Goal: Task Accomplishment & Management: Use online tool/utility

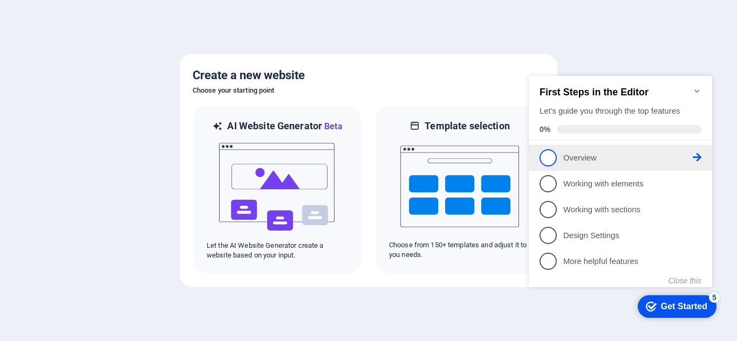
click at [592, 161] on p "Overview - incomplete" at bounding box center [627, 158] width 129 height 11
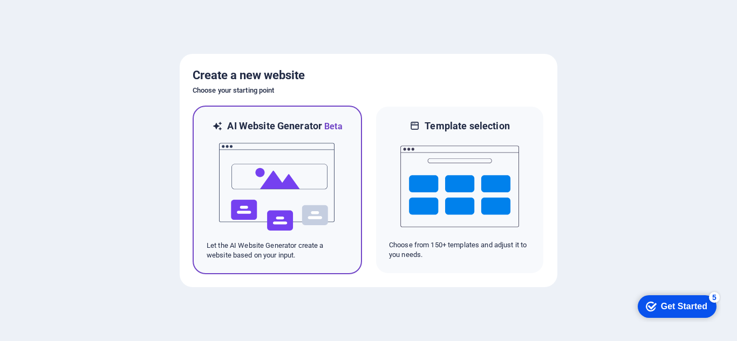
click at [288, 202] on img at bounding box center [277, 187] width 119 height 108
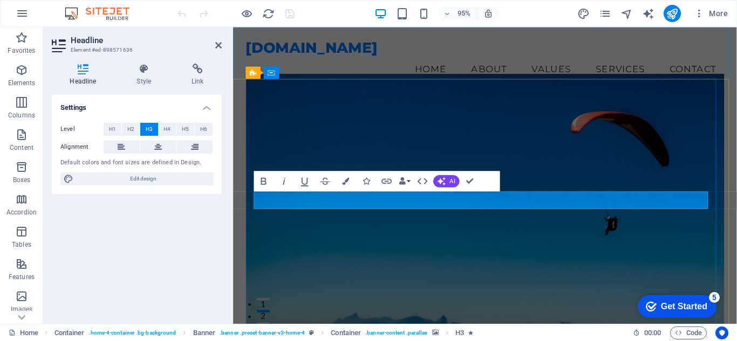
click at [603, 279] on figure at bounding box center [499, 218] width 504 height 285
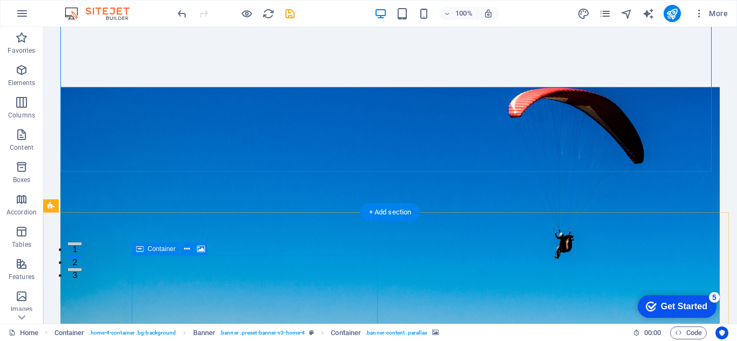
scroll to position [162, 0]
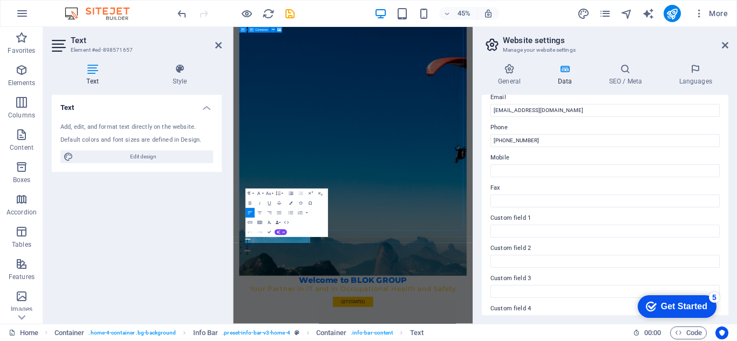
scroll to position [0, 0]
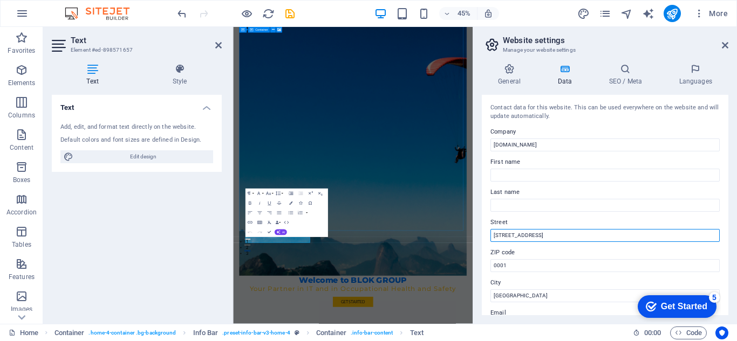
drag, startPoint x: 786, startPoint y: 261, endPoint x: 741, endPoint y: 486, distance: 230.0
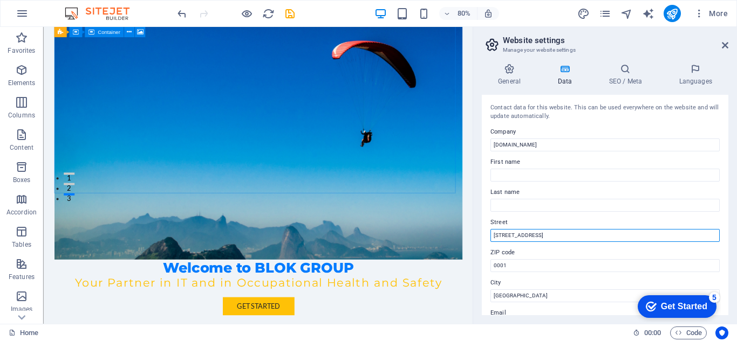
click at [567, 231] on input "[STREET_ADDRESS]" at bounding box center [604, 235] width 229 height 13
type input "1"
type input "[GEOGRAPHIC_DATA], [GEOGRAPHIC_DATA]"
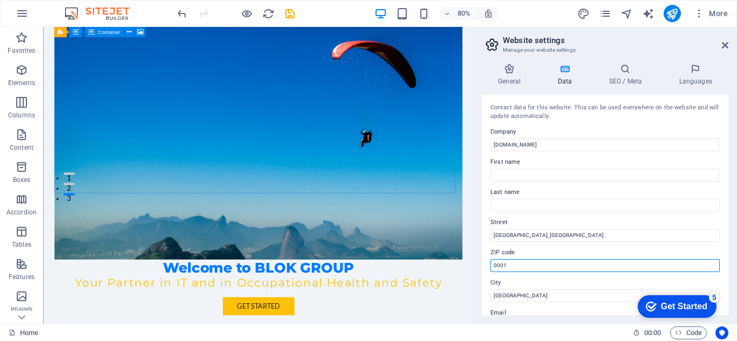
click at [528, 269] on input "0001" at bounding box center [604, 265] width 229 height 13
drag, startPoint x: 566, startPoint y: 295, endPoint x: 549, endPoint y: 327, distance: 36.7
click at [508, 261] on input "0001" at bounding box center [604, 265] width 229 height 13
type input "0"
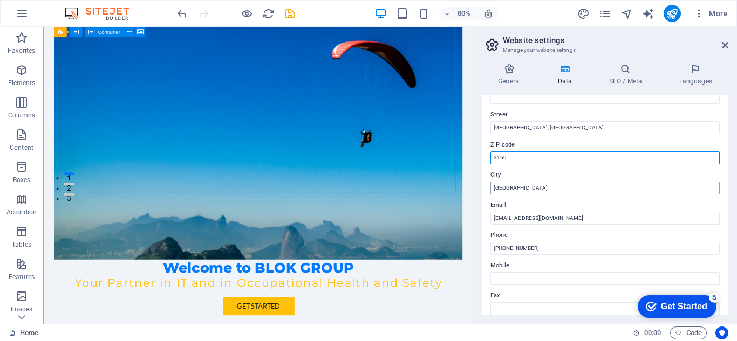
type input "2169"
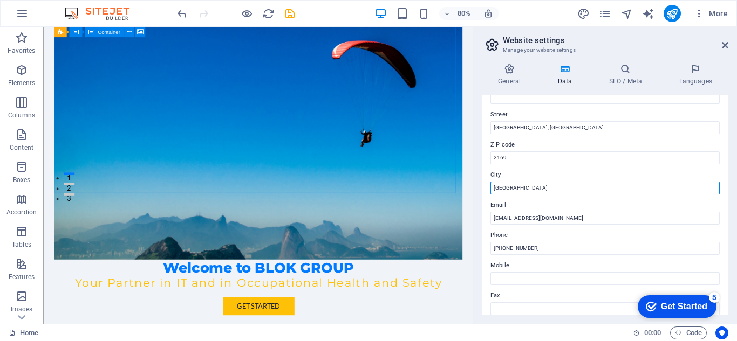
drag, startPoint x: 558, startPoint y: 215, endPoint x: 573, endPoint y: 228, distance: 19.1
type input "P"
type input "[GEOGRAPHIC_DATA]"
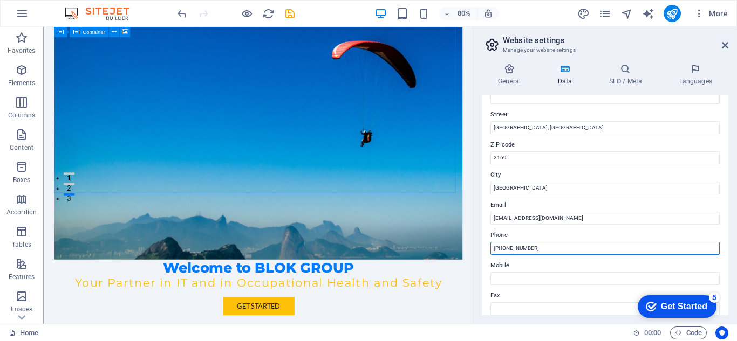
click at [531, 249] on input "[PHONE_NUMBER]" at bounding box center [604, 248] width 229 height 13
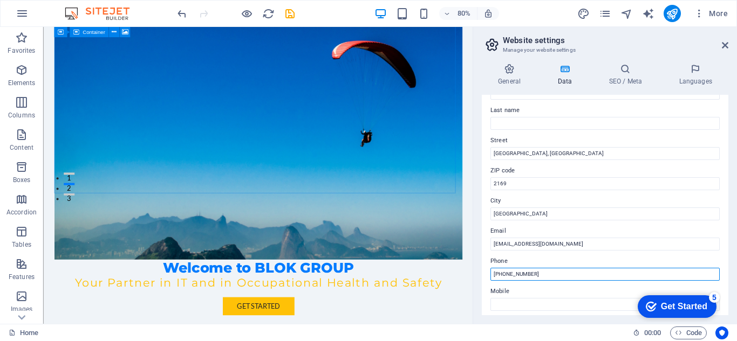
scroll to position [0, 0]
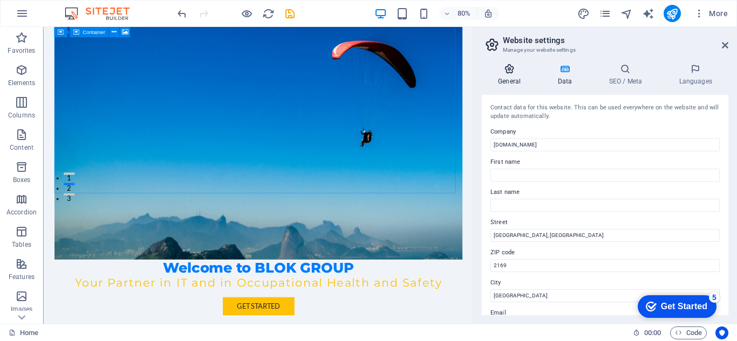
type input "[PHONE_NUMBER]"
click at [517, 74] on icon at bounding box center [509, 69] width 55 height 11
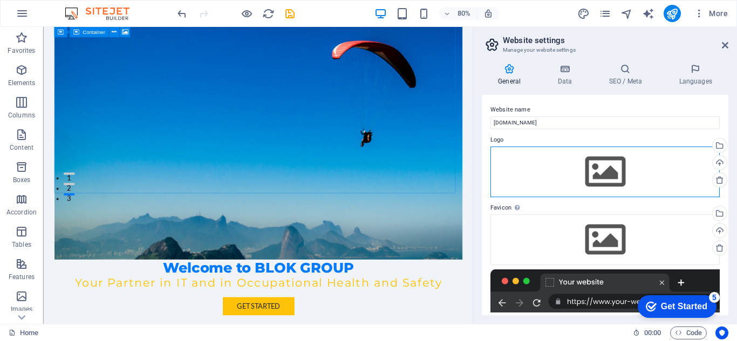
click at [523, 161] on div "Drag files here, click to choose files or select files from Files or our free s…" at bounding box center [604, 172] width 229 height 51
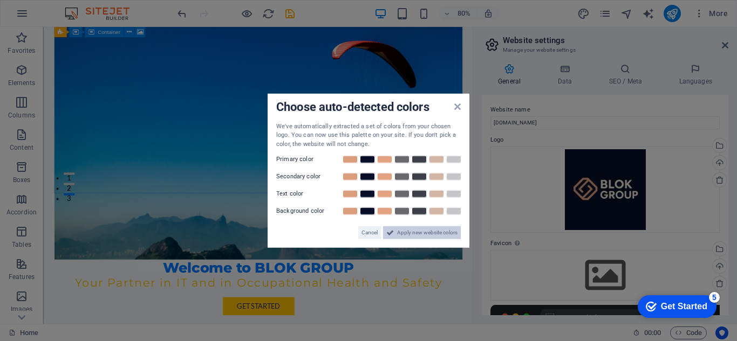
click at [418, 235] on span "Apply new website colors" at bounding box center [427, 233] width 60 height 13
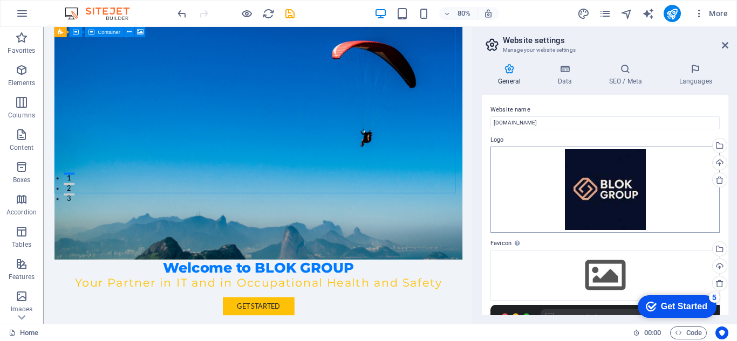
scroll to position [108, 0]
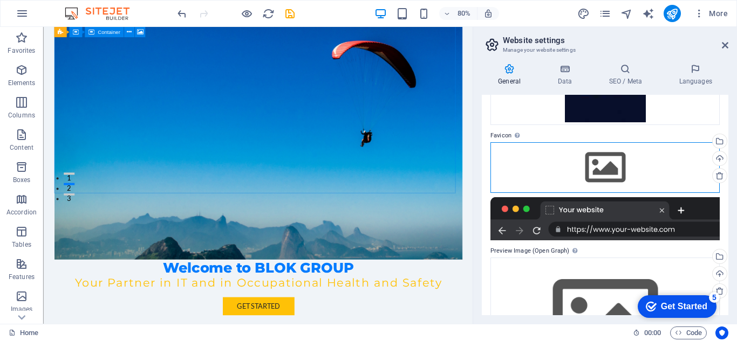
click at [594, 167] on div "Drag files here, click to choose files or select files from Files or our free s…" at bounding box center [604, 167] width 229 height 51
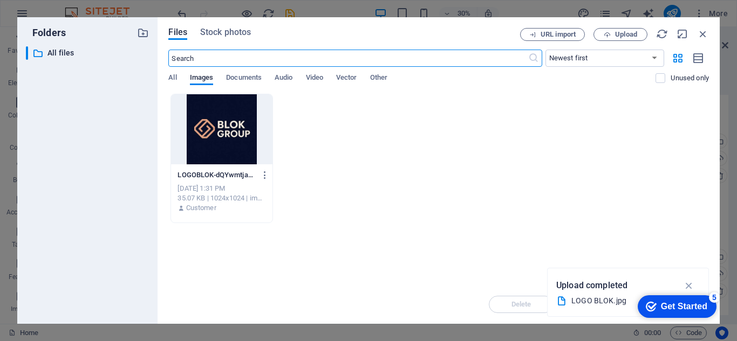
click at [207, 133] on div at bounding box center [221, 129] width 101 height 70
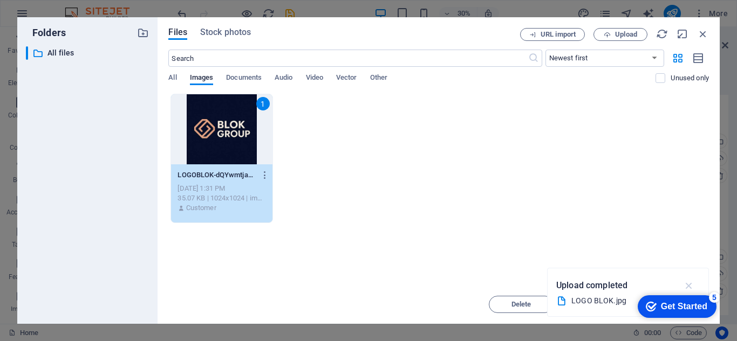
click at [692, 283] on icon "button" at bounding box center [689, 286] width 12 height 12
click at [706, 35] on icon "button" at bounding box center [703, 34] width 12 height 12
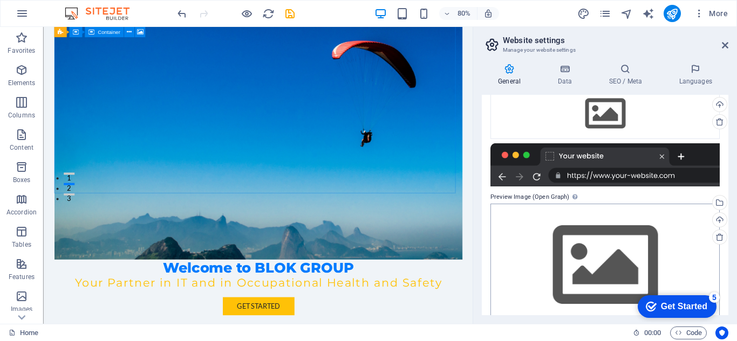
scroll to position [54, 0]
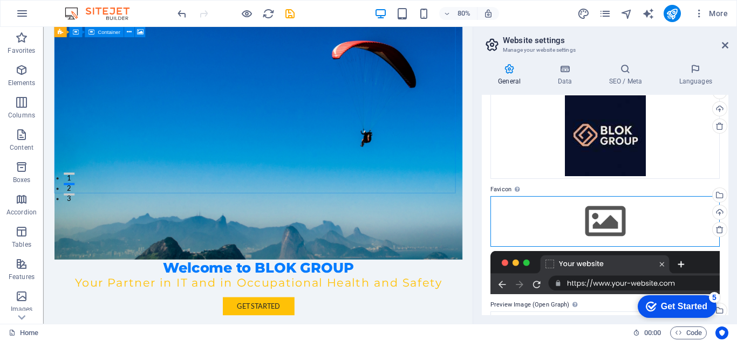
click at [612, 222] on div "Drag files here, click to choose files or select files from Files or our free s…" at bounding box center [604, 221] width 229 height 51
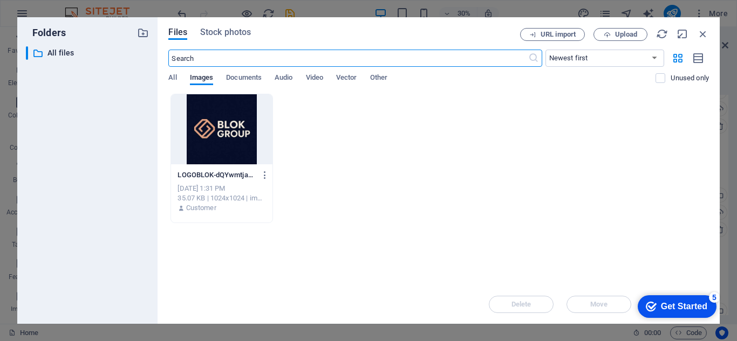
click at [246, 138] on div at bounding box center [221, 129] width 101 height 70
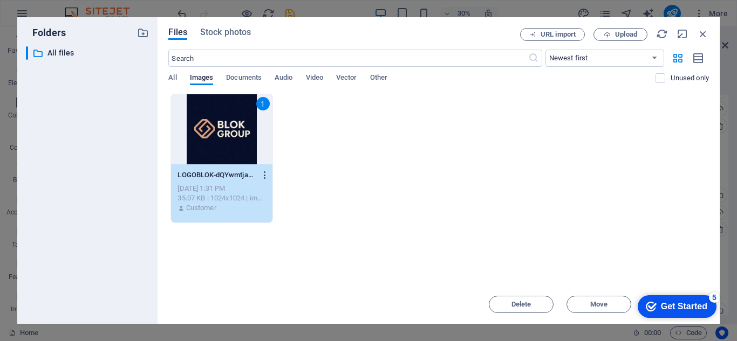
click at [265, 175] on icon "button" at bounding box center [265, 175] width 10 height 10
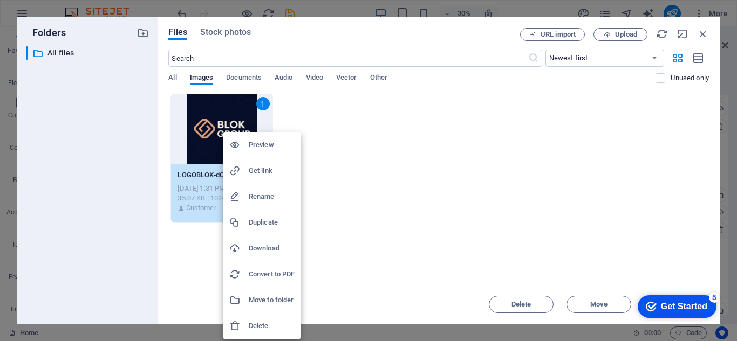
click at [267, 143] on h6 "Preview" at bounding box center [272, 145] width 46 height 13
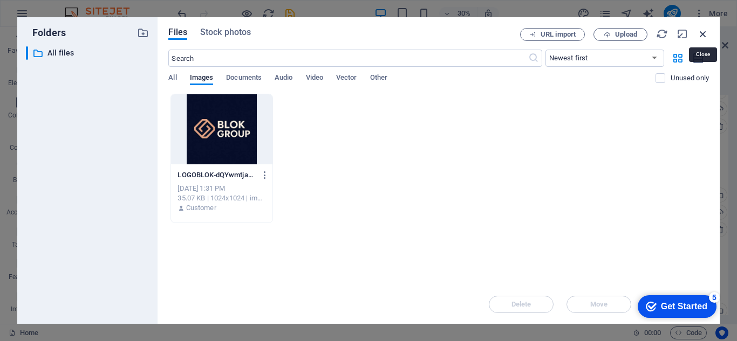
click at [701, 33] on icon "button" at bounding box center [703, 34] width 12 height 12
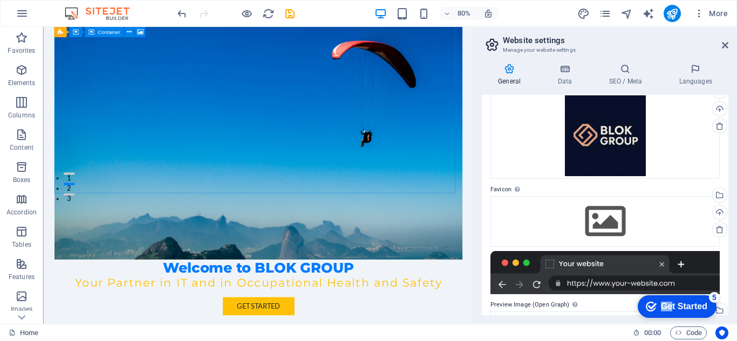
drag, startPoint x: 671, startPoint y: 306, endPoint x: 535, endPoint y: 284, distance: 137.6
click html "checkmark Get Started 5 First Steps in the Editor Let's guide you through the t…"
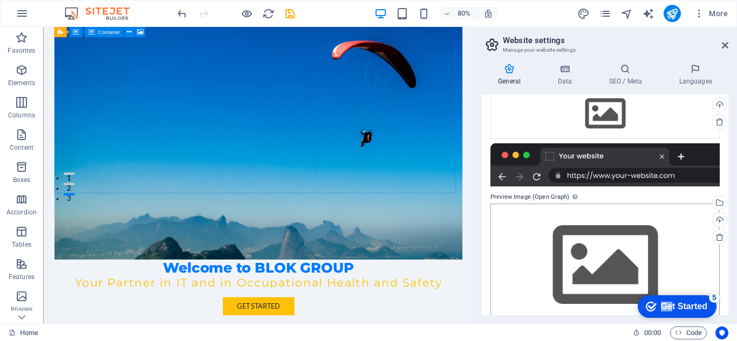
scroll to position [182, 0]
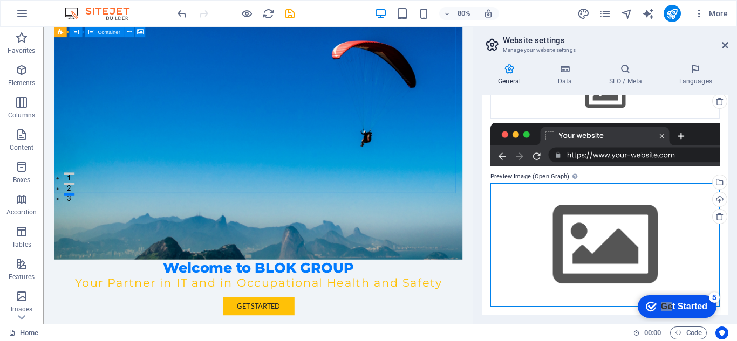
click at [589, 230] on div "Drag files here, click to choose files or select files from Files or our free s…" at bounding box center [604, 245] width 229 height 124
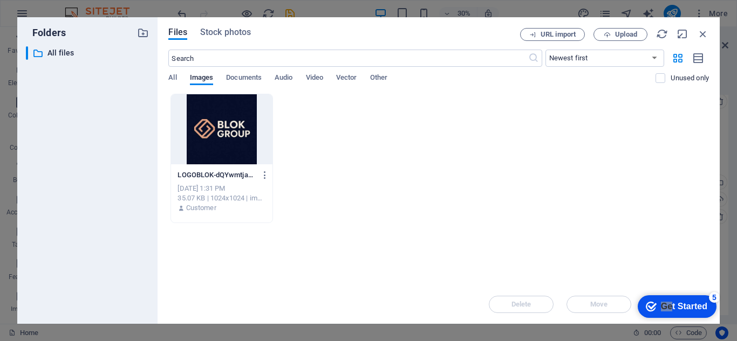
click at [230, 143] on div at bounding box center [221, 129] width 101 height 70
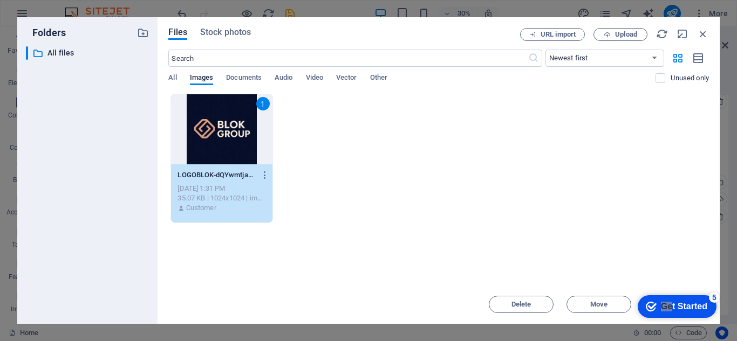
click at [230, 143] on div "1" at bounding box center [221, 129] width 101 height 70
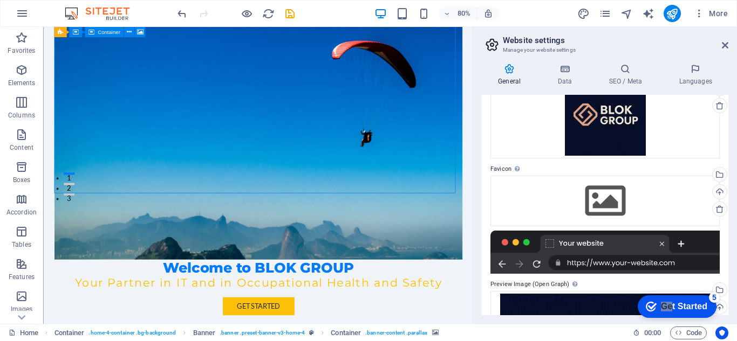
scroll to position [0, 0]
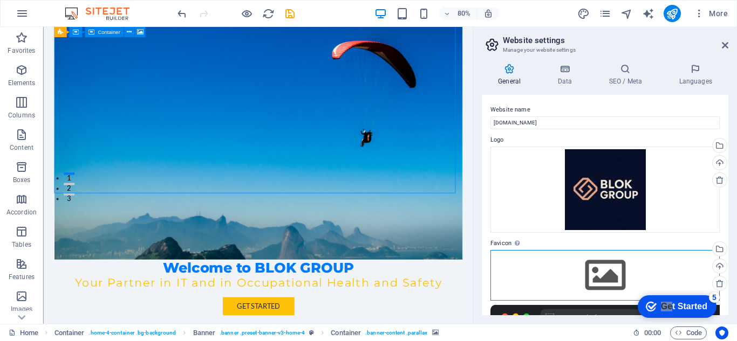
click at [594, 254] on div "Drag files here, click to choose files or select files from Files or our free s…" at bounding box center [604, 275] width 229 height 51
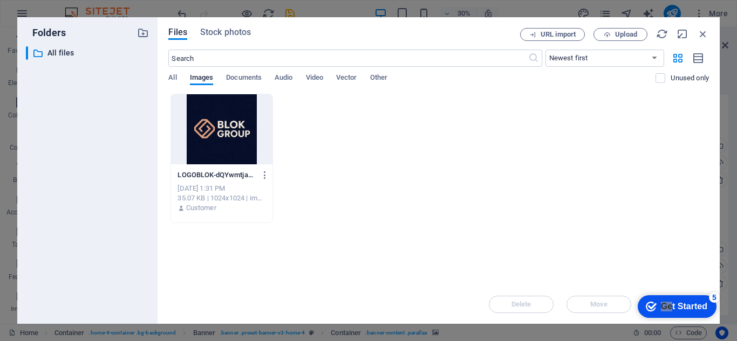
click at [214, 121] on div at bounding box center [221, 129] width 101 height 70
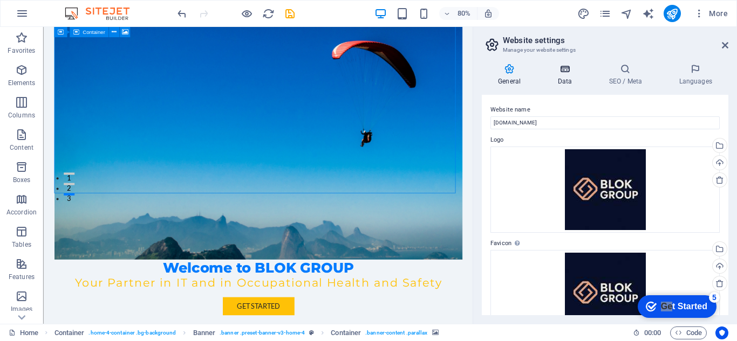
click at [557, 77] on h4 "Data" at bounding box center [566, 75] width 51 height 23
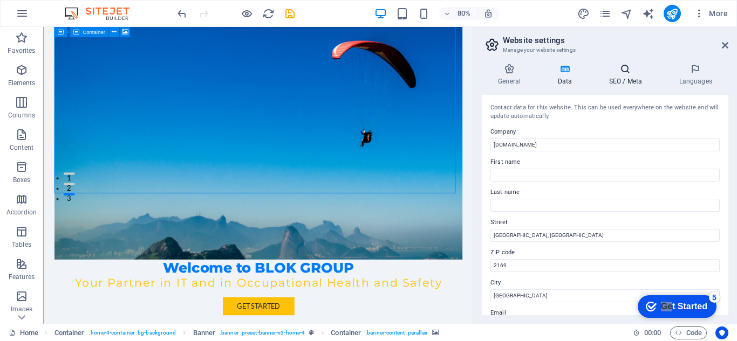
click at [614, 77] on h4 "SEO / Meta" at bounding box center [627, 75] width 70 height 23
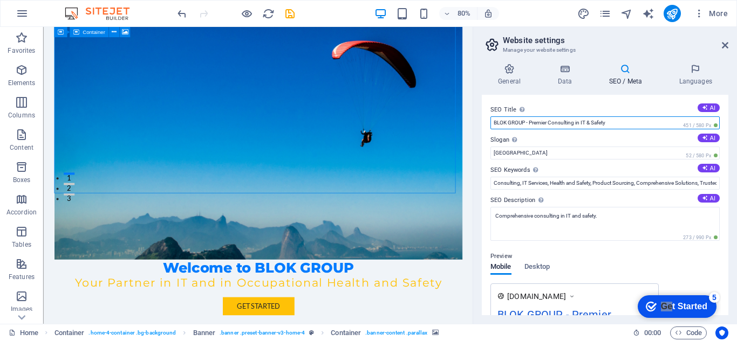
click at [592, 121] on input "BLOK GROUP - Premier Consulting in IT & Safety" at bounding box center [604, 123] width 229 height 13
click at [594, 122] on input "BLOK GROUP - Premier Consulting in IT &Occupational Health Safety" at bounding box center [604, 123] width 229 height 13
type input "BLOK GROUP - Premier Consulting in IT & Occupational Health Safety"
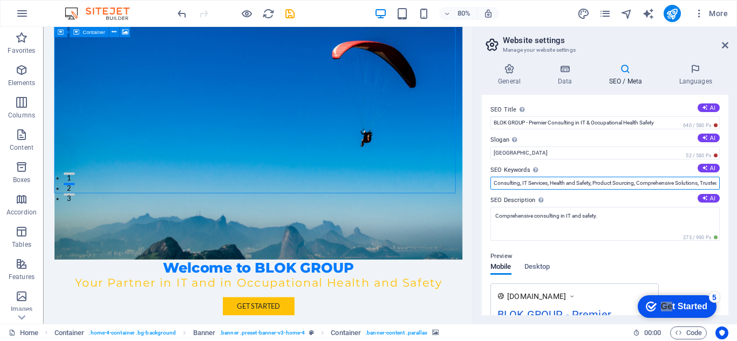
click at [655, 185] on input "Consulting, IT Services, Health and Safety, Product Sourcing, Comprehensive Sol…" at bounding box center [604, 183] width 229 height 13
drag, startPoint x: 667, startPoint y: 182, endPoint x: 734, endPoint y: 181, distance: 66.9
click at [734, 181] on div "General Data SEO / Meta Languages Website name [DOMAIN_NAME] Logo Drag files he…" at bounding box center [605, 189] width 264 height 269
click at [651, 185] on input "Consulting, IT Services, Health and Safety, Product Sourcing, Comprehensive Sol…" at bounding box center [604, 183] width 229 height 13
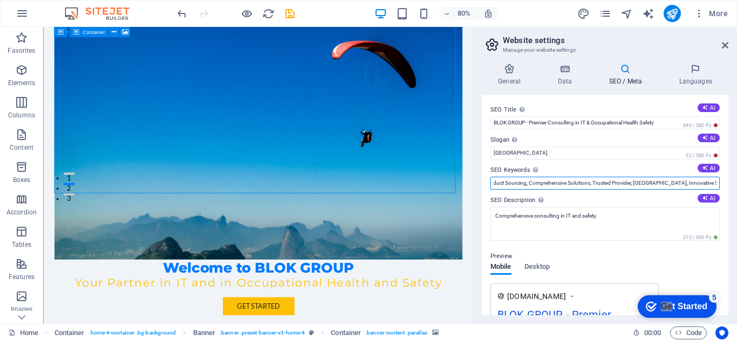
click at [714, 183] on input "Consulting, IT Services, Health and Safety, Product Sourcing, Comprehensive Sol…" at bounding box center [604, 183] width 229 height 13
click at [625, 184] on input "Consulting, IT Services, Health and Safety, Product Sourcing, Comprehensive Sol…" at bounding box center [604, 183] width 229 height 13
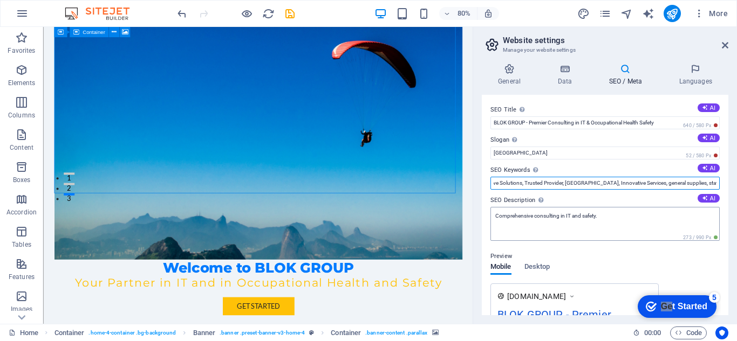
type input "Consulting, IT Services, Health and Safety, Product Sourcing, Comprehensive Sol…"
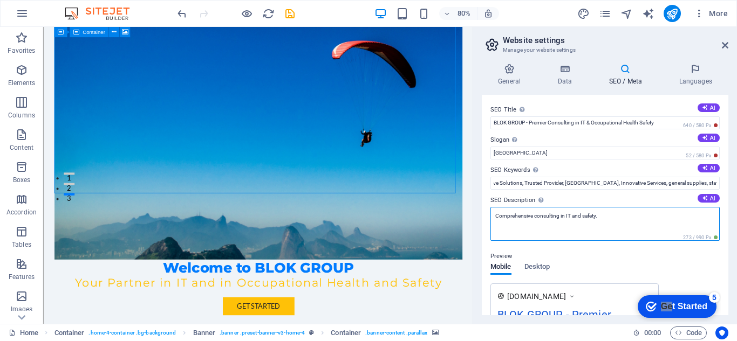
scroll to position [0, 0]
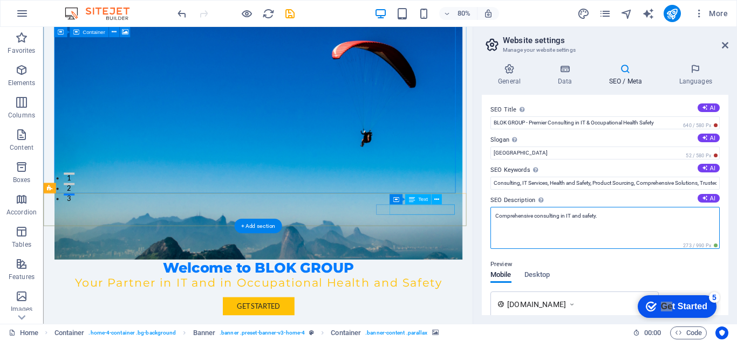
drag, startPoint x: 661, startPoint y: 254, endPoint x: 544, endPoint y: 255, distance: 117.6
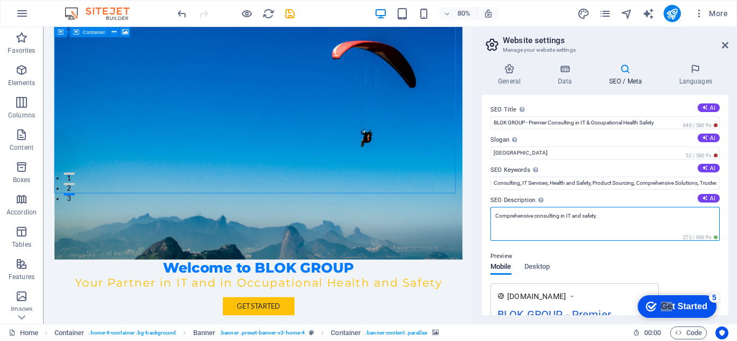
click at [608, 236] on textarea "Comprehensive consulting in IT and safety." at bounding box center [604, 224] width 229 height 34
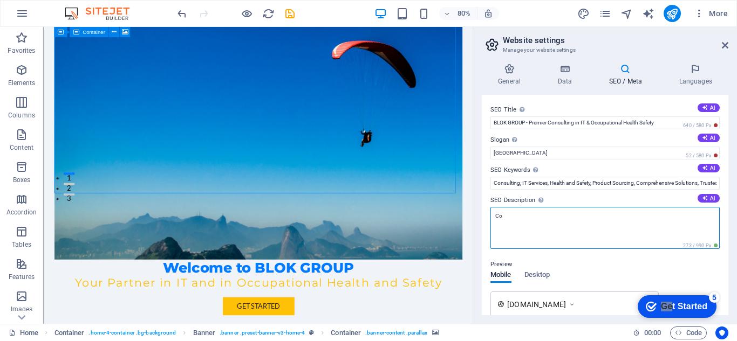
type textarea "C"
paste textarea "Consulting, IT Services, Health and Safety, Product Sourcing, Comprehensive Sol…"
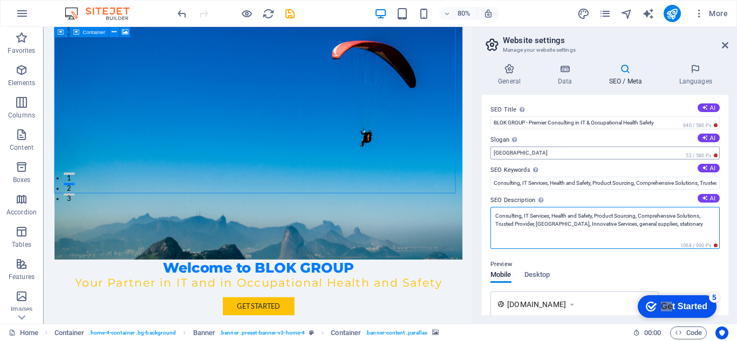
type textarea "Consulting, IT Services, Health and Safety, Product Sourcing, Comprehensive Sol…"
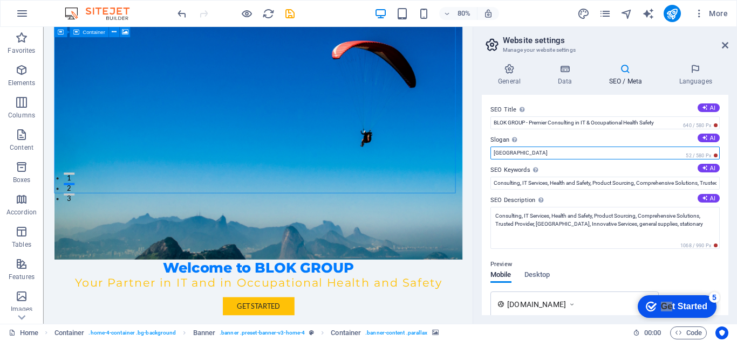
click at [520, 151] on input "[GEOGRAPHIC_DATA]" at bounding box center [604, 153] width 229 height 13
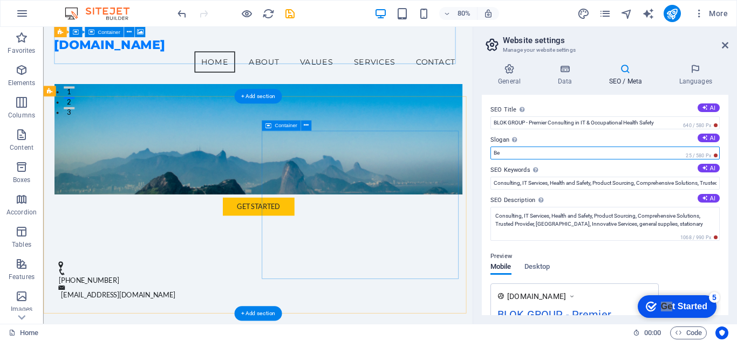
type input "B"
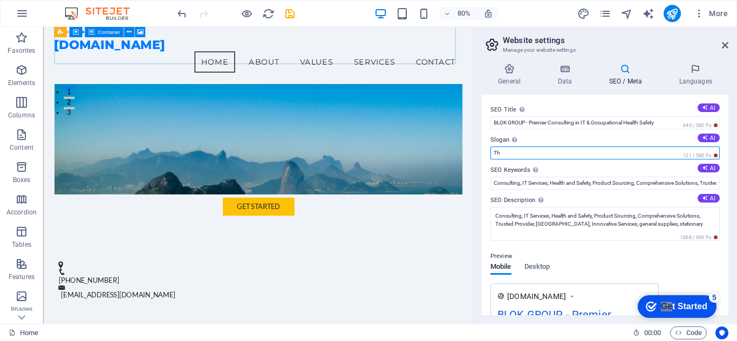
type input "T"
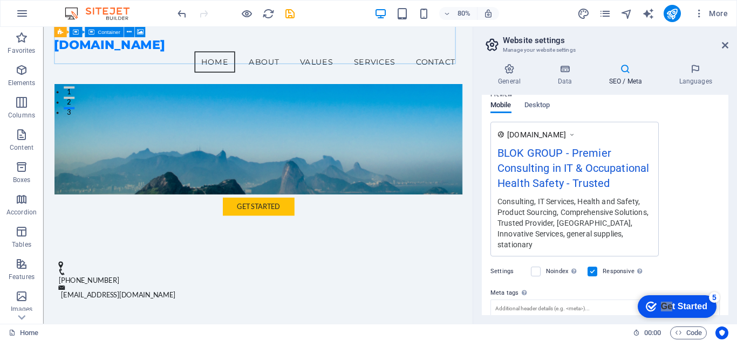
scroll to position [216, 0]
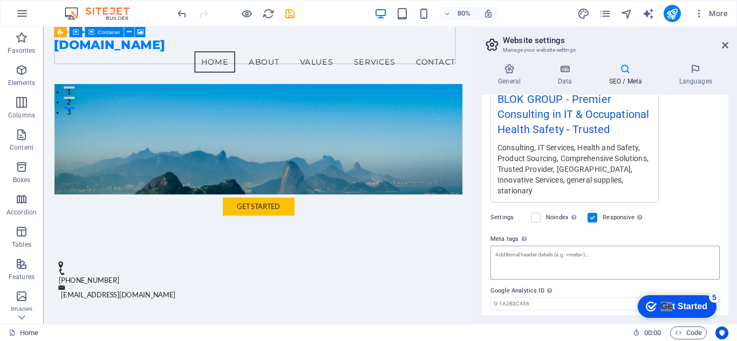
type input "Trusted"
click at [585, 247] on textarea "Meta tags Enter HTML code here that will be placed inside the tags of your webs…" at bounding box center [604, 263] width 229 height 34
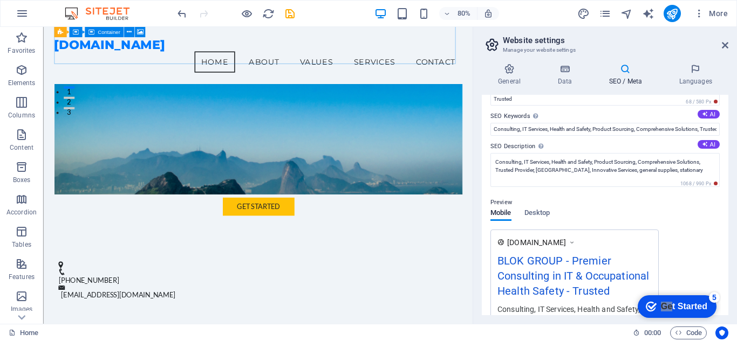
scroll to position [0, 0]
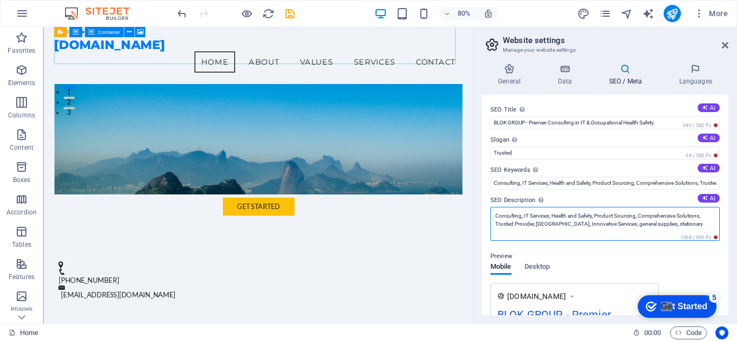
click at [583, 228] on textarea "Consulting, IT Services, Health and Safety, Product Sourcing, Comprehensive Sol…" at bounding box center [604, 224] width 229 height 34
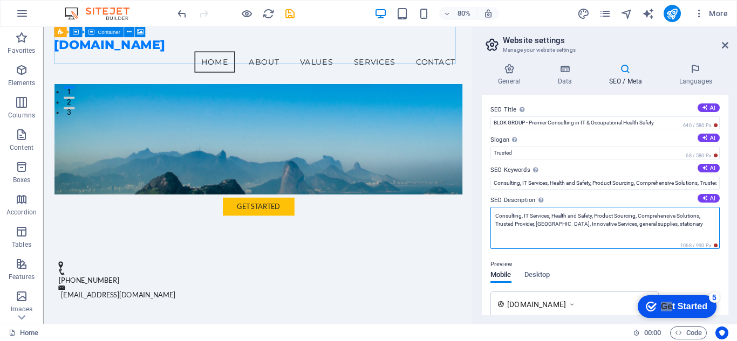
click at [551, 228] on textarea "Consulting, IT Services, Health and Safety, Product Sourcing, Comprehensive Sol…" at bounding box center [604, 228] width 229 height 42
click at [686, 223] on textarea "Consulting, IT Services, Health and Safety, Product Sourcing, Comprehensive Sol…" at bounding box center [604, 228] width 229 height 42
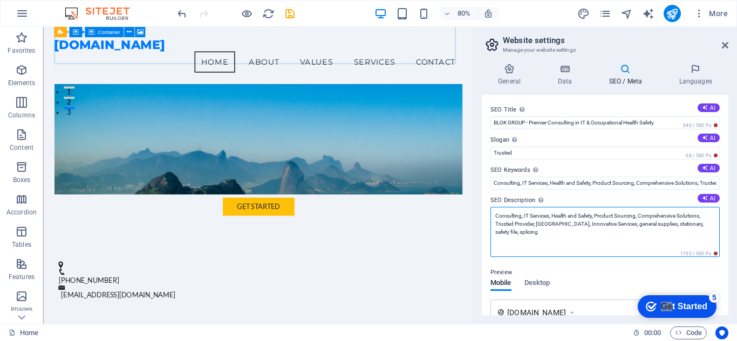
drag, startPoint x: 523, startPoint y: 241, endPoint x: 483, endPoint y: 198, distance: 58.4
click at [483, 198] on div "SEO Title The title of your website - make it something that stands out in sear…" at bounding box center [605, 205] width 247 height 221
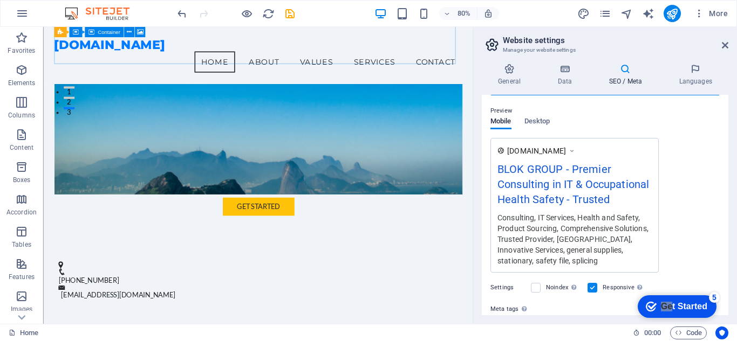
scroll to position [266, 0]
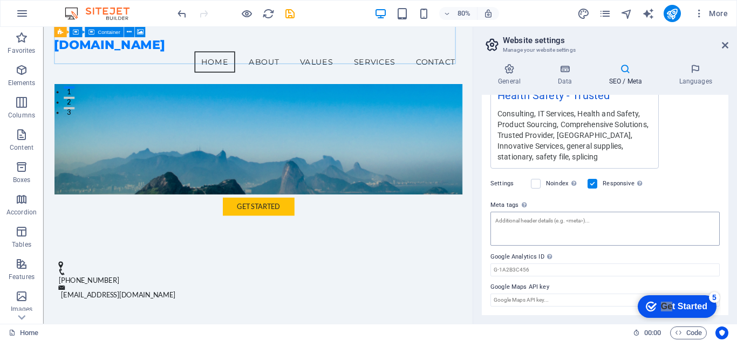
type textarea "Consulting, IT Services, Health and Safety, Product Sourcing, Comprehensive Sol…"
click at [523, 221] on textarea "Meta tags Enter HTML code here that will be placed inside the tags of your webs…" at bounding box center [604, 229] width 229 height 34
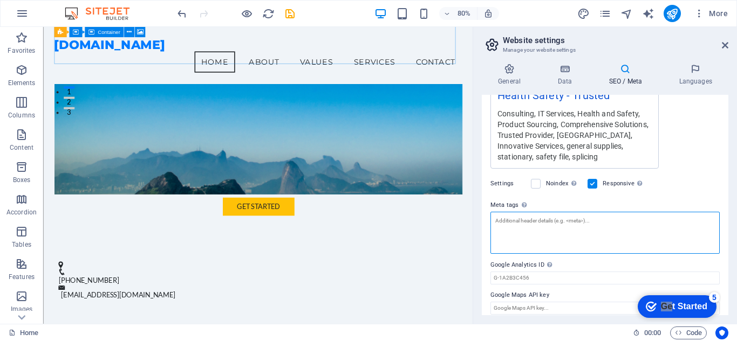
paste textarea "Consulting, IT Services, Health and Safety, Product Sourcing, Comprehensive Sol…"
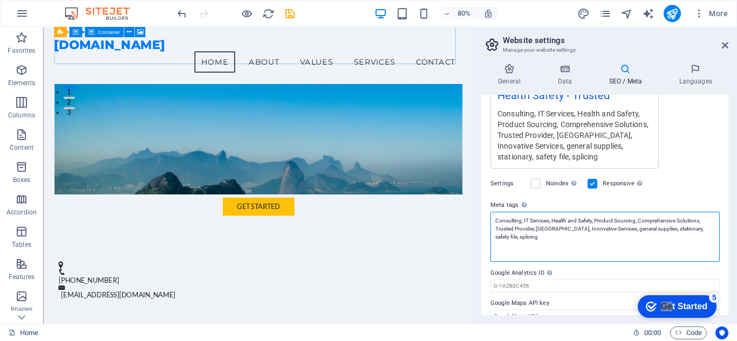
scroll to position [266, 0]
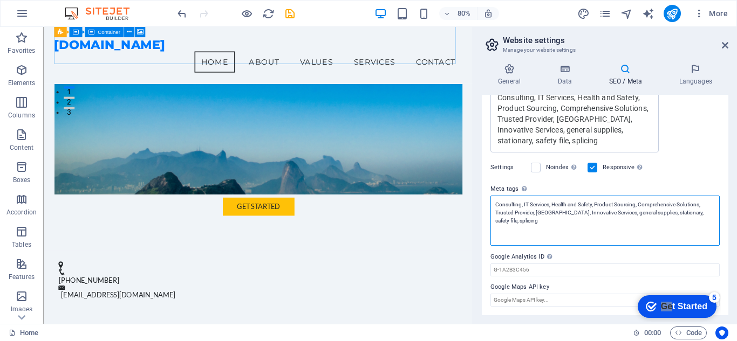
type textarea "Consulting, IT Services, Health and Safety, Product Sourcing, Comprehensive Sol…"
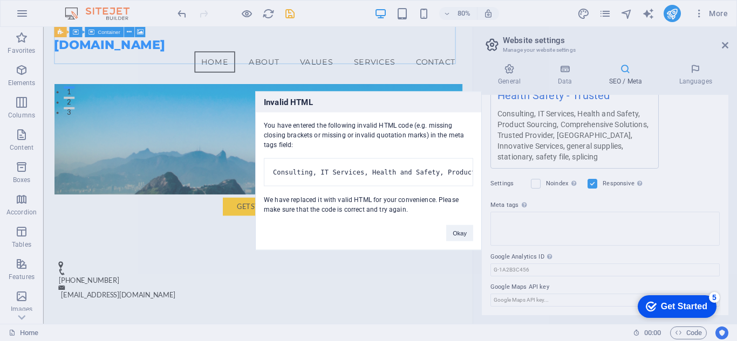
click at [688, 304] on div "Get Started" at bounding box center [684, 307] width 46 height 10
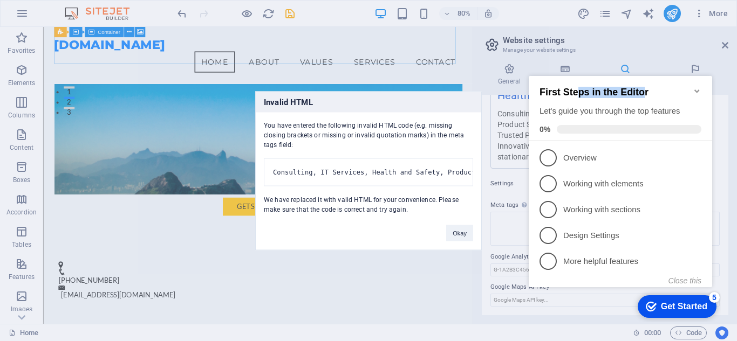
drag, startPoint x: 577, startPoint y: 91, endPoint x: 646, endPoint y: 92, distance: 69.1
click at [651, 91] on h2 "First Steps in the Editor" at bounding box center [620, 92] width 162 height 11
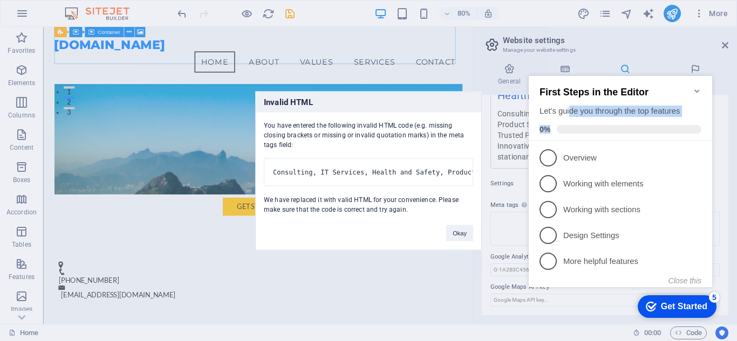
drag, startPoint x: 569, startPoint y: 111, endPoint x: 671, endPoint y: 115, distance: 102.0
click at [671, 115] on div "First Steps in the Editor Let's guide you through the top features 0%" at bounding box center [620, 110] width 162 height 47
click at [681, 278] on button "Close this" at bounding box center [684, 281] width 33 height 9
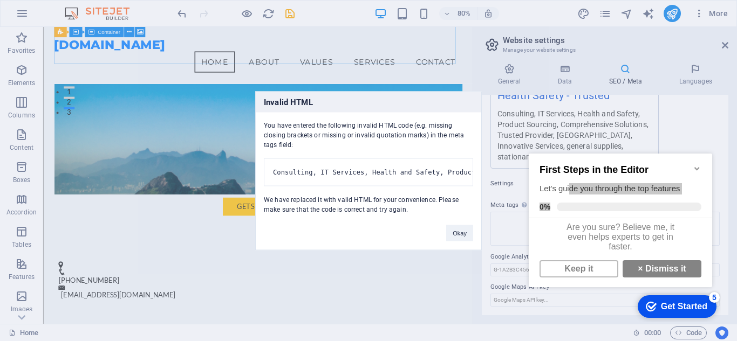
click at [465, 242] on div "Okay" at bounding box center [459, 228] width 43 height 28
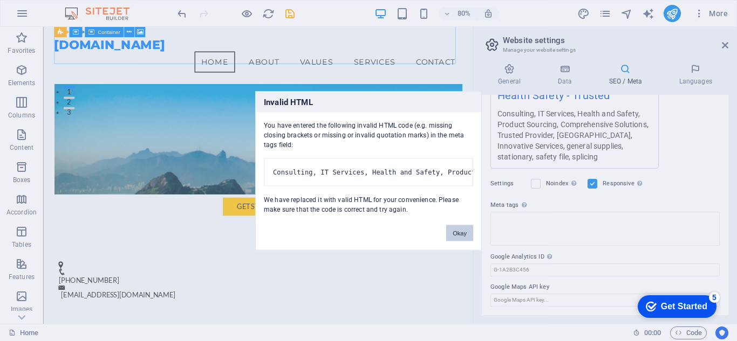
click at [461, 241] on button "Okay" at bounding box center [459, 233] width 27 height 16
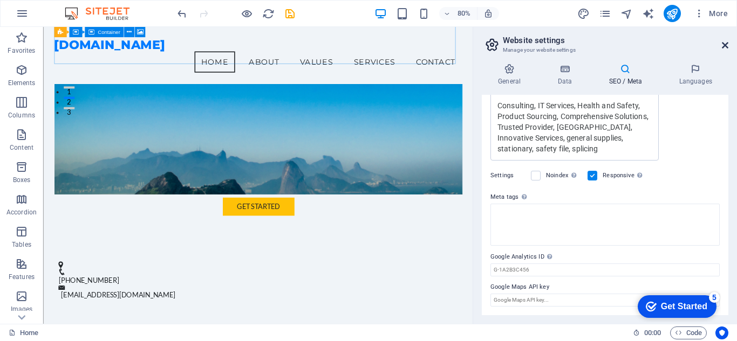
click at [722, 43] on icon at bounding box center [725, 45] width 6 height 9
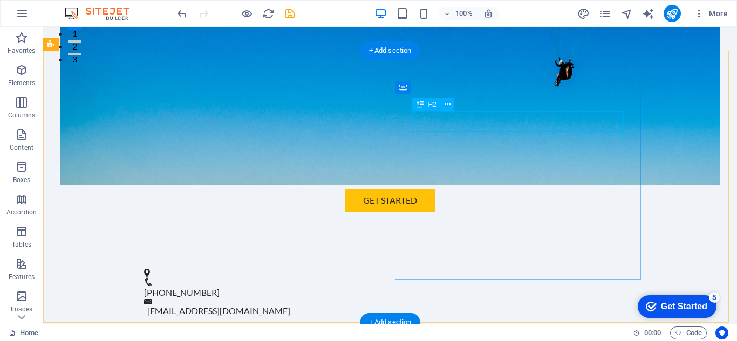
scroll to position [324, 0]
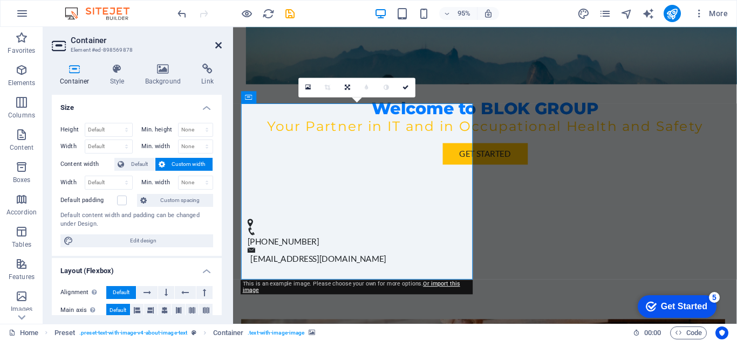
click at [217, 49] on icon at bounding box center [218, 45] width 6 height 9
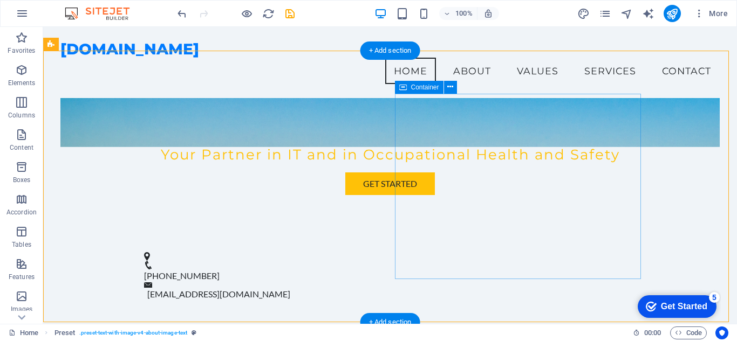
scroll to position [162, 0]
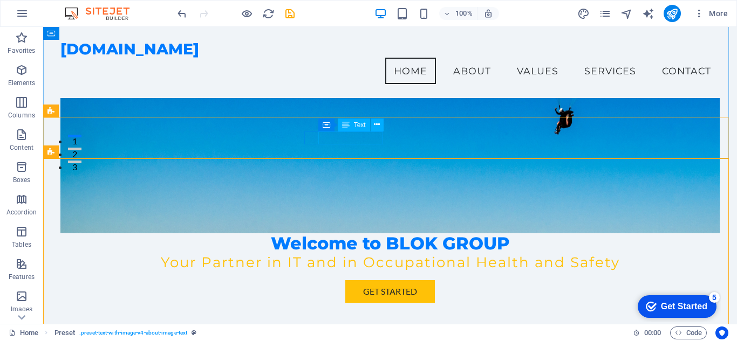
click at [359, 126] on span "Text" at bounding box center [360, 125] width 12 height 6
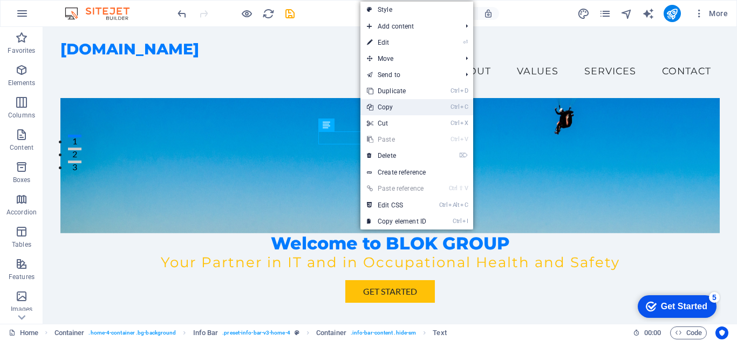
click at [402, 105] on link "Ctrl C Copy" at bounding box center [396, 107] width 72 height 16
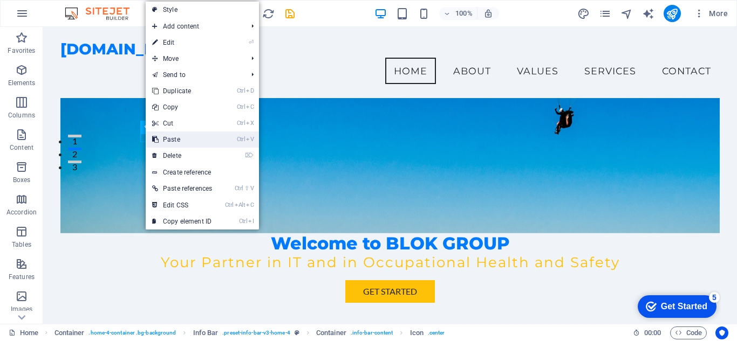
click at [200, 139] on link "Ctrl V Paste" at bounding box center [182, 140] width 73 height 16
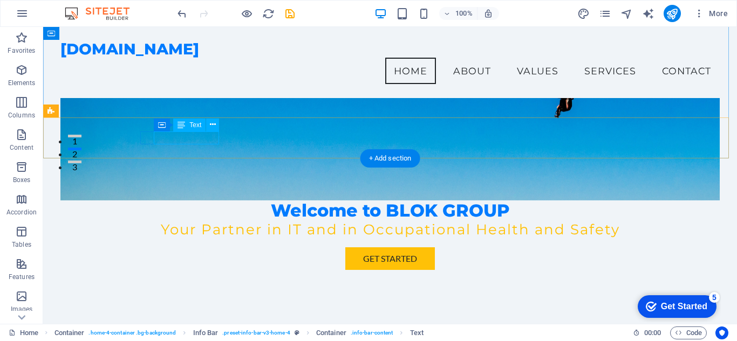
click at [191, 336] on div "[PHONE_NUMBER]" at bounding box center [385, 342] width 483 height 13
click at [206, 336] on div "[PHONE_NUMBER]" at bounding box center [385, 342] width 483 height 13
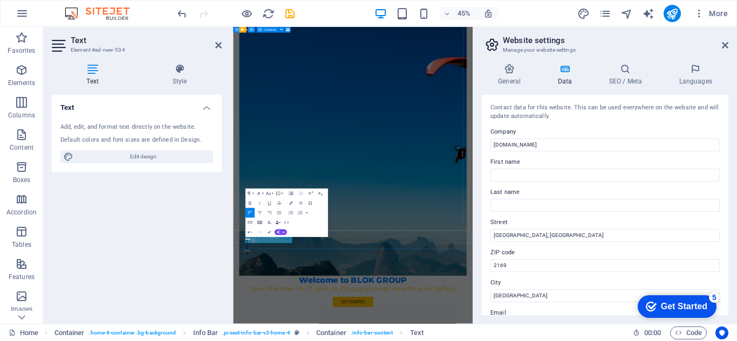
click at [499, 341] on figure at bounding box center [500, 279] width 506 height 601
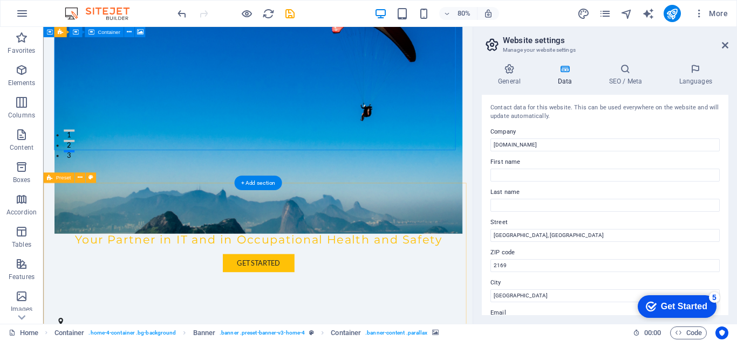
scroll to position [324, 0]
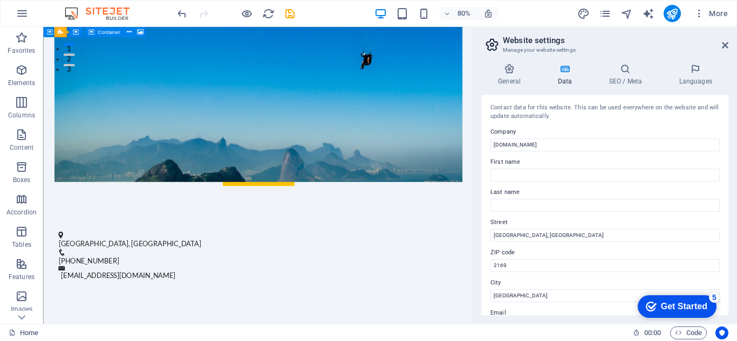
click at [719, 46] on header "Website settings Manage your website settings" at bounding box center [606, 41] width 244 height 28
drag, startPoint x: 723, startPoint y: 43, endPoint x: 652, endPoint y: 23, distance: 74.5
click at [723, 43] on icon at bounding box center [725, 45] width 6 height 9
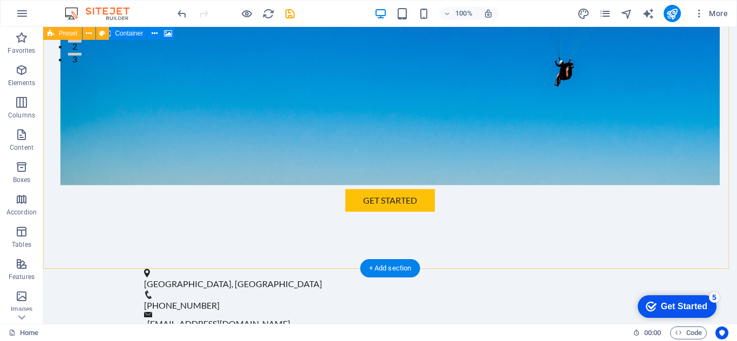
scroll to position [378, 0]
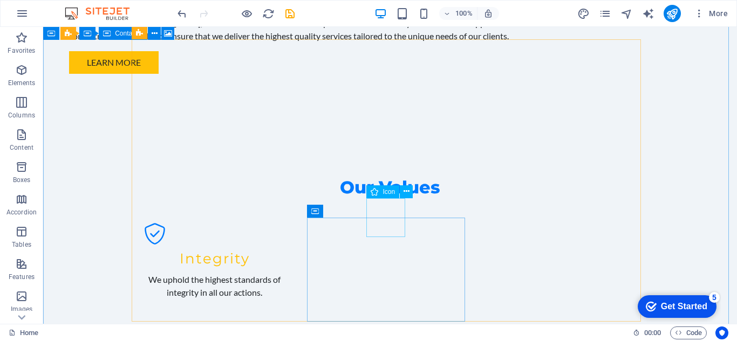
scroll to position [917, 0]
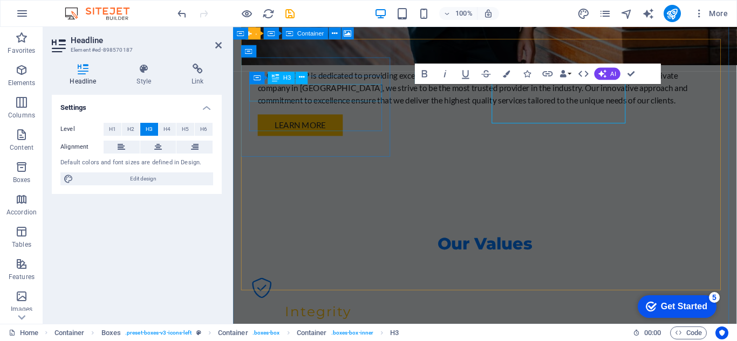
scroll to position [931, 0]
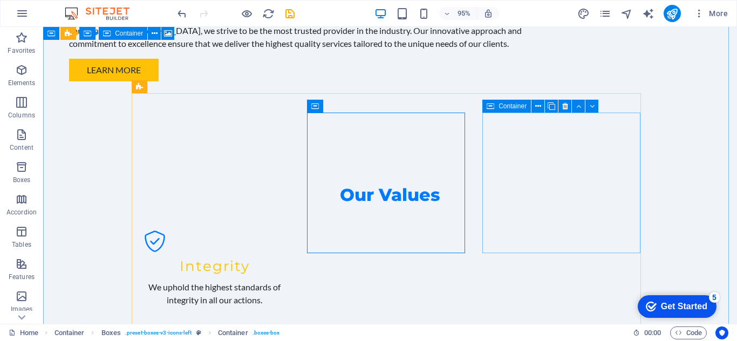
scroll to position [917, 0]
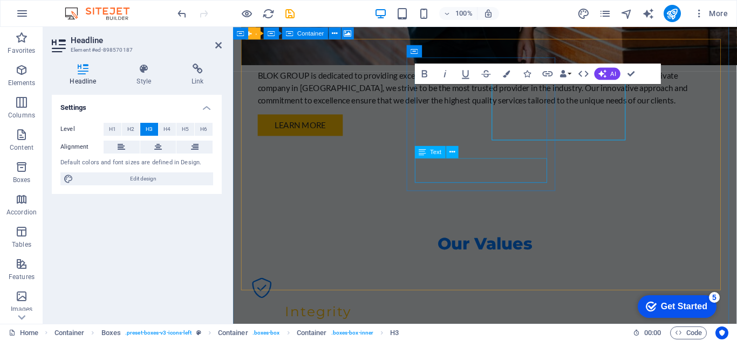
scroll to position [931, 0]
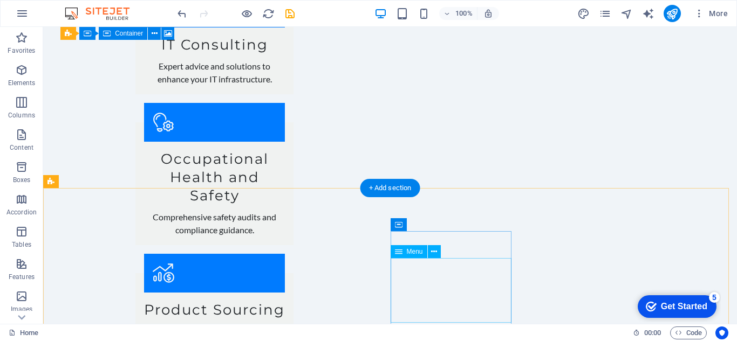
scroll to position [1672, 0]
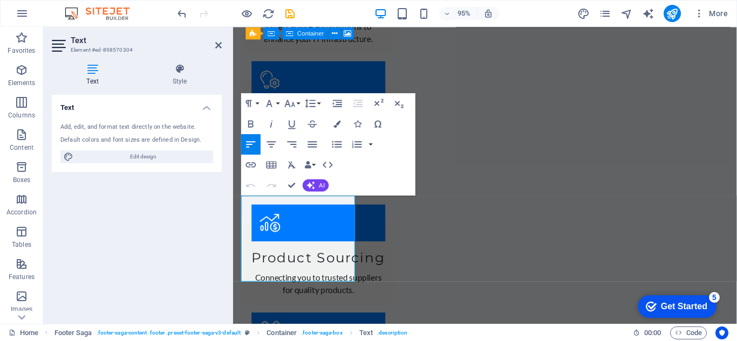
scroll to position [1684, 0]
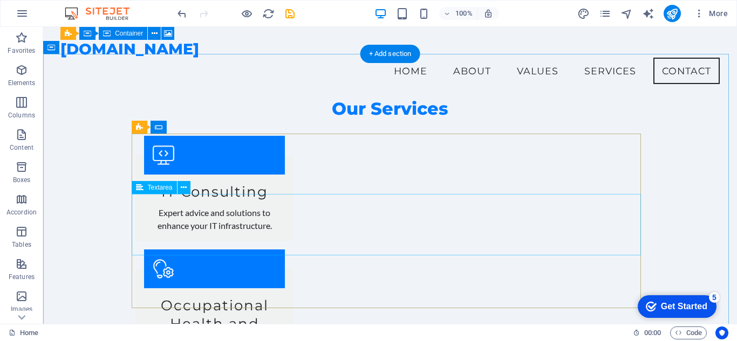
scroll to position [1347, 0]
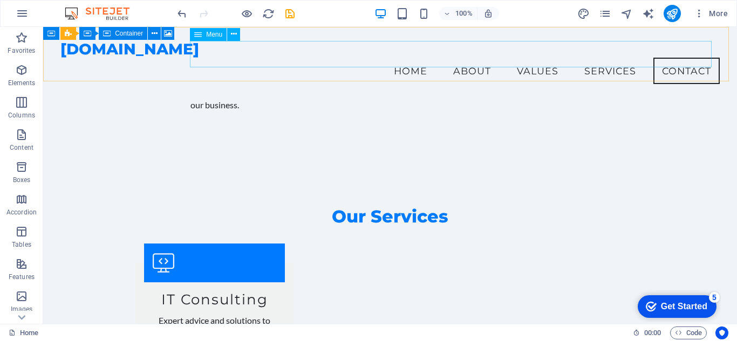
click at [404, 58] on nav "Home About Values Services Contact" at bounding box center [389, 71] width 659 height 27
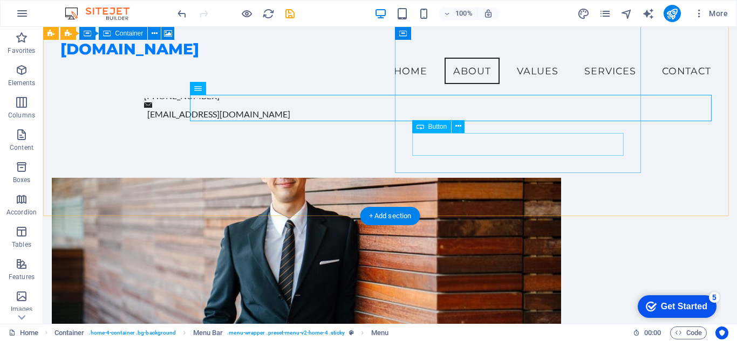
scroll to position [0, 0]
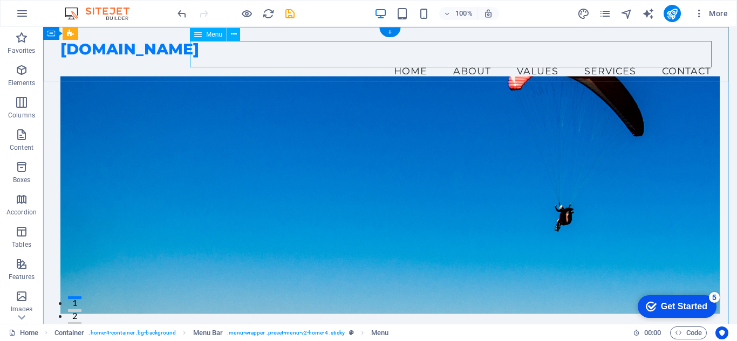
click at [483, 58] on nav "Home About Values Services Contact" at bounding box center [389, 71] width 659 height 27
click at [466, 58] on nav "Home About Values Services Contact" at bounding box center [389, 71] width 659 height 27
click at [201, 35] on icon at bounding box center [198, 34] width 8 height 13
click at [237, 35] on icon at bounding box center [234, 34] width 6 height 11
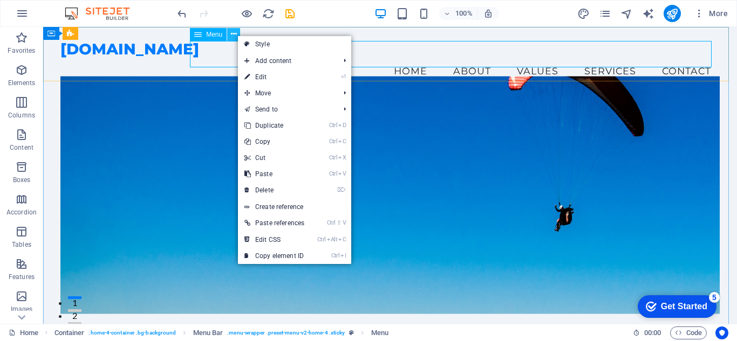
click at [237, 35] on icon at bounding box center [234, 34] width 6 height 11
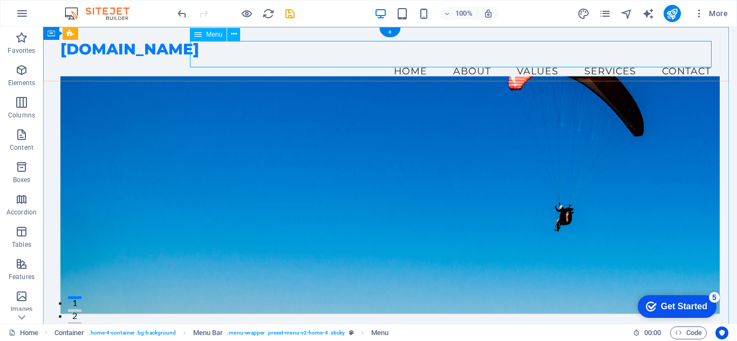
click at [389, 58] on nav "Home About Values Services Contact" at bounding box center [389, 71] width 659 height 27
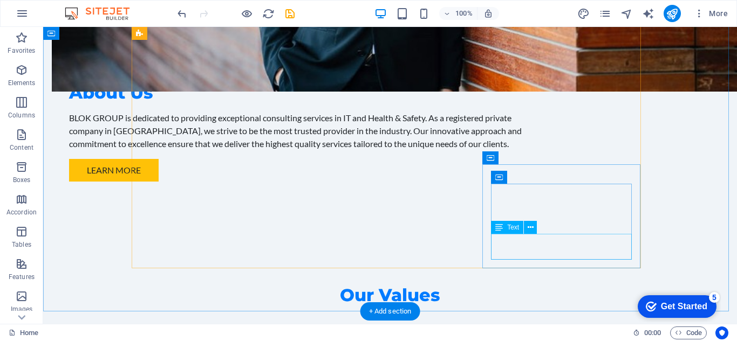
scroll to position [971, 0]
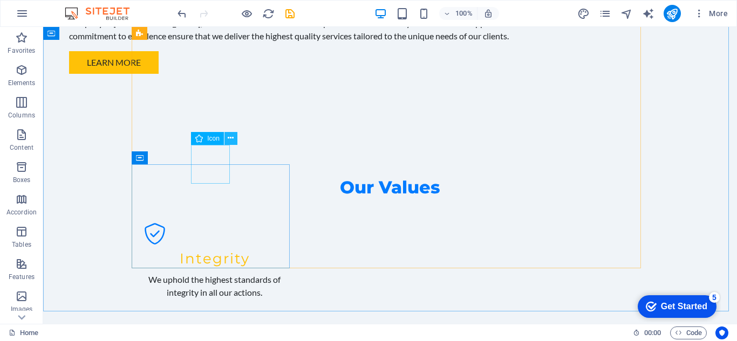
click at [229, 142] on icon at bounding box center [231, 138] width 6 height 11
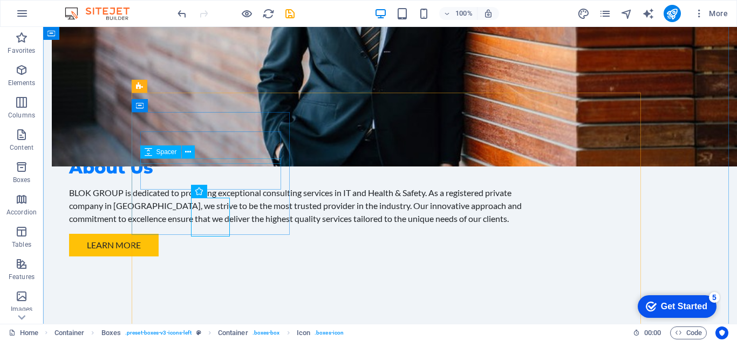
scroll to position [918, 0]
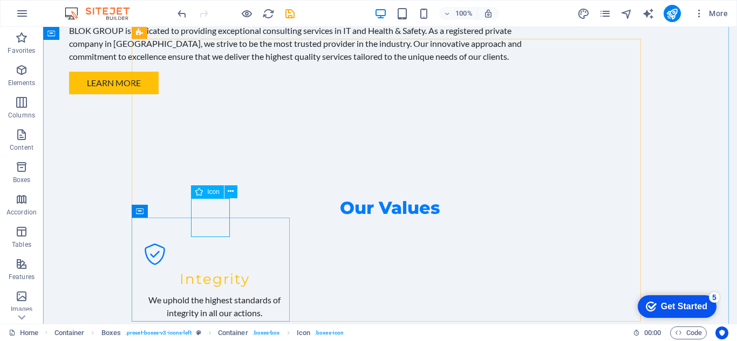
click at [201, 198] on icon at bounding box center [199, 192] width 8 height 13
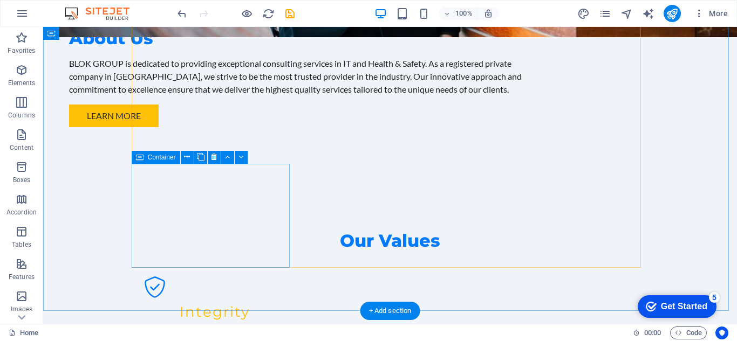
scroll to position [1025, 0]
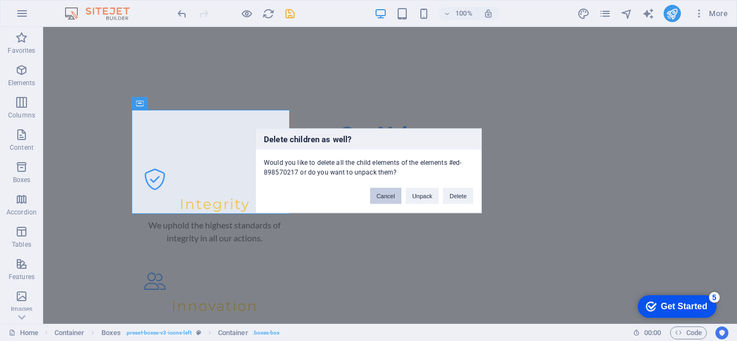
click at [384, 197] on button "Cancel" at bounding box center [385, 196] width 31 height 16
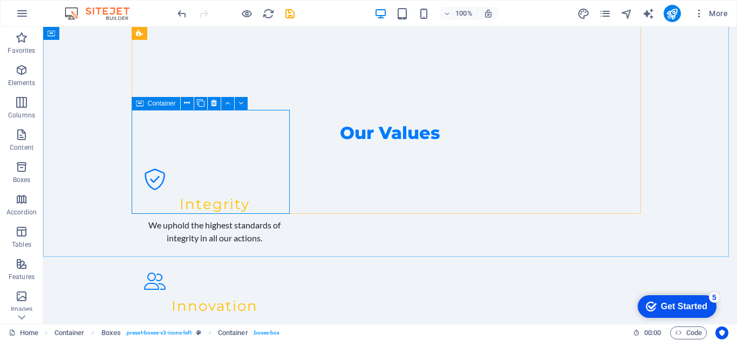
click at [153, 104] on span "Container" at bounding box center [162, 103] width 28 height 6
click at [213, 104] on icon at bounding box center [214, 103] width 6 height 11
click at [139, 105] on icon at bounding box center [140, 103] width 8 height 13
click at [188, 101] on icon at bounding box center [187, 103] width 6 height 11
click at [214, 105] on icon at bounding box center [214, 103] width 6 height 11
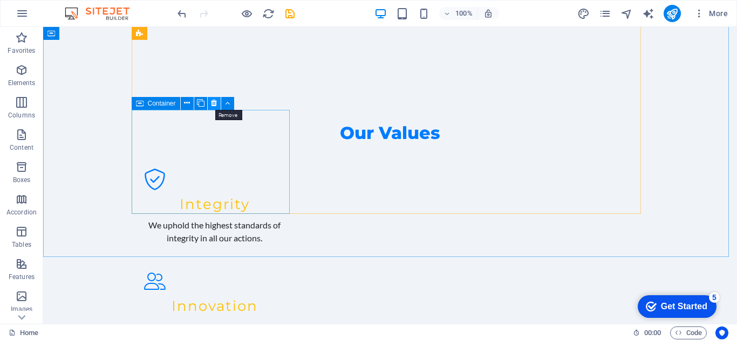
click at [212, 106] on icon at bounding box center [214, 103] width 6 height 11
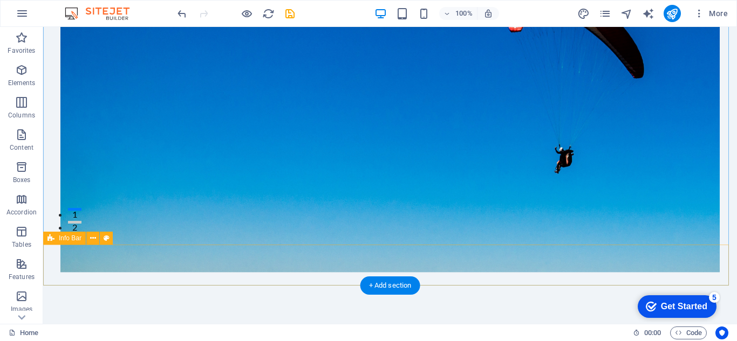
scroll to position [0, 0]
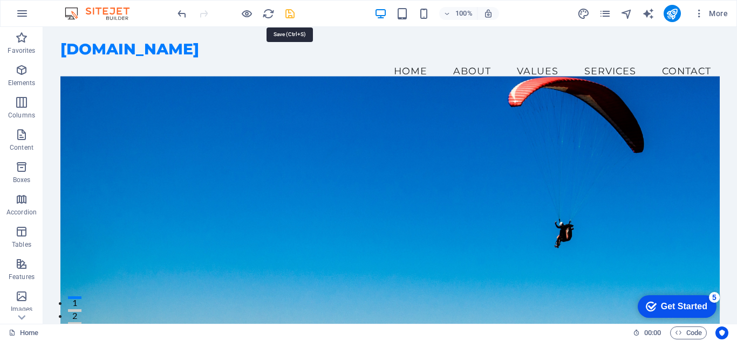
click at [292, 19] on icon "save" at bounding box center [290, 14] width 12 height 12
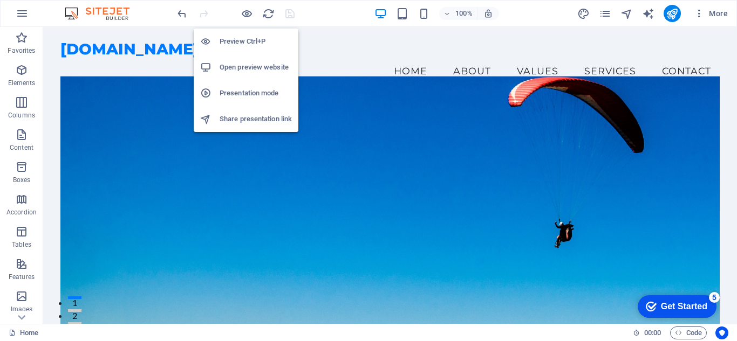
click at [240, 68] on h6 "Open preview website" at bounding box center [256, 67] width 72 height 13
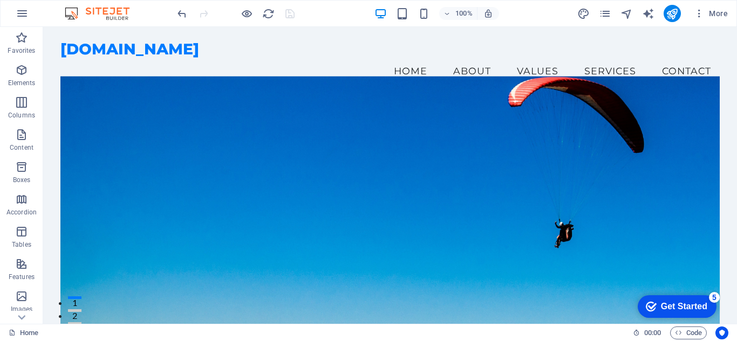
click at [678, 302] on div "Get Started" at bounding box center [684, 307] width 46 height 10
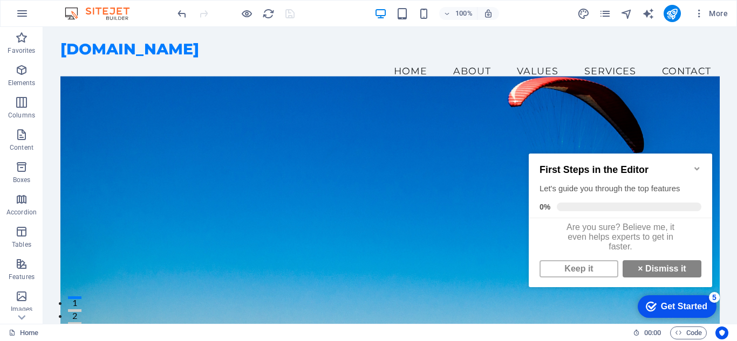
scroll to position [8, 0]
click at [700, 167] on icon "Minimize checklist" at bounding box center [697, 169] width 9 height 9
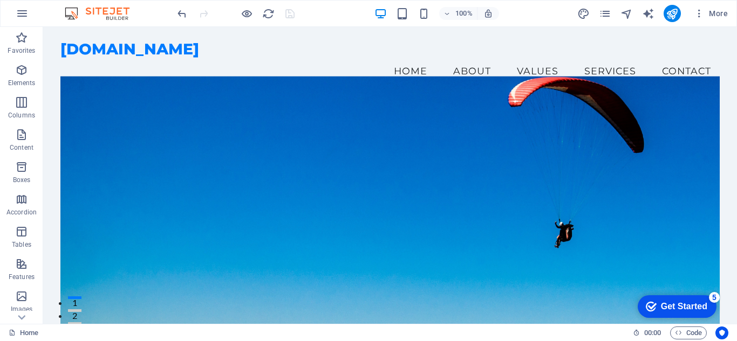
click at [673, 314] on div "checkmark Get Started 5" at bounding box center [677, 307] width 79 height 23
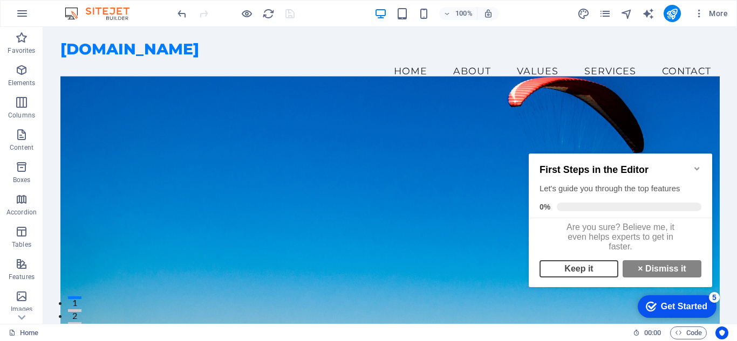
click at [585, 264] on link "Keep it" at bounding box center [578, 269] width 79 height 17
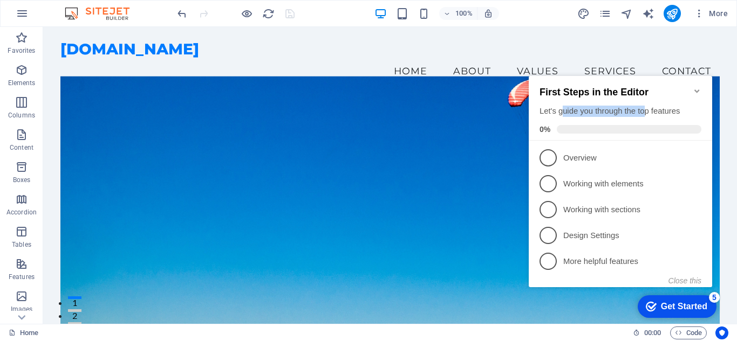
drag, startPoint x: 572, startPoint y: 105, endPoint x: 653, endPoint y: 104, distance: 81.5
click at [653, 106] on div "Let's guide you through the top features" at bounding box center [620, 111] width 162 height 11
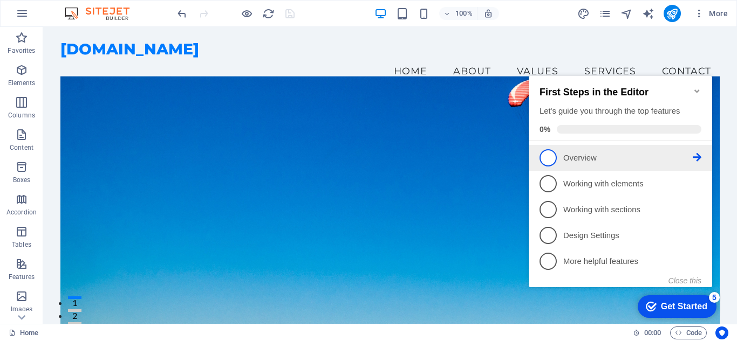
click at [545, 152] on span "1" at bounding box center [547, 157] width 17 height 17
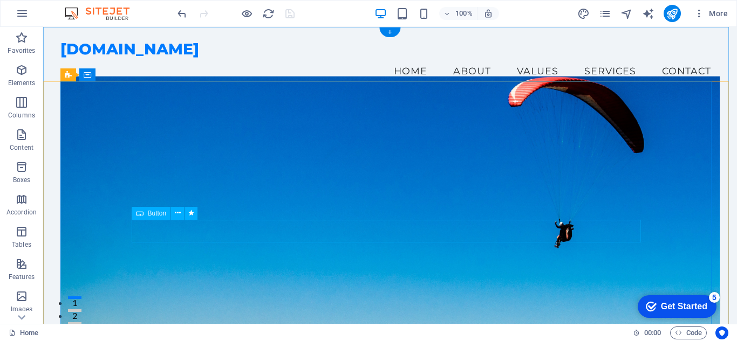
scroll to position [0, 0]
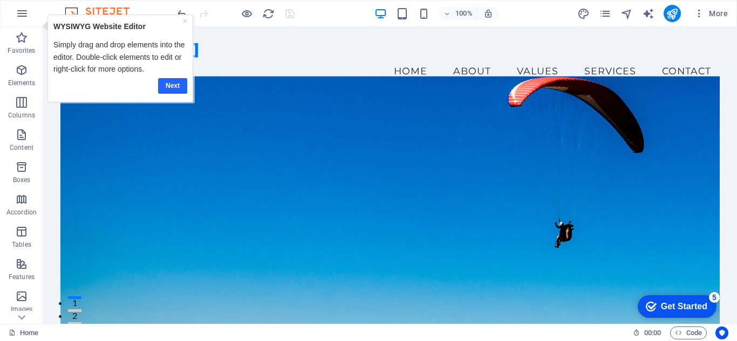
click at [168, 81] on link "Next" at bounding box center [172, 86] width 29 height 16
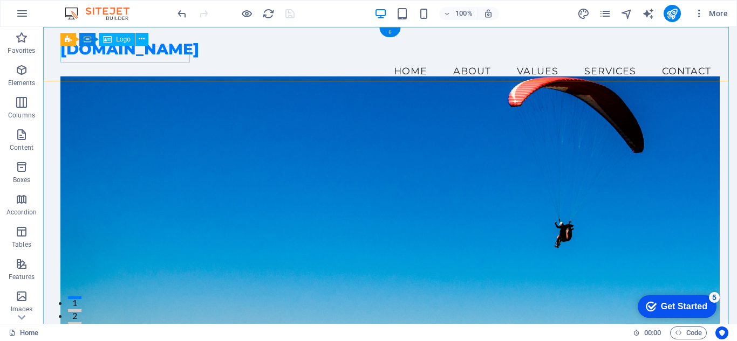
click at [121, 56] on div "[DOMAIN_NAME]" at bounding box center [389, 49] width 659 height 17
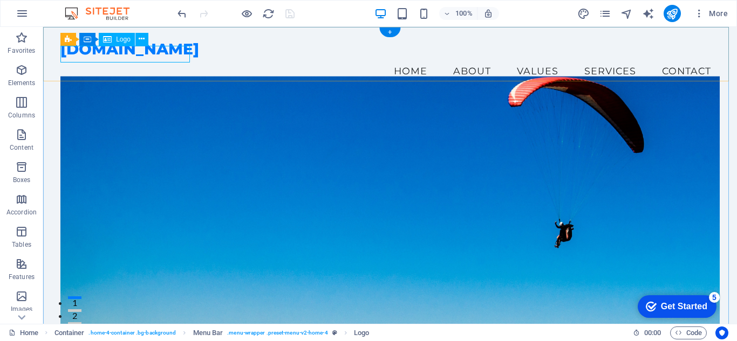
click at [119, 52] on div "[DOMAIN_NAME]" at bounding box center [389, 49] width 659 height 17
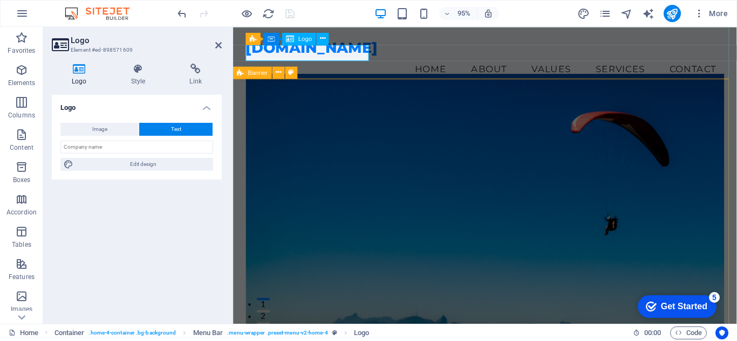
click at [335, 52] on div "[DOMAIN_NAME]" at bounding box center [499, 49] width 504 height 17
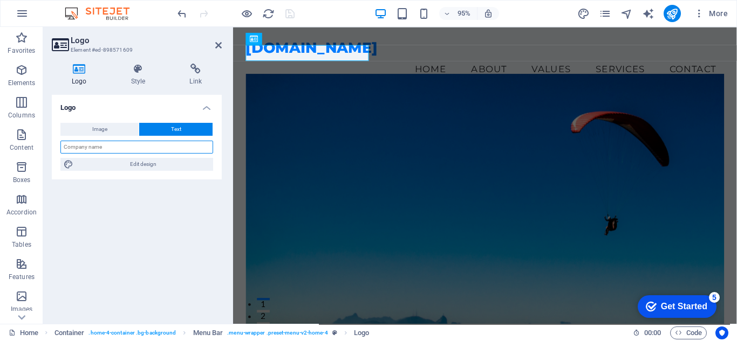
click at [101, 146] on input "text" at bounding box center [136, 147] width 153 height 13
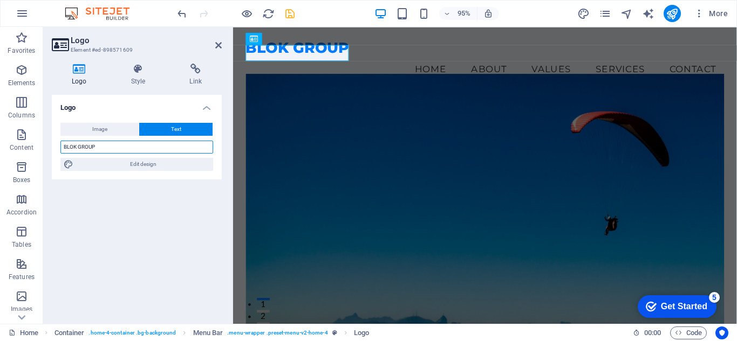
type input "BLOK GROUP"
click at [148, 204] on div "Logo Image Text Drag files here, click to choose files or select files from Fil…" at bounding box center [137, 205] width 170 height 221
click at [131, 70] on icon at bounding box center [138, 69] width 54 height 11
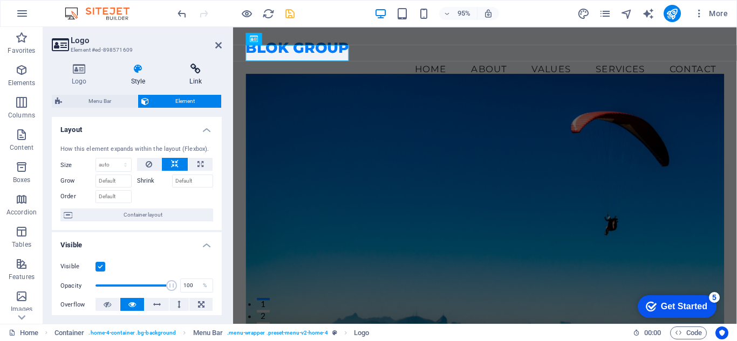
click at [186, 74] on icon at bounding box center [195, 69] width 52 height 11
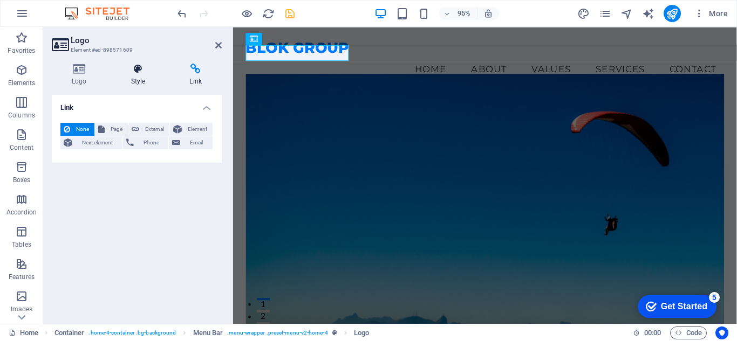
click at [139, 74] on h4 "Style" at bounding box center [140, 75] width 59 height 23
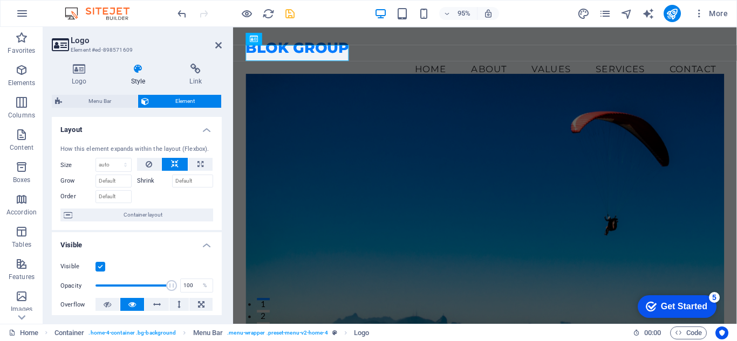
scroll to position [108, 0]
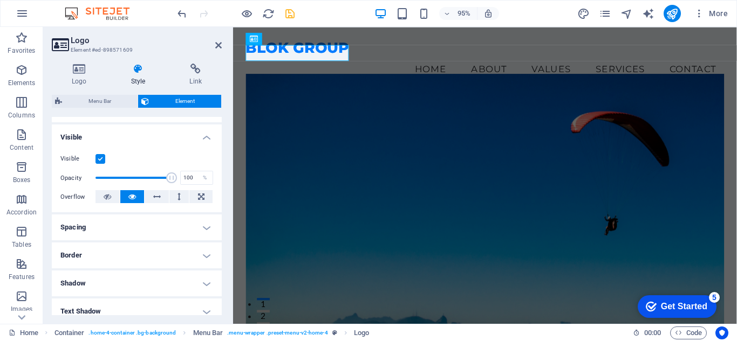
click at [83, 222] on h4 "Spacing" at bounding box center [137, 228] width 170 height 26
click at [83, 222] on h4 "Spacing" at bounding box center [137, 224] width 170 height 19
click at [94, 252] on h4 "Border" at bounding box center [137, 256] width 170 height 26
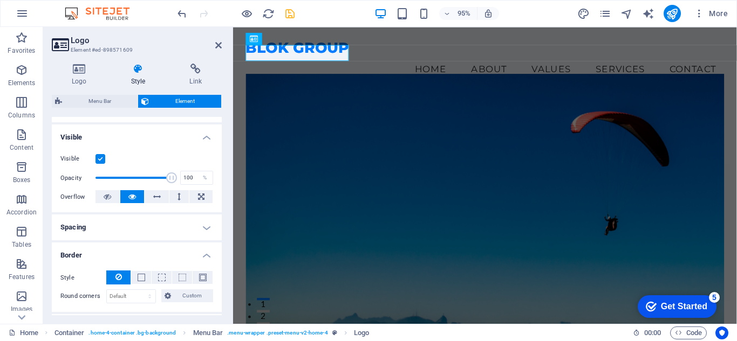
click at [94, 252] on h4 "Border" at bounding box center [137, 252] width 170 height 19
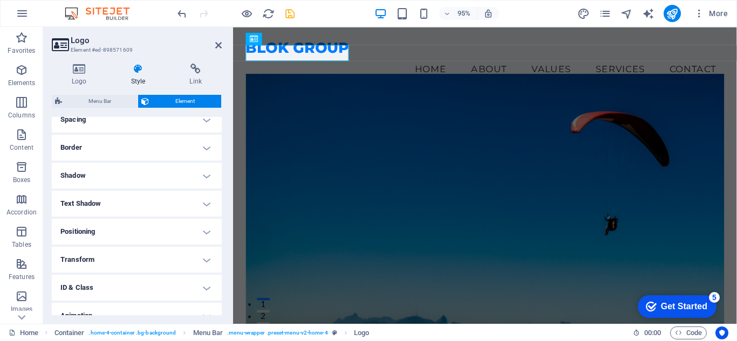
scroll to position [257, 0]
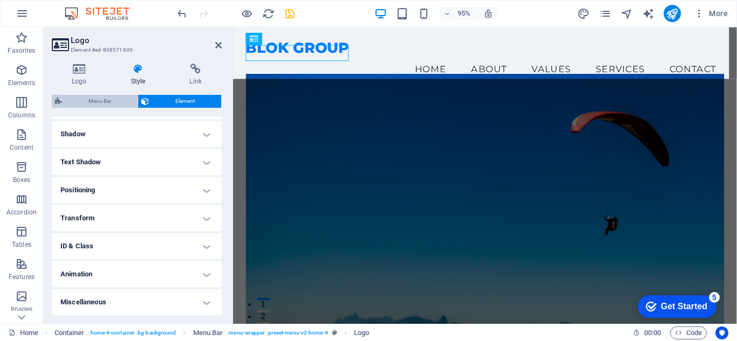
click at [94, 97] on span "Menu Bar" at bounding box center [99, 101] width 69 height 13
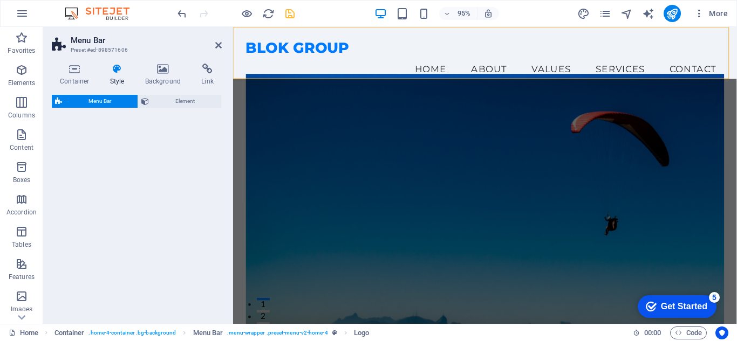
select select "vw"
select select "rem"
select select "vw"
select select "preset-menu-v2-home-4"
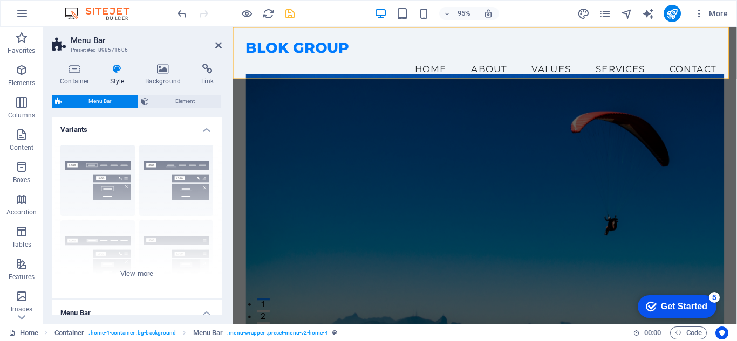
scroll to position [188, 0]
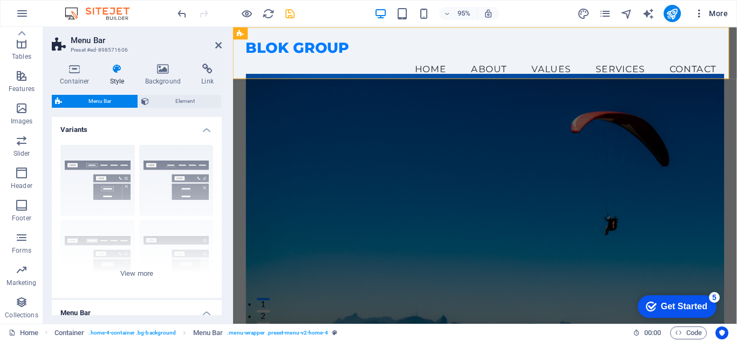
click at [694, 16] on icon "button" at bounding box center [699, 13] width 11 height 11
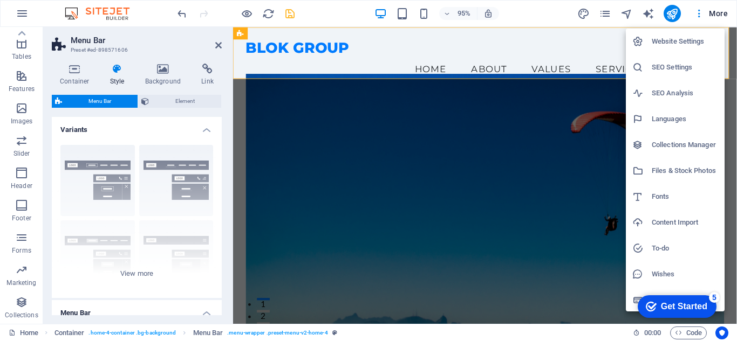
click at [693, 43] on h6 "Website Settings" at bounding box center [685, 41] width 66 height 13
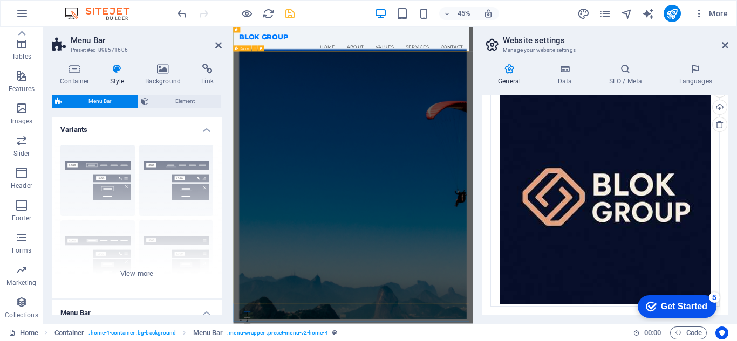
scroll to position [0, 0]
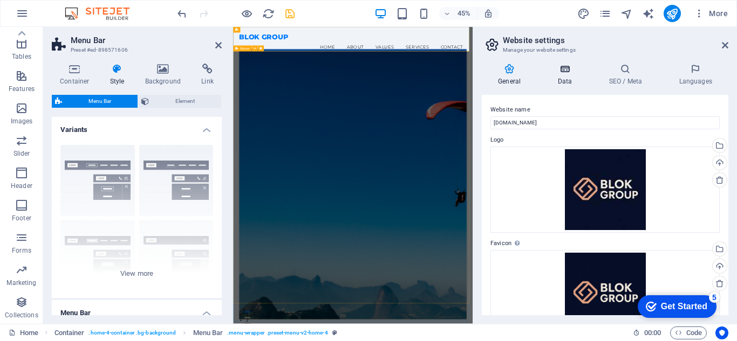
click at [567, 76] on h4 "Data" at bounding box center [566, 75] width 51 height 23
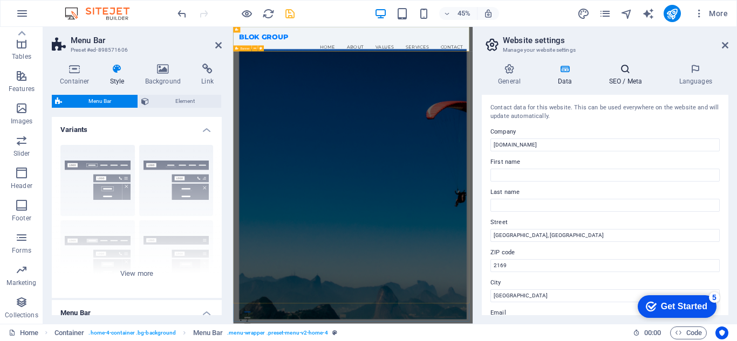
click at [620, 78] on h4 "SEO / Meta" at bounding box center [627, 75] width 70 height 23
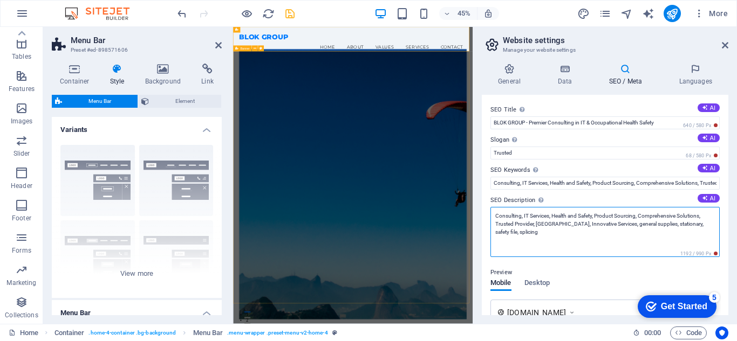
drag, startPoint x: 773, startPoint y: 263, endPoint x: 715, endPoint y: 379, distance: 130.3
click at [558, 227] on textarea "Consulting, IT Services, Health and Safety, Product Sourcing, Comprehensive Sol…" at bounding box center [604, 232] width 229 height 50
click at [519, 224] on textarea "Consulting, IT Services, Health and Safety, Product Sourcing, Comprehensive Sol…" at bounding box center [604, 232] width 229 height 50
drag, startPoint x: 523, startPoint y: 230, endPoint x: 495, endPoint y: 215, distance: 31.6
click at [495, 215] on textarea "Consulting, IT Services, Health and Safety, Product Sourcing, Comprehensive Sol…" at bounding box center [604, 232] width 229 height 50
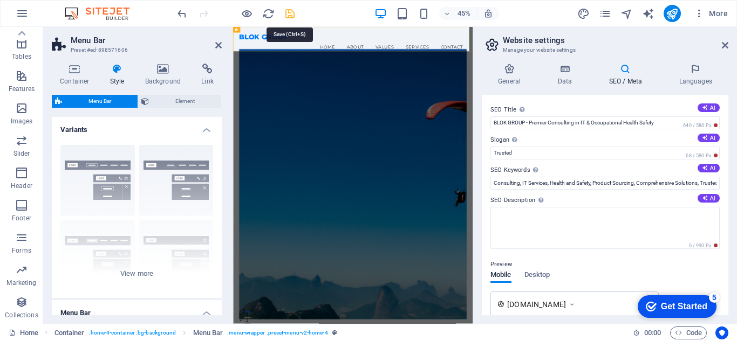
click at [286, 16] on body "[DOMAIN_NAME] Home Favorites Elements Columns Content Boxes Accordion Tables Fe…" at bounding box center [368, 170] width 737 height 341
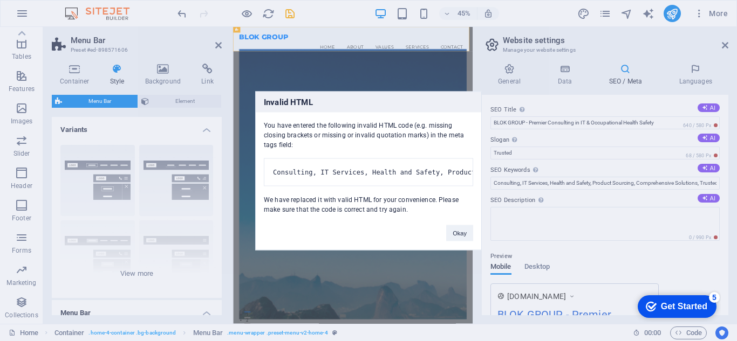
drag, startPoint x: 282, startPoint y: 210, endPoint x: 426, endPoint y: 216, distance: 143.6
click at [426, 214] on div "You have entered the following invalid HTML code (e.g. missing closing brackets…" at bounding box center [368, 163] width 225 height 102
click at [456, 240] on button "Okay" at bounding box center [459, 233] width 27 height 16
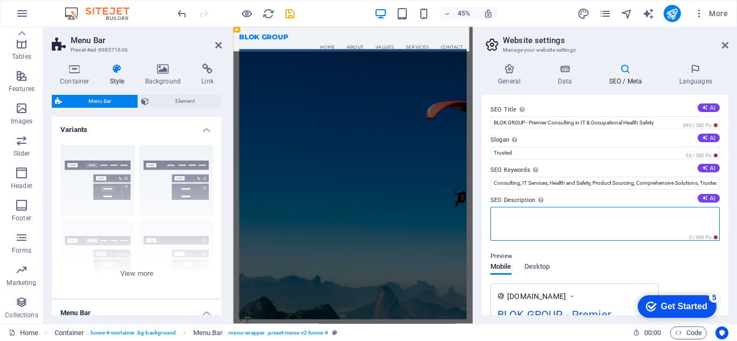
click at [537, 219] on textarea "SEO Description Describe the contents of your website - this is crucial for sea…" at bounding box center [604, 224] width 229 height 34
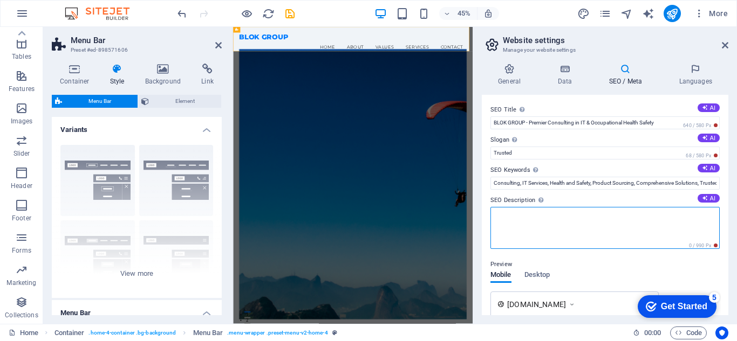
paste textarea "Consulting, IT Services, Health and Safety, Product Sourcing, Comprehensive Sol…"
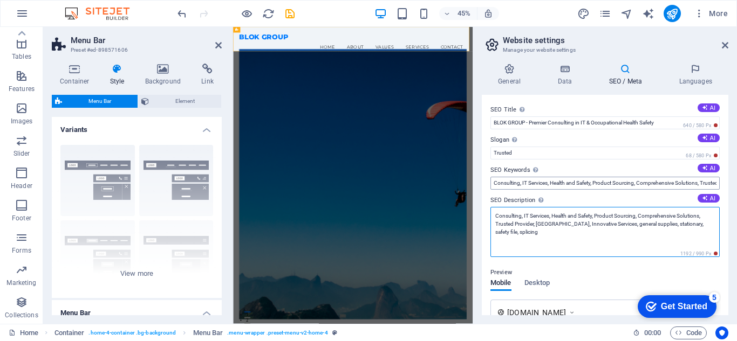
type textarea "Consulting, IT Services, Health and Safety, Product Sourcing, Comprehensive Sol…"
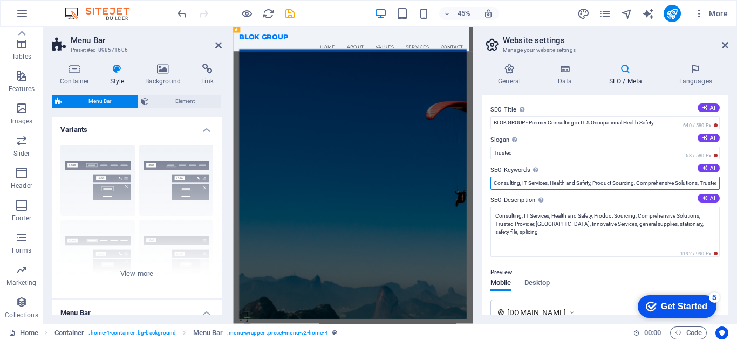
click at [605, 184] on input "Consulting, IT Services, Health and Safety, Product Sourcing, Comprehensive Sol…" at bounding box center [604, 183] width 229 height 13
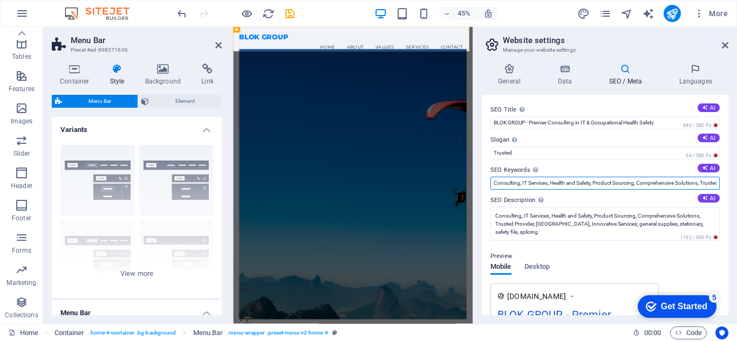
click at [605, 184] on input "Consulting, IT Services, Health and Safety, Product Sourcing, Comprehensive Sol…" at bounding box center [604, 183] width 229 height 13
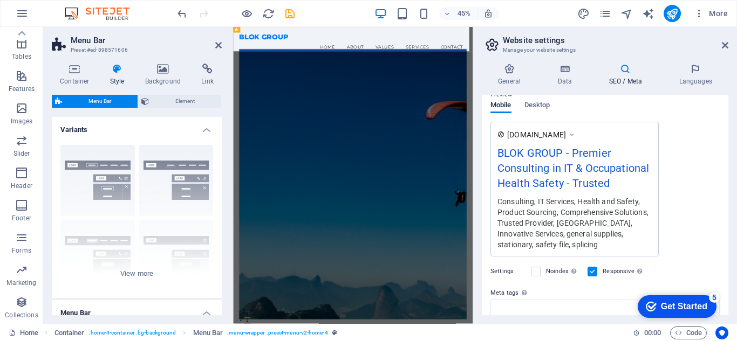
scroll to position [250, 0]
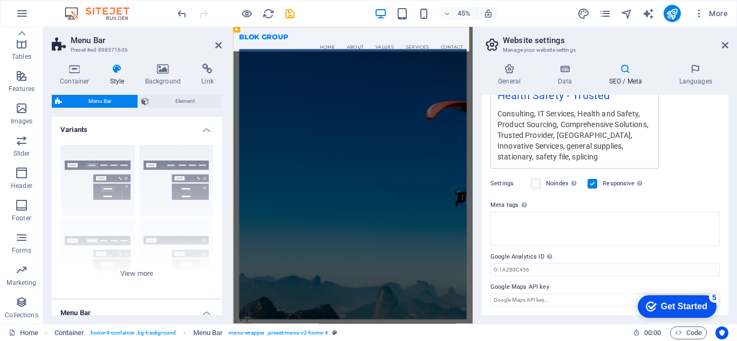
click at [278, 4] on div "45% More" at bounding box center [369, 14] width 736 height 26
click at [296, 18] on div "45% More" at bounding box center [453, 13] width 557 height 17
click at [291, 15] on icon "save" at bounding box center [290, 14] width 12 height 12
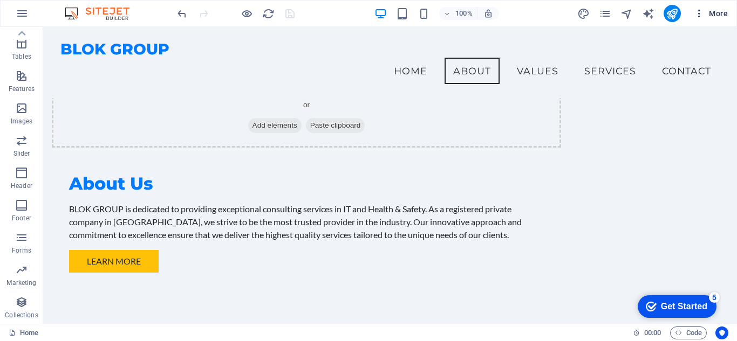
scroll to position [485, 0]
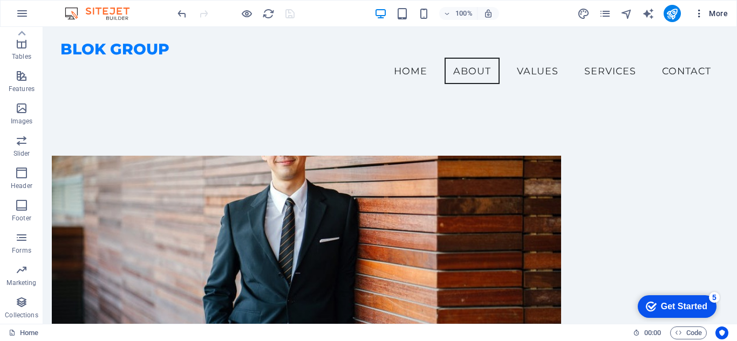
click at [696, 22] on button "More" at bounding box center [710, 13] width 43 height 17
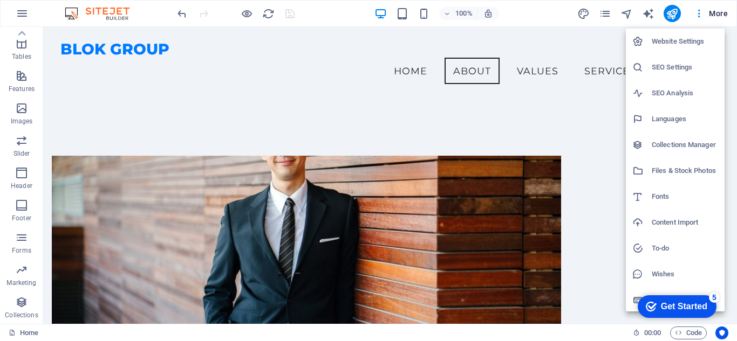
click at [690, 41] on h6 "Website Settings" at bounding box center [685, 41] width 66 height 13
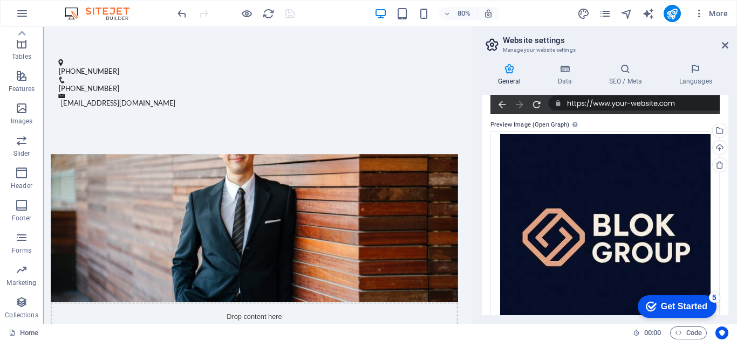
scroll to position [310, 0]
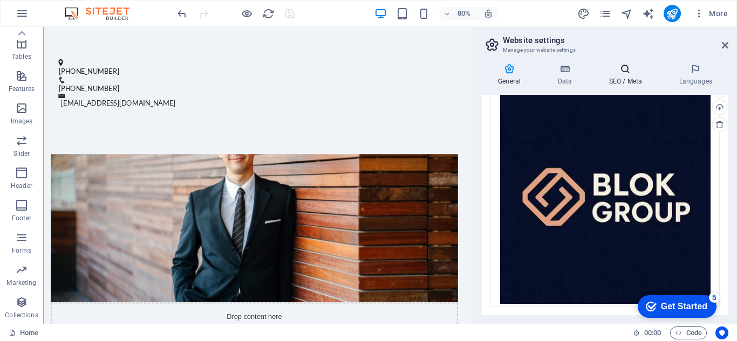
click at [608, 72] on icon at bounding box center [625, 69] width 66 height 11
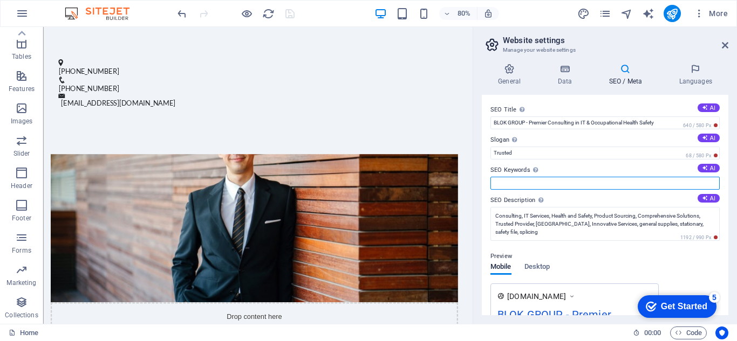
click at [538, 189] on input "SEO Keywords Comma-separated list of keywords representing your website. AI" at bounding box center [604, 183] width 229 height 13
paste input "Consulting, IT Services, Health and Safety, Product Sourcing, Comprehensive Sol…"
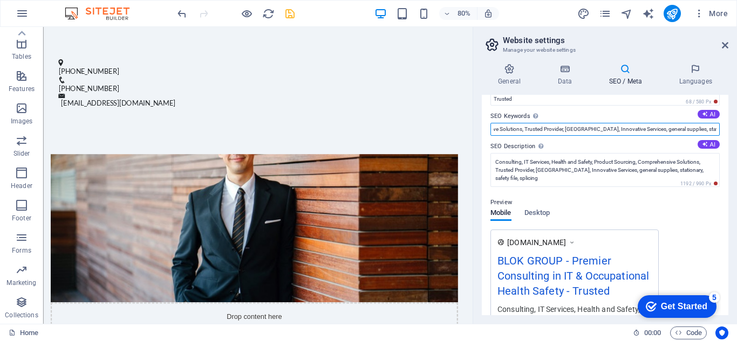
scroll to position [108, 0]
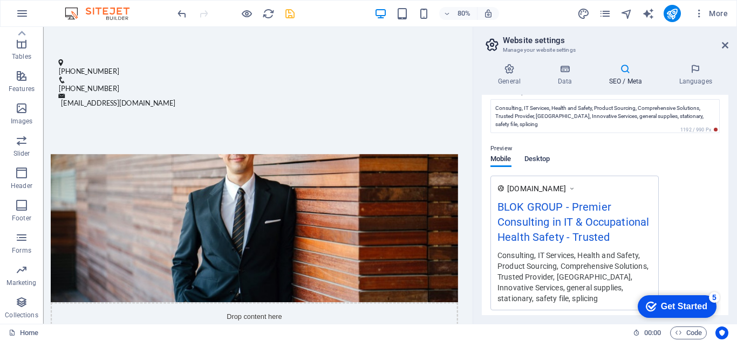
type input "Consulting, IT Services, Health and Safety, Product Sourcing, Comprehensive Sol…"
click at [540, 158] on span "Desktop" at bounding box center [537, 160] width 26 height 15
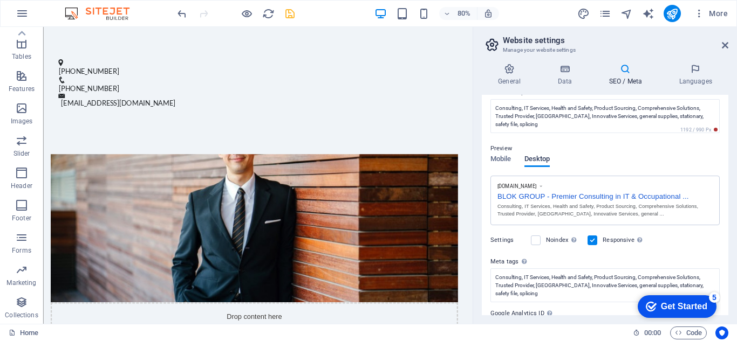
scroll to position [165, 0]
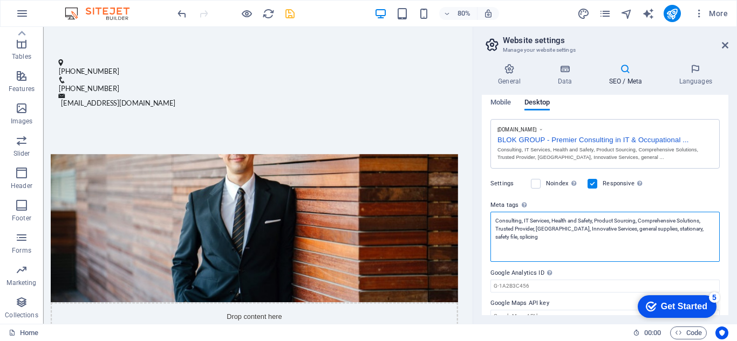
drag, startPoint x: 519, startPoint y: 236, endPoint x: 491, endPoint y: 210, distance: 38.2
click at [491, 210] on div "Meta tags Enter HTML code here that will be placed inside the tags of your webs…" at bounding box center [604, 231] width 229 height 64
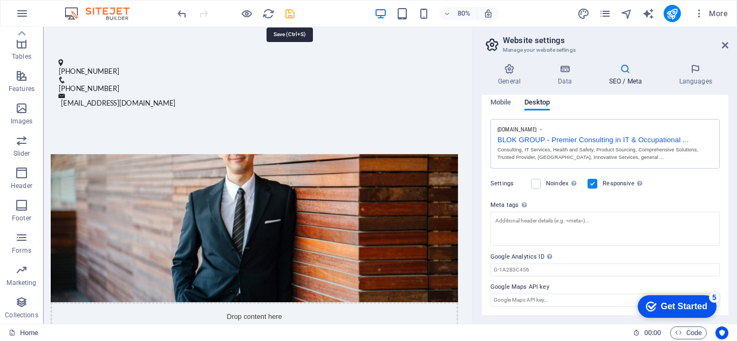
click at [291, 14] on icon "save" at bounding box center [290, 14] width 12 height 12
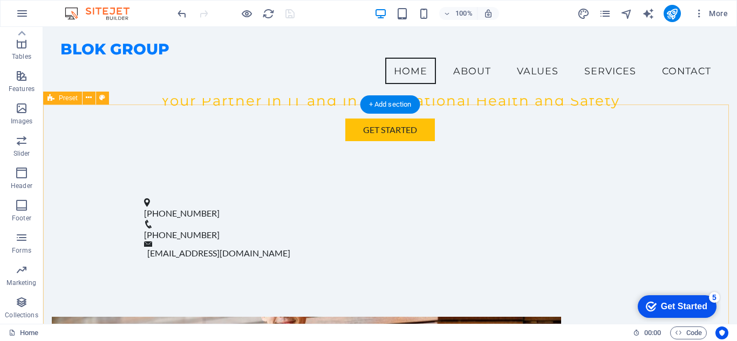
scroll to position [108, 0]
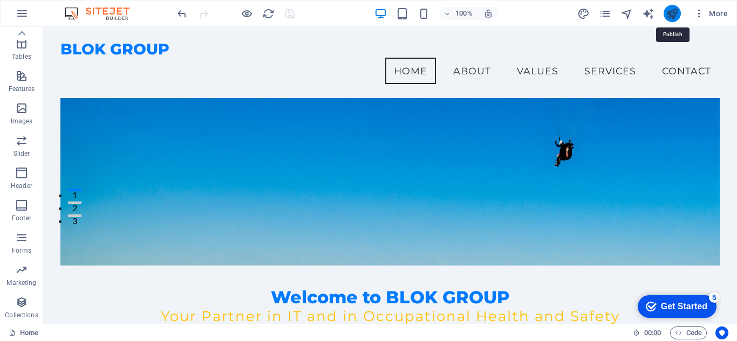
click at [668, 15] on icon "publish" at bounding box center [672, 14] width 12 height 12
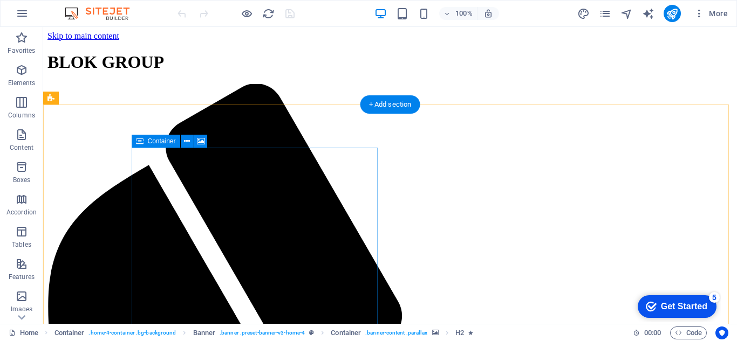
scroll to position [270, 0]
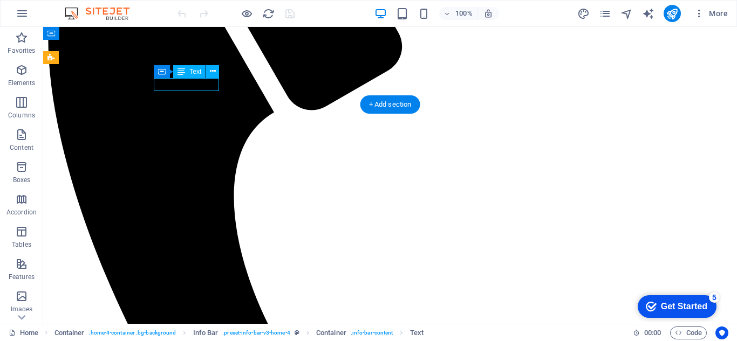
drag, startPoint x: 207, startPoint y: 80, endPoint x: 249, endPoint y: 112, distance: 52.9
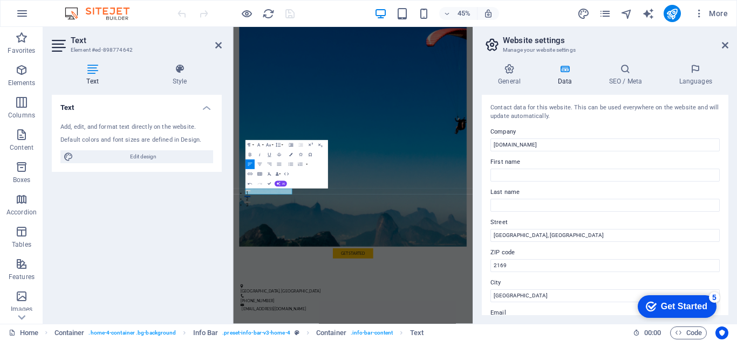
click at [529, 294] on figure at bounding box center [500, 214] width 506 height 601
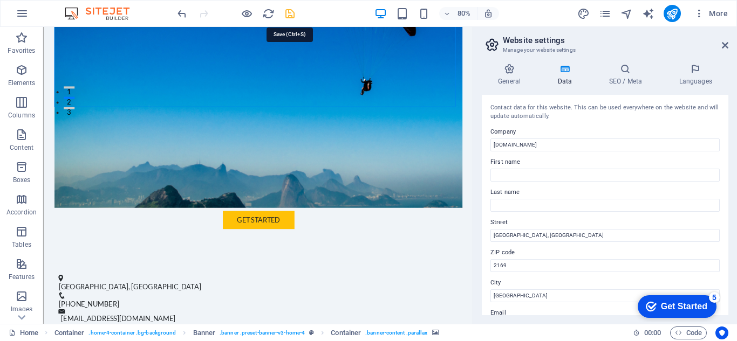
click at [290, 14] on icon "save" at bounding box center [290, 14] width 12 height 12
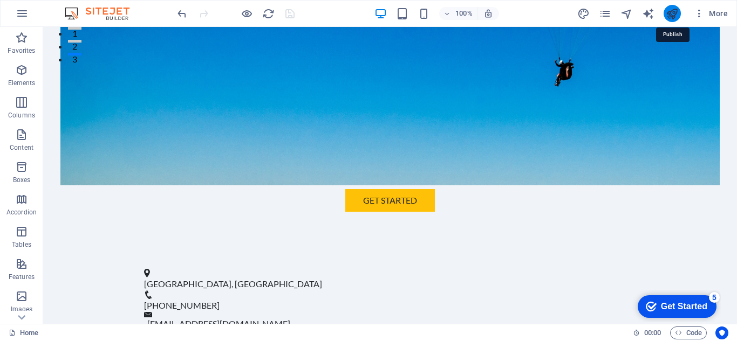
click at [673, 16] on icon "publish" at bounding box center [672, 14] width 12 height 12
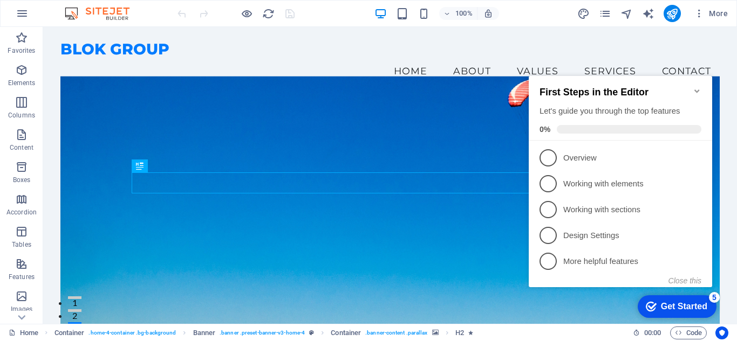
click at [712, 297] on div "5" at bounding box center [714, 297] width 11 height 11
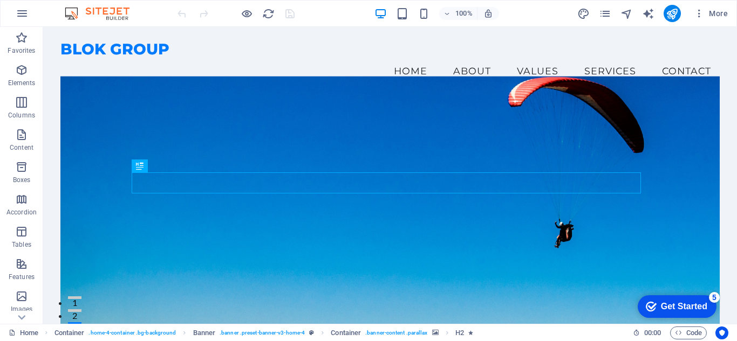
click at [707, 312] on div "Get Started" at bounding box center [684, 307] width 46 height 10
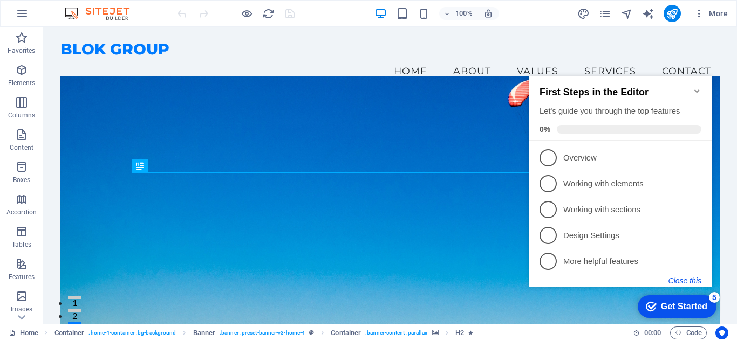
click at [689, 283] on button "Close this" at bounding box center [684, 281] width 33 height 9
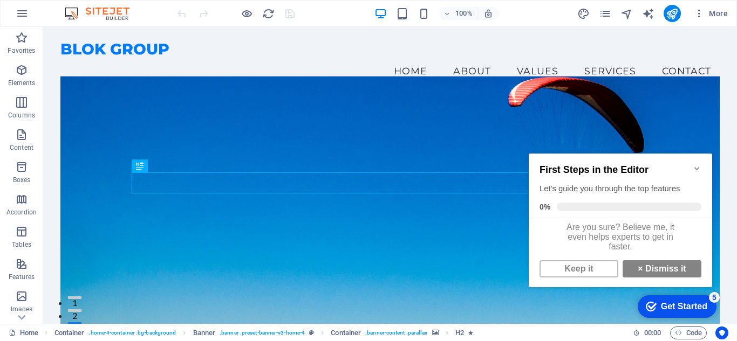
scroll to position [8, 0]
click at [659, 272] on link "× Dismiss it" at bounding box center [661, 269] width 79 height 17
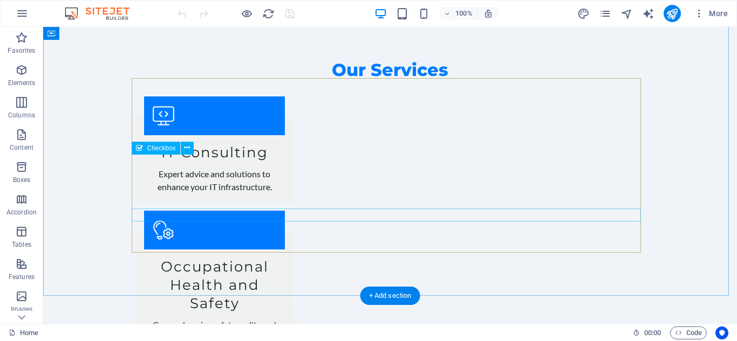
scroll to position [1349, 0]
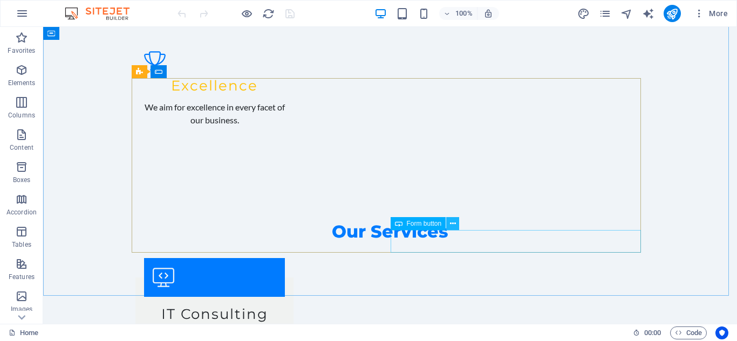
click at [455, 224] on icon at bounding box center [453, 223] width 6 height 11
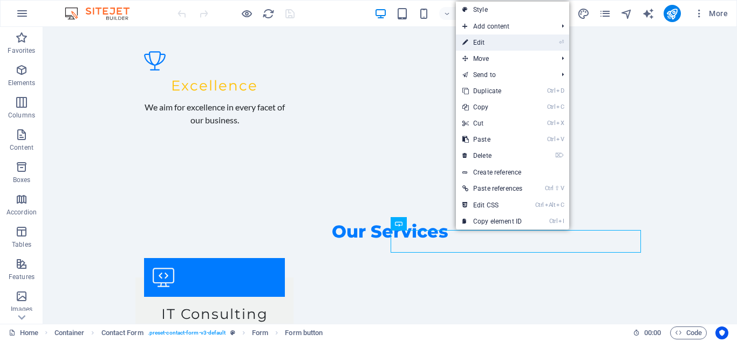
click at [510, 49] on link "⏎ Edit" at bounding box center [492, 43] width 73 height 16
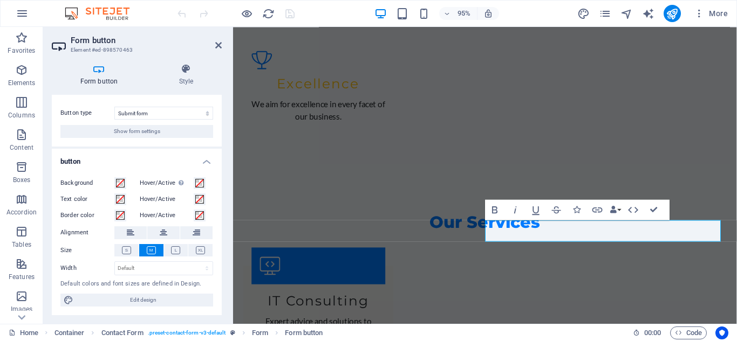
scroll to position [0, 0]
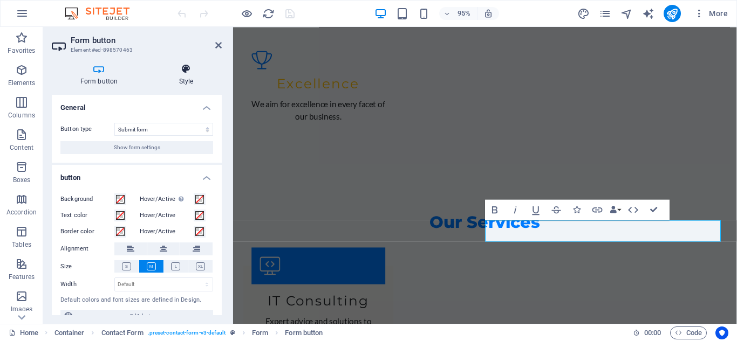
click at [181, 68] on icon at bounding box center [186, 69] width 71 height 11
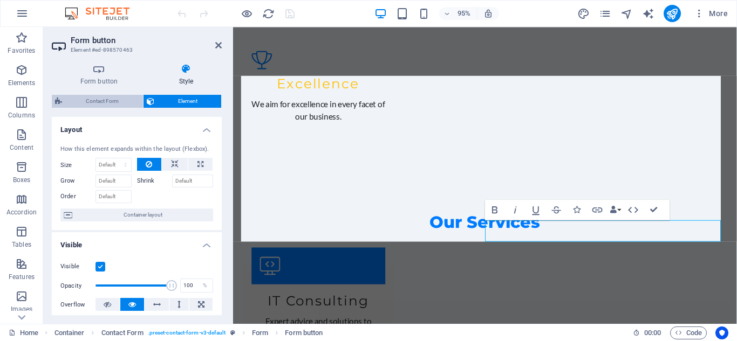
click at [126, 98] on span "Contact Form" at bounding box center [102, 101] width 74 height 13
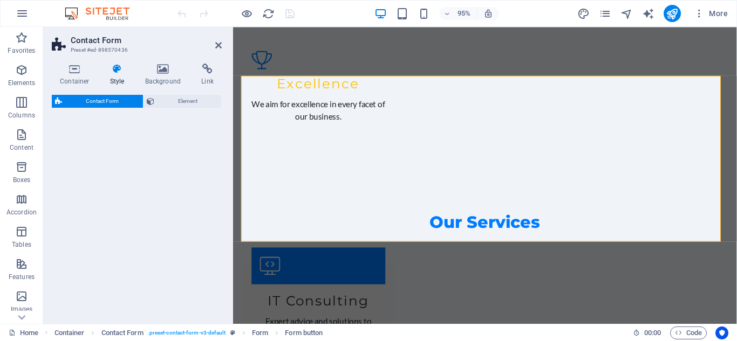
select select "rem"
select select "preset-contact-form-v3-default"
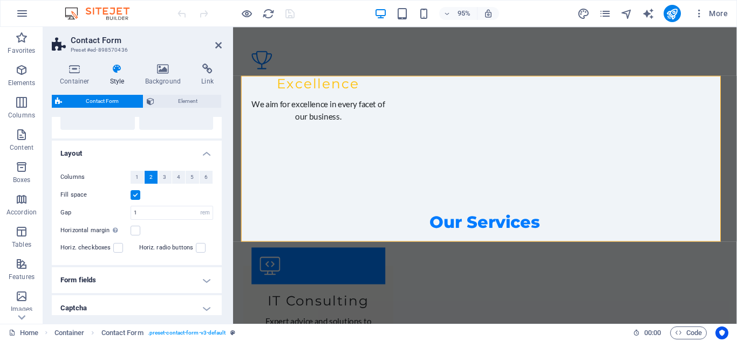
scroll to position [211, 0]
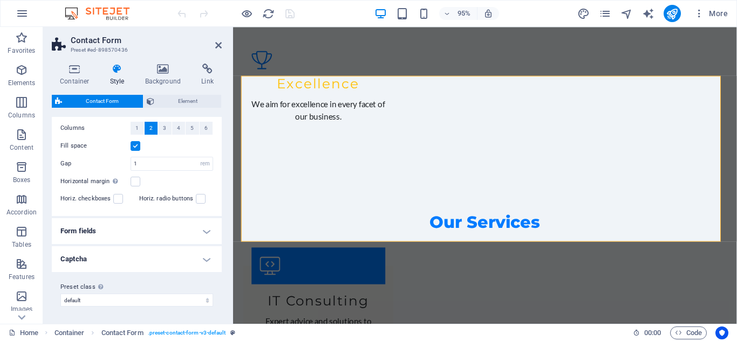
click at [127, 225] on h4 "Form fields" at bounding box center [137, 231] width 170 height 26
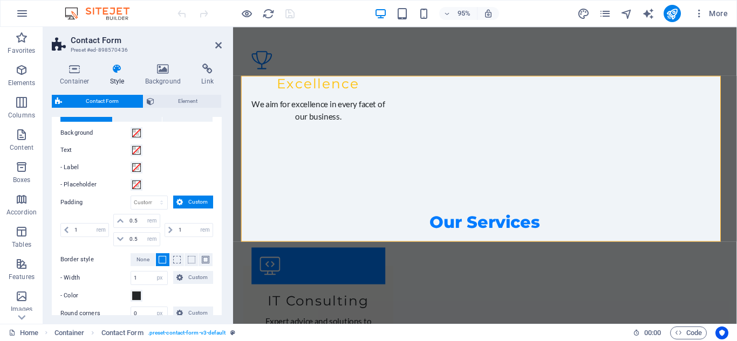
scroll to position [319, 0]
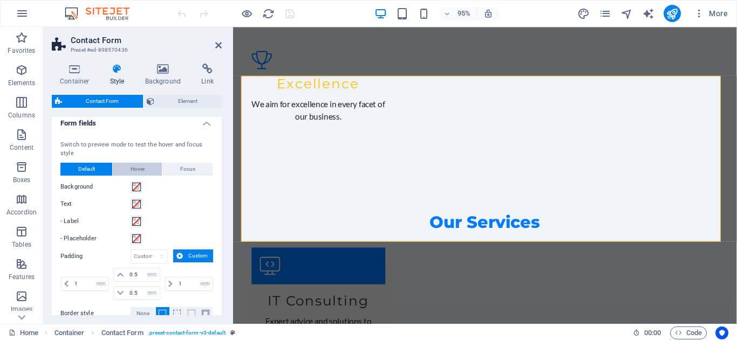
click at [125, 170] on button "Hover" at bounding box center [137, 169] width 49 height 13
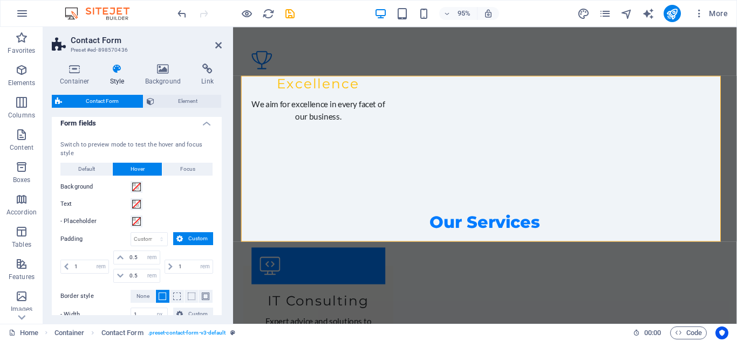
click at [191, 162] on div "Switch to preview mode to test the hover and focus style Default Hover Focus Ba…" at bounding box center [137, 258] width 174 height 256
click at [183, 165] on span "Focus" at bounding box center [187, 169] width 15 height 13
click at [82, 165] on span "Default" at bounding box center [86, 169] width 17 height 13
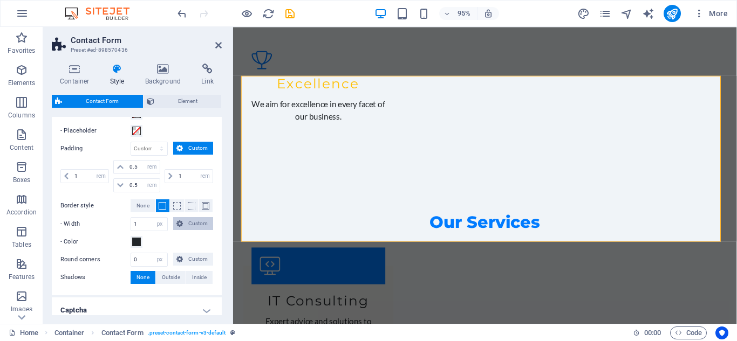
scroll to position [478, 0]
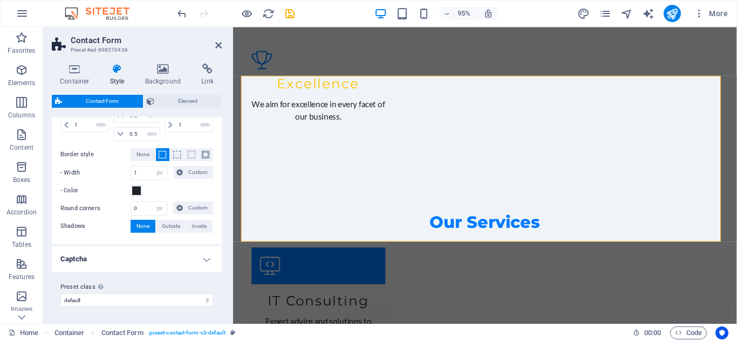
click at [148, 253] on h4 "Captcha" at bounding box center [137, 260] width 170 height 26
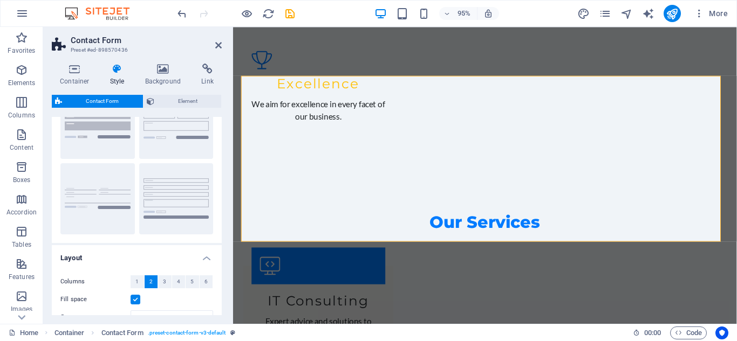
scroll to position [0, 0]
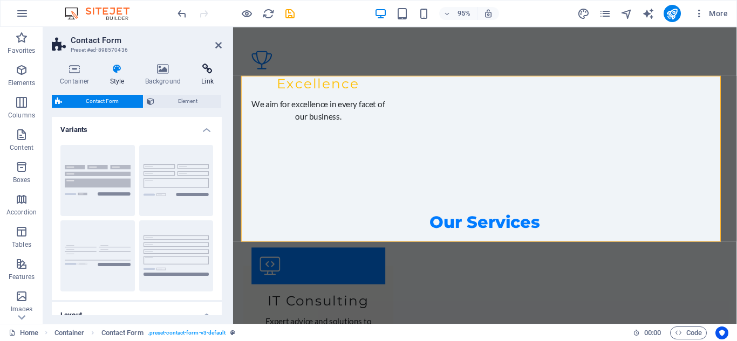
click at [200, 81] on h4 "Link" at bounding box center [207, 75] width 29 height 23
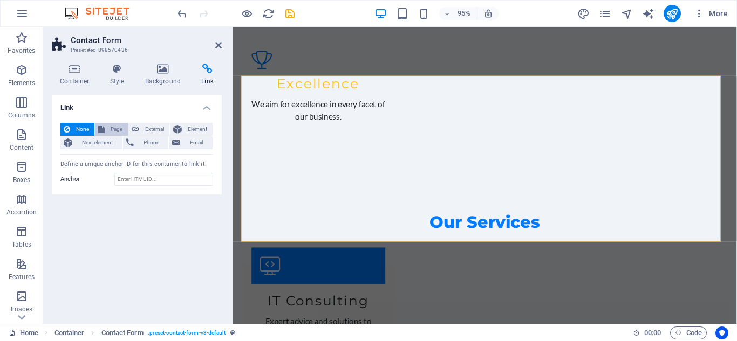
click at [113, 129] on span "Page" at bounding box center [116, 129] width 17 height 13
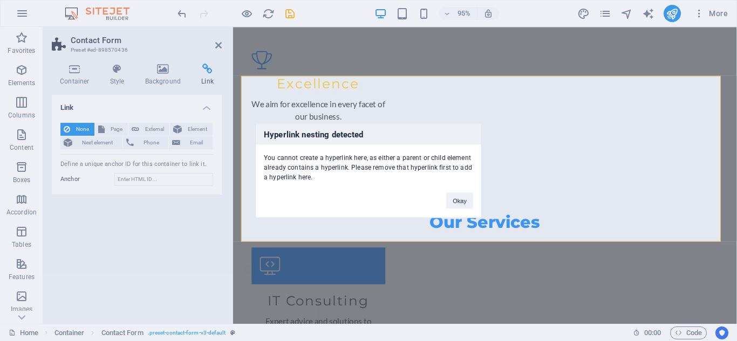
click at [106, 133] on div "Hyperlink nesting detected You cannot create a hyperlink here, as either a pare…" at bounding box center [368, 170] width 737 height 341
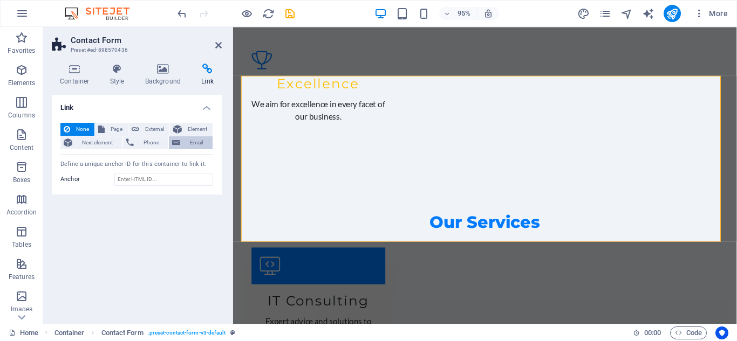
click at [198, 139] on span "Email" at bounding box center [196, 142] width 26 height 13
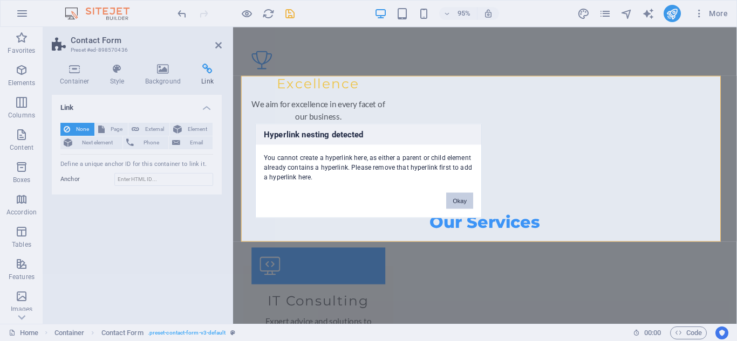
click at [452, 202] on button "Okay" at bounding box center [459, 201] width 27 height 16
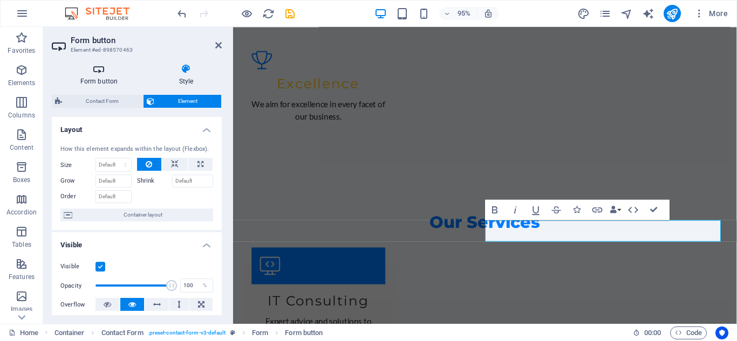
click at [105, 79] on h4 "Form button" at bounding box center [101, 75] width 99 height 23
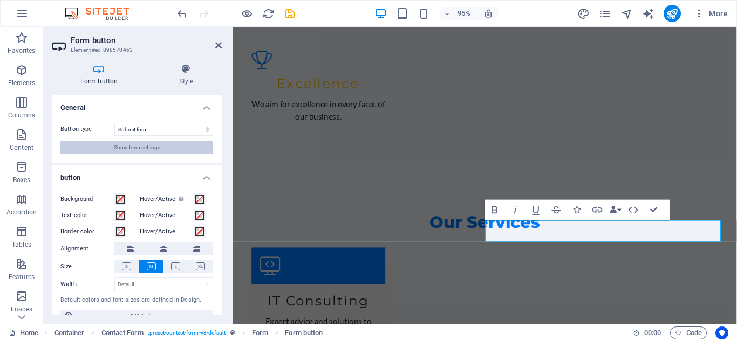
click at [151, 148] on span "Show form settings" at bounding box center [137, 147] width 46 height 13
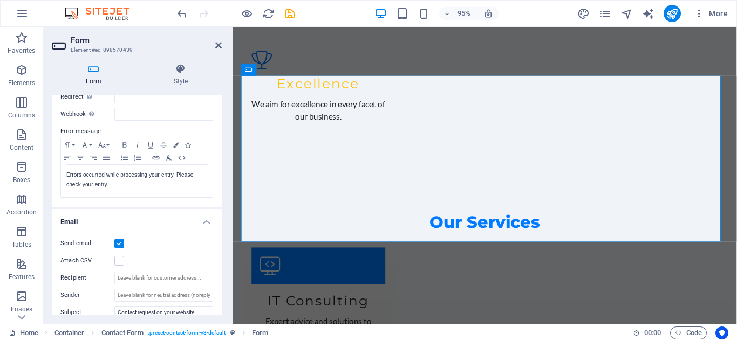
scroll to position [216, 0]
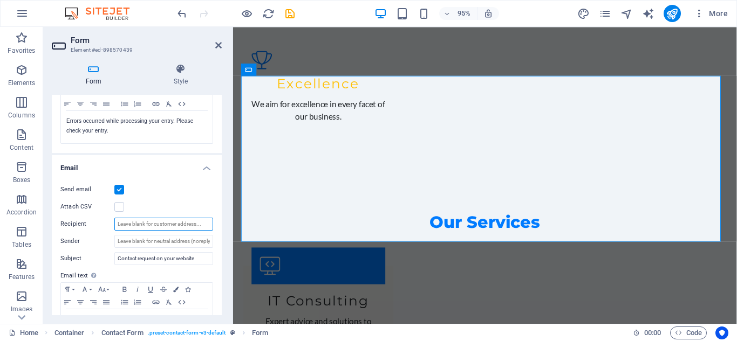
click at [151, 225] on input "Recipient" at bounding box center [163, 224] width 99 height 13
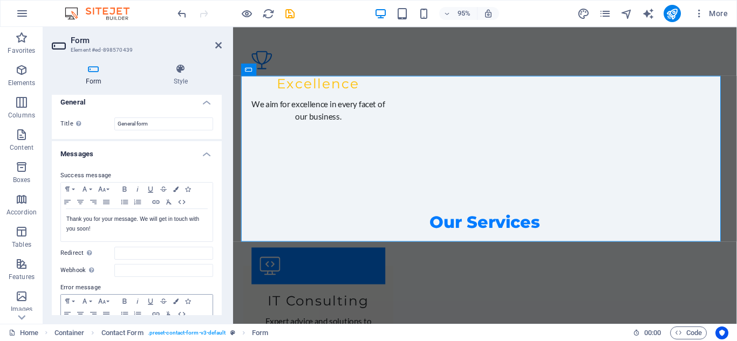
scroll to position [0, 0]
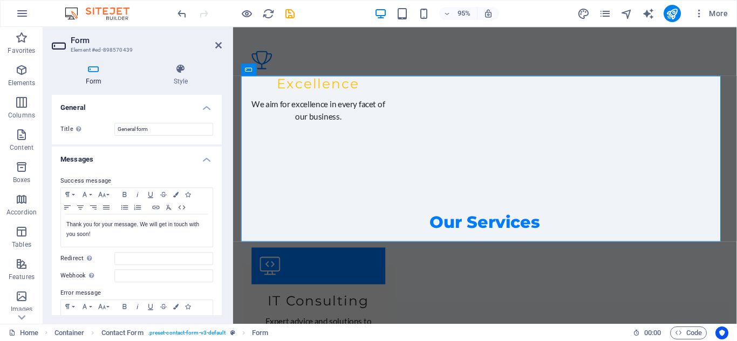
click at [83, 108] on h4 "General" at bounding box center [137, 104] width 170 height 19
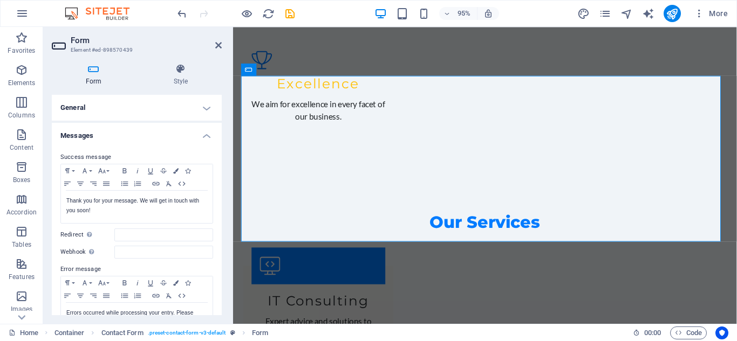
click at [82, 135] on h4 "Messages" at bounding box center [137, 132] width 170 height 19
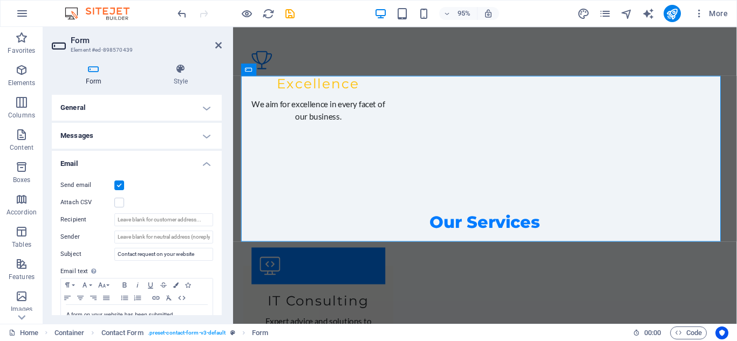
click at [81, 160] on h4 "Email" at bounding box center [137, 160] width 170 height 19
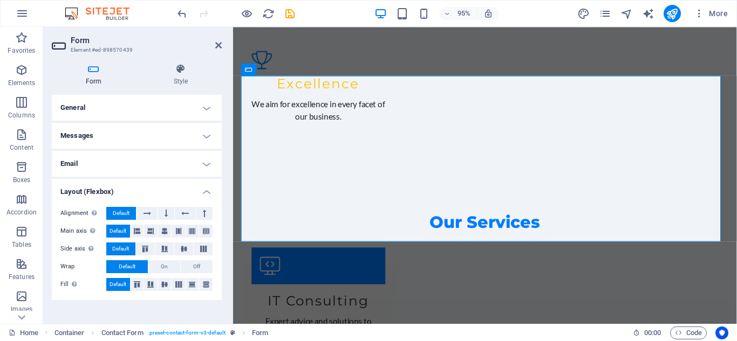
click at [95, 191] on h4 "Layout (Flexbox)" at bounding box center [137, 188] width 170 height 19
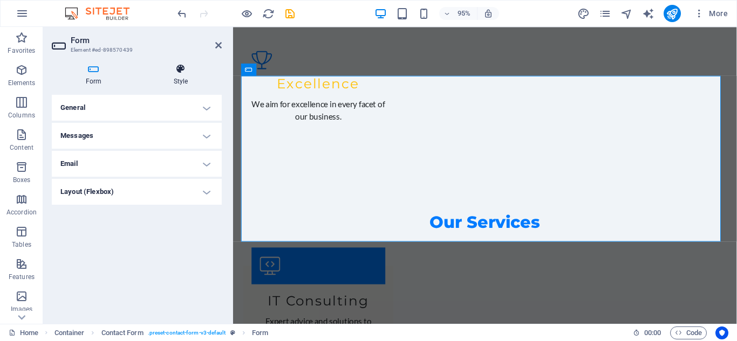
click at [181, 80] on h4 "Style" at bounding box center [181, 75] width 82 height 23
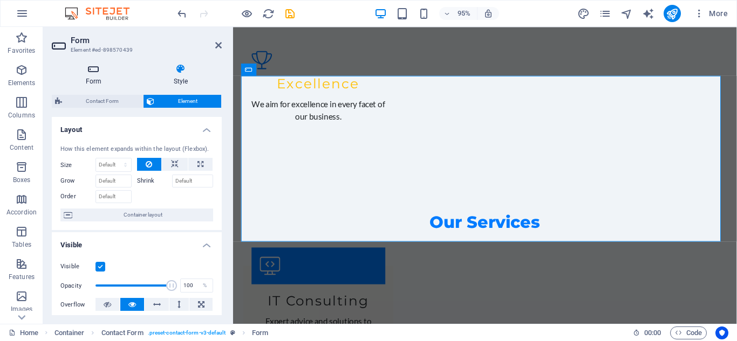
click at [90, 71] on icon at bounding box center [94, 69] width 84 height 11
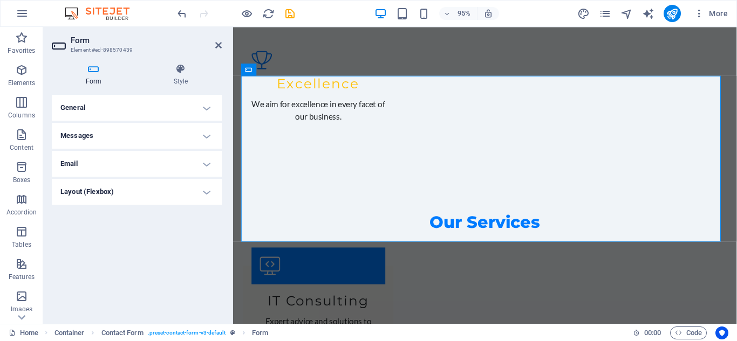
click at [95, 99] on h4 "General" at bounding box center [137, 108] width 170 height 26
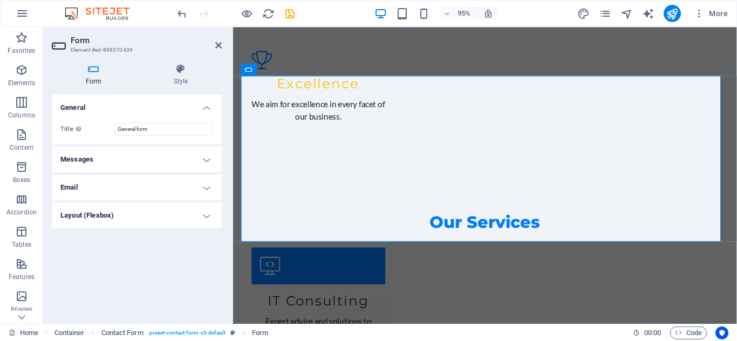
click at [95, 99] on h4 "General" at bounding box center [137, 104] width 170 height 19
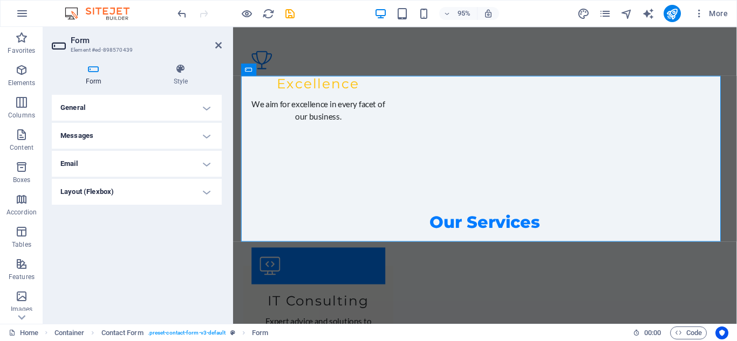
click at [94, 135] on h4 "Messages" at bounding box center [137, 136] width 170 height 26
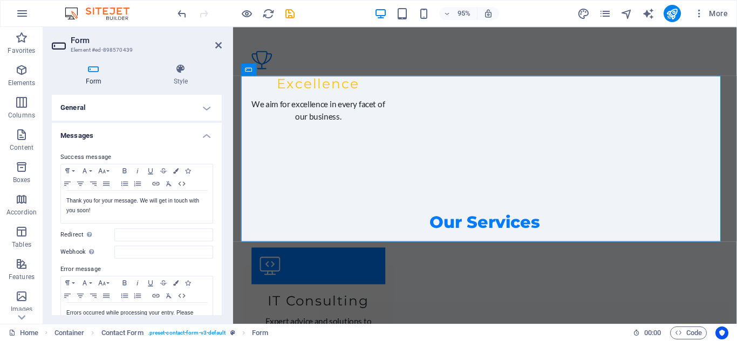
scroll to position [86, 0]
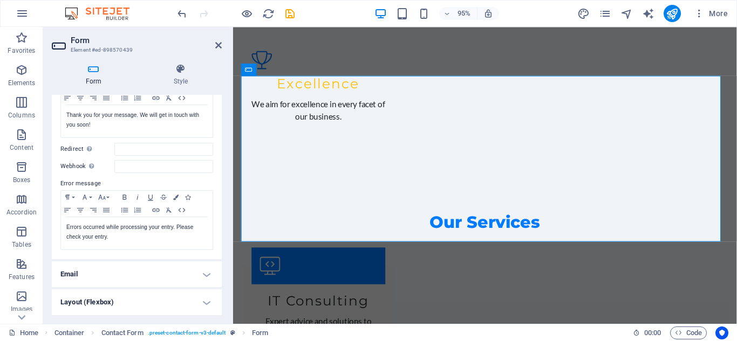
click at [99, 275] on h4 "Email" at bounding box center [137, 275] width 170 height 26
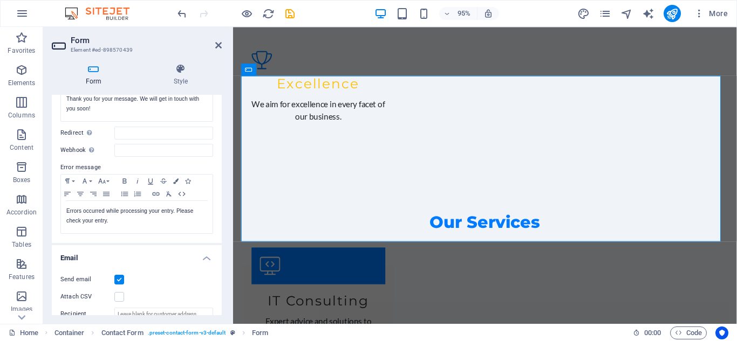
scroll to position [0, 0]
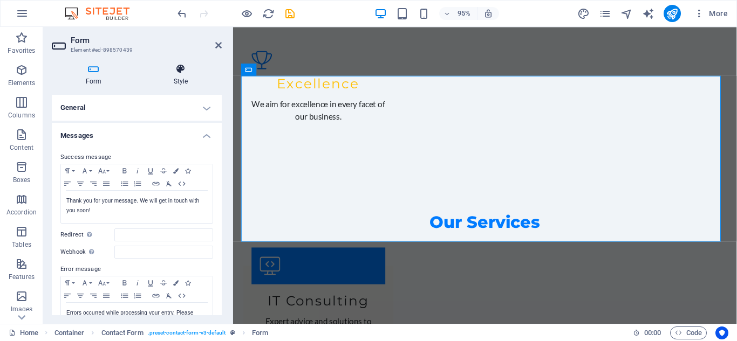
click at [175, 67] on icon at bounding box center [181, 69] width 82 height 11
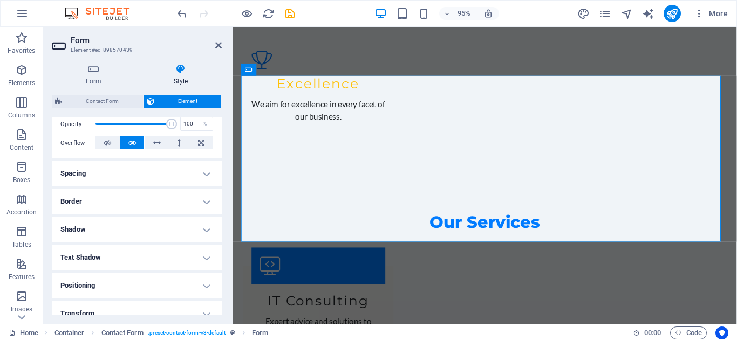
scroll to position [257, 0]
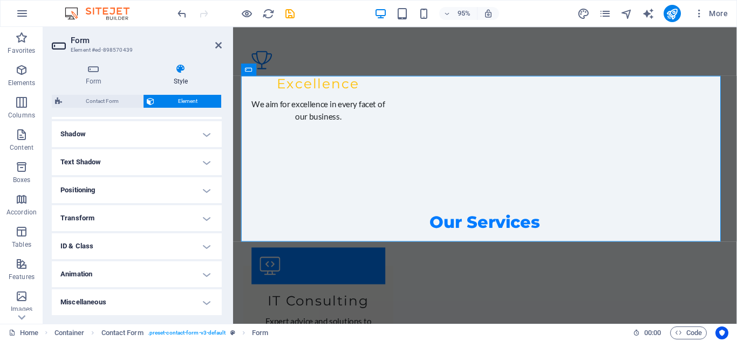
click at [123, 297] on h4 "Miscellaneous" at bounding box center [137, 303] width 170 height 26
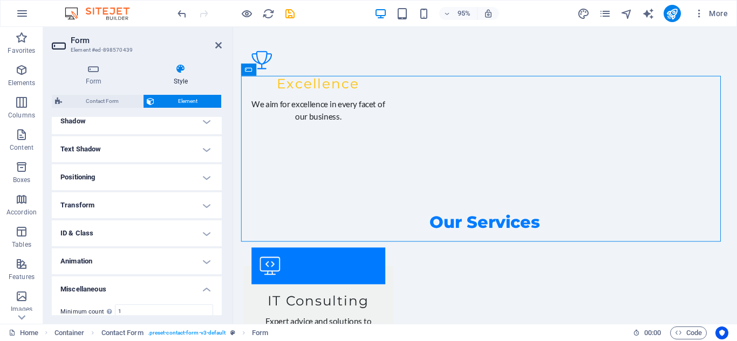
scroll to position [324, 0]
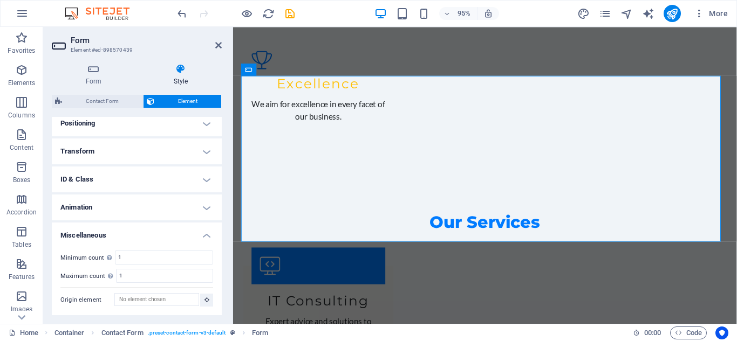
click at [121, 227] on h4 "Miscellaneous" at bounding box center [137, 232] width 170 height 19
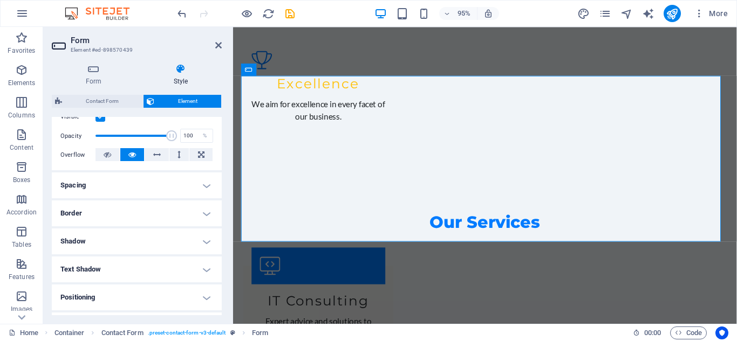
scroll to position [96, 0]
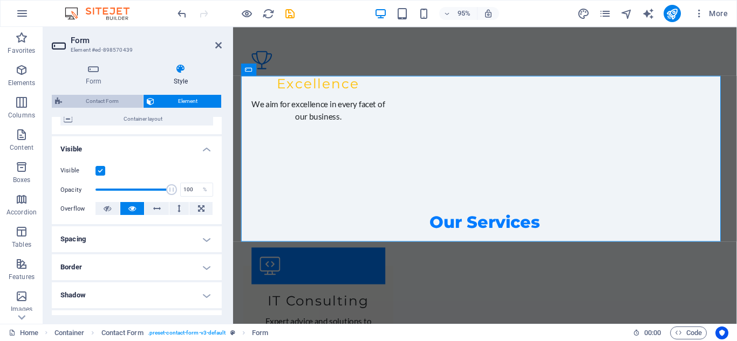
click at [125, 95] on span "Contact Form" at bounding box center [102, 101] width 74 height 13
select select "rem"
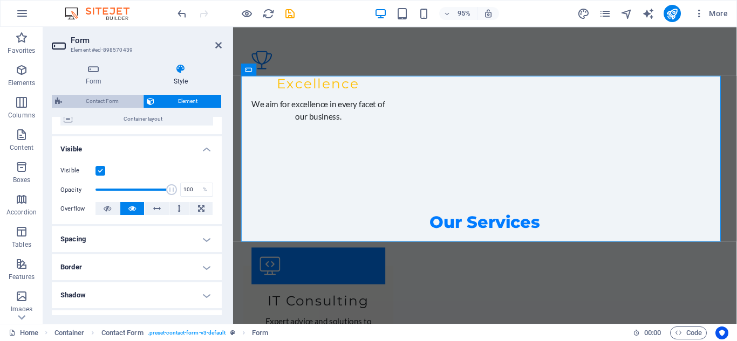
select select "rem"
select select "px"
select select "rem"
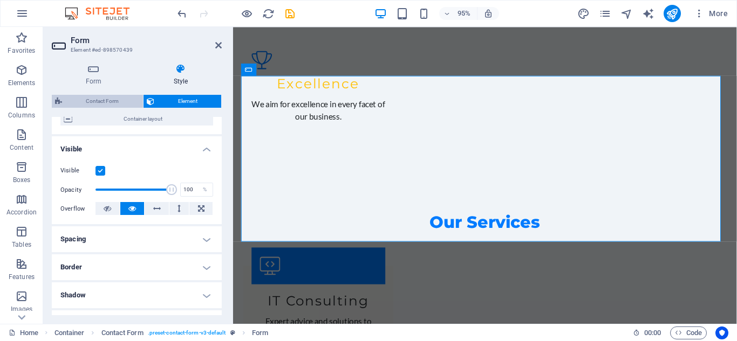
select select "preset-contact-form-v3-default"
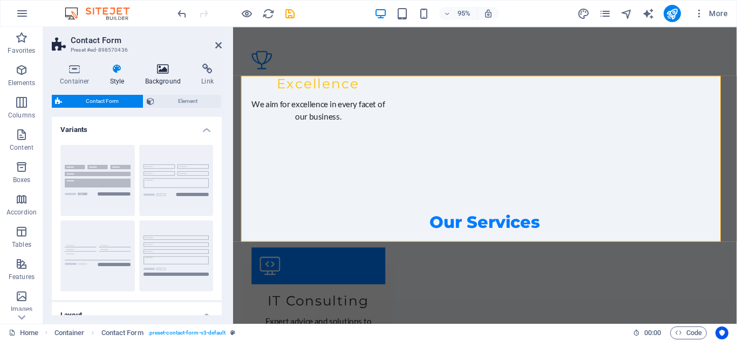
click at [166, 76] on h4 "Background" at bounding box center [165, 75] width 57 height 23
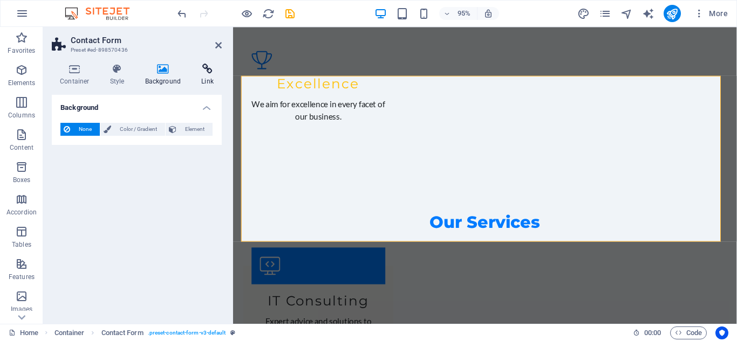
click at [203, 76] on h4 "Link" at bounding box center [207, 75] width 29 height 23
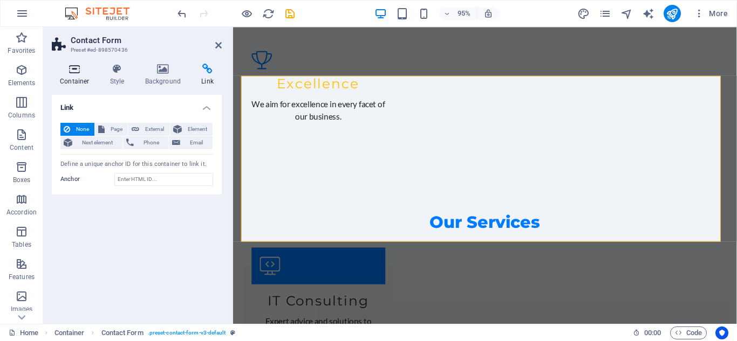
click at [73, 78] on h4 "Container" at bounding box center [77, 75] width 50 height 23
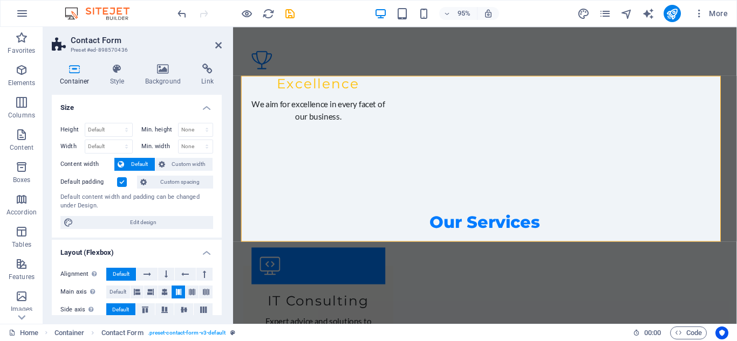
click at [218, 51] on header "Contact Form Preset #ed-898570436" at bounding box center [137, 41] width 170 height 28
click at [221, 49] on icon at bounding box center [218, 45] width 6 height 9
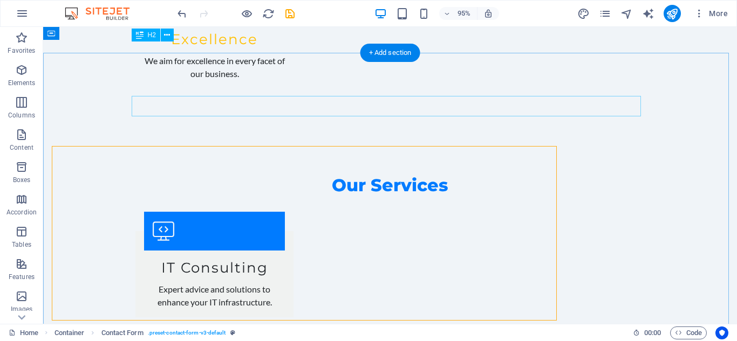
scroll to position [1349, 0]
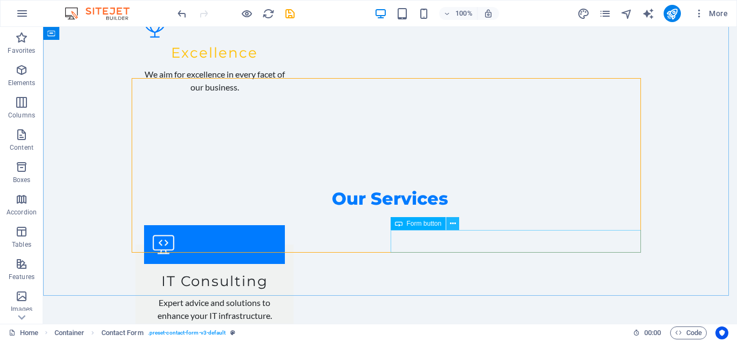
click at [454, 227] on icon at bounding box center [453, 223] width 6 height 11
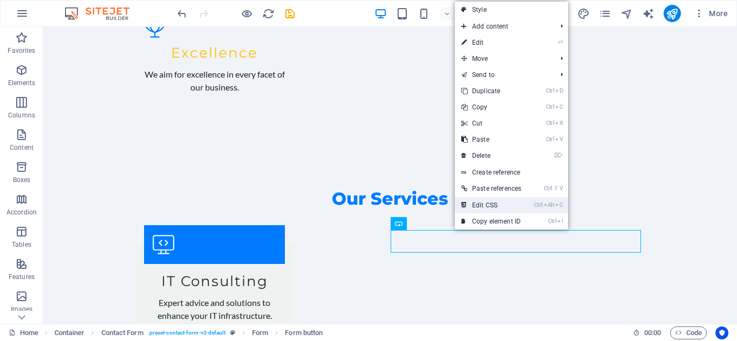
click at [493, 201] on link "Ctrl Alt C Edit CSS" at bounding box center [491, 205] width 73 height 16
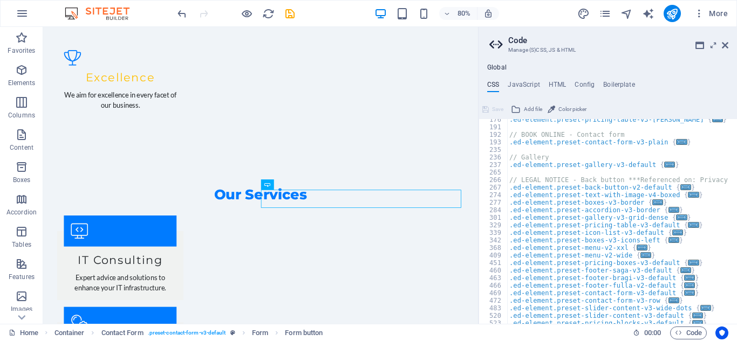
scroll to position [194, 0]
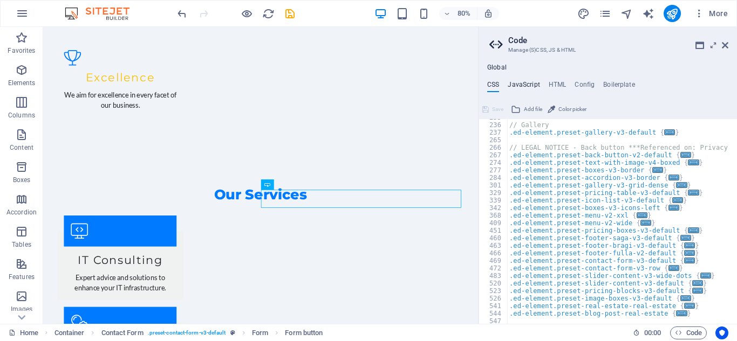
click at [528, 86] on h4 "JavaScript" at bounding box center [524, 87] width 32 height 12
type textarea "/* JS for preset "Menu V2" */"
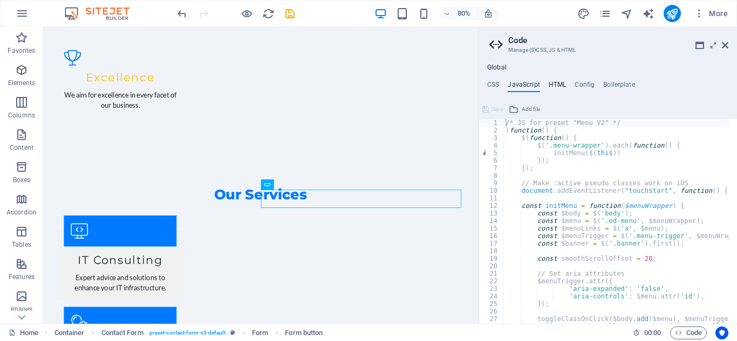
click at [553, 90] on h4 "HTML" at bounding box center [558, 87] width 18 height 12
type textarea "<a href="#main-content" class="wv-link-content button">Skip to main content</a>"
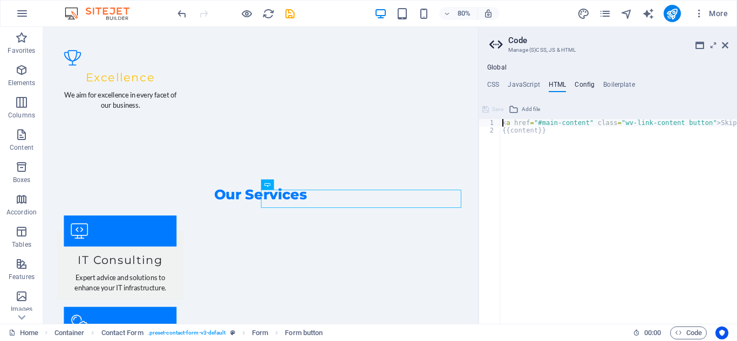
click at [580, 87] on h4 "Config" at bounding box center [584, 87] width 20 height 12
type textarea "$color-background: #F0F4F8;"
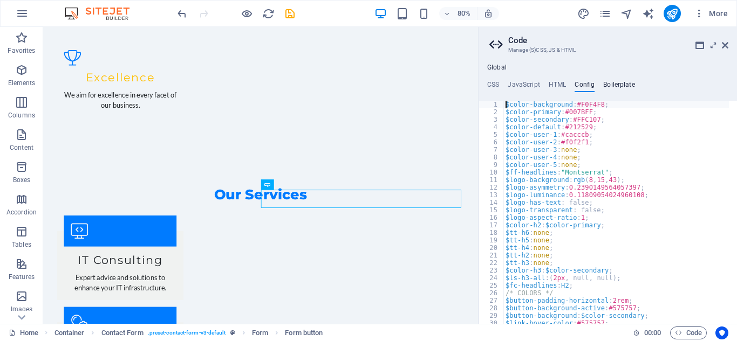
click at [607, 87] on h4 "Boilerplate" at bounding box center [619, 87] width 32 height 12
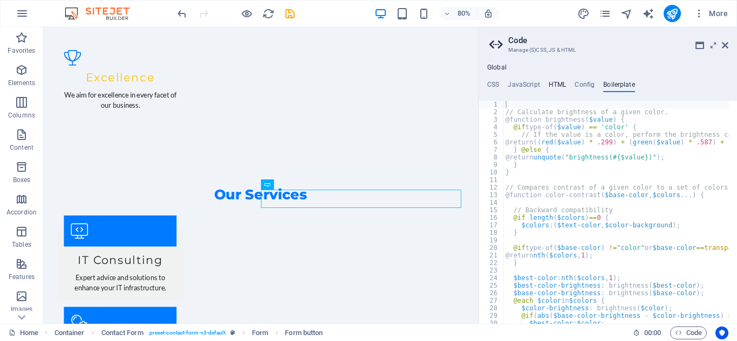
click at [552, 86] on h4 "HTML" at bounding box center [558, 87] width 18 height 12
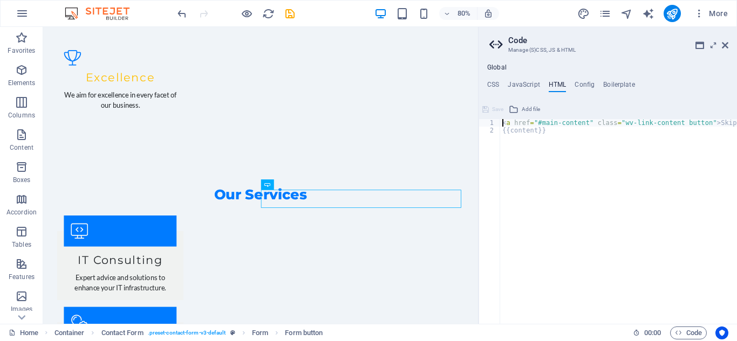
scroll to position [0, 0]
click at [531, 81] on h4 "JavaScript" at bounding box center [524, 87] width 32 height 12
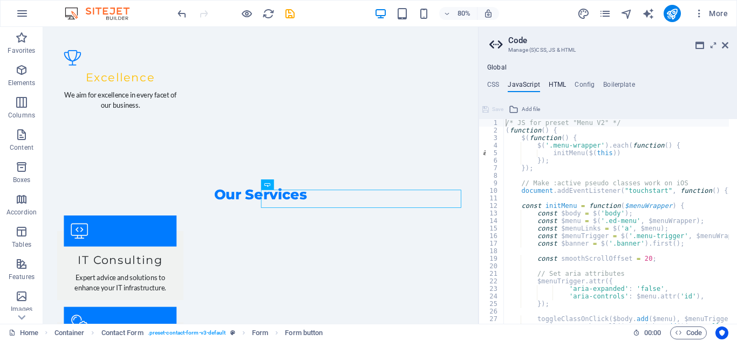
click at [564, 87] on h4 "HTML" at bounding box center [558, 87] width 18 height 12
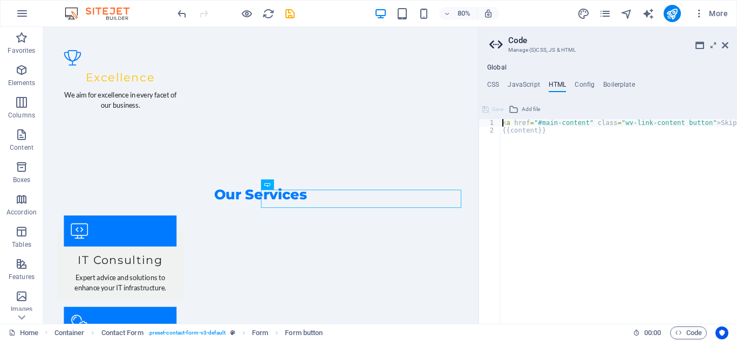
click at [502, 87] on ul "CSS JavaScript HTML Config Boilerplate" at bounding box center [607, 87] width 258 height 12
click at [500, 86] on ul "CSS JavaScript HTML Config Boilerplate" at bounding box center [607, 87] width 258 height 12
click at [497, 84] on h4 "CSS" at bounding box center [493, 87] width 12 height 12
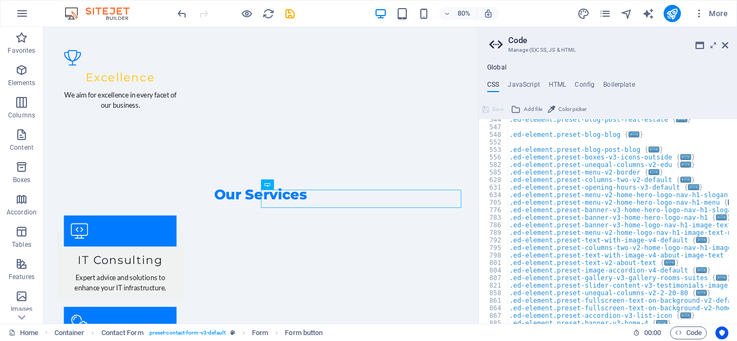
scroll to position [490, 0]
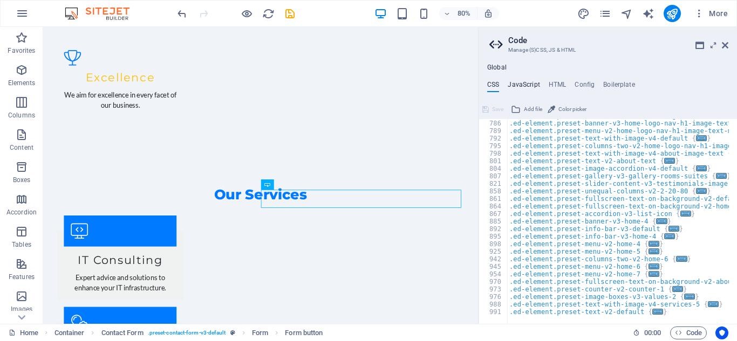
click at [524, 90] on h4 "JavaScript" at bounding box center [524, 87] width 32 height 12
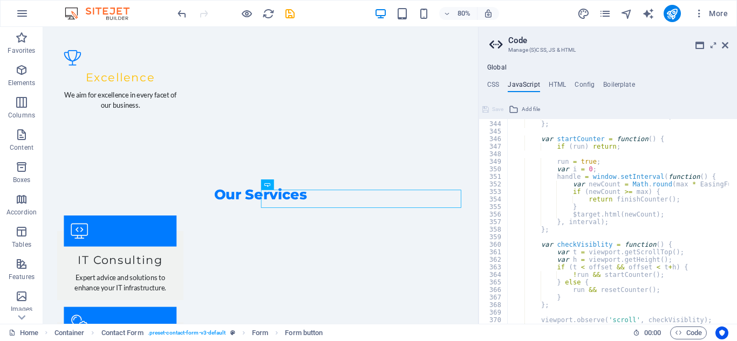
scroll to position [2628, 0]
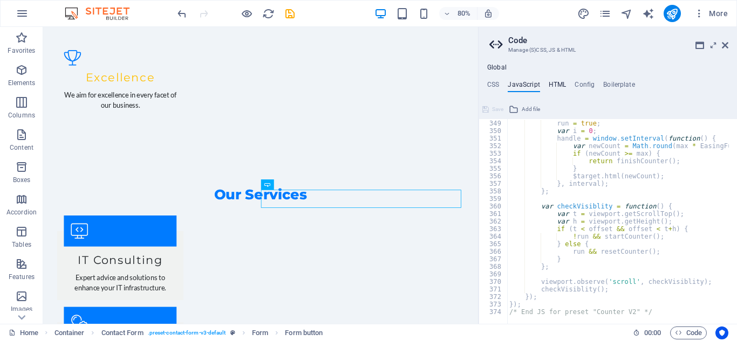
click at [561, 86] on h4 "HTML" at bounding box center [558, 87] width 18 height 12
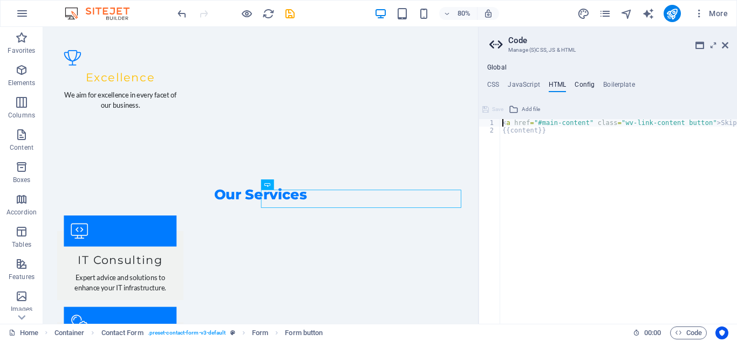
click at [578, 87] on h4 "Config" at bounding box center [584, 87] width 20 height 12
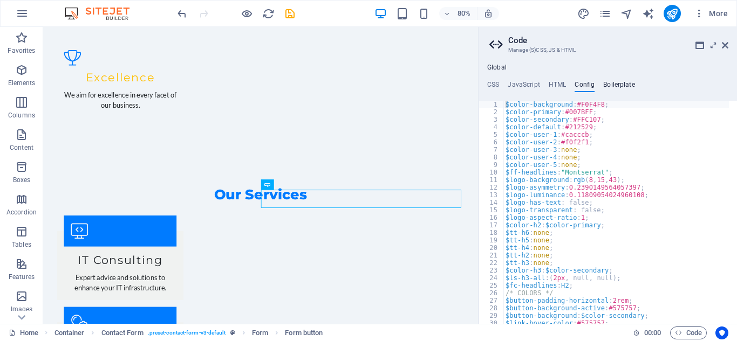
click at [611, 91] on h4 "Boilerplate" at bounding box center [619, 87] width 32 height 12
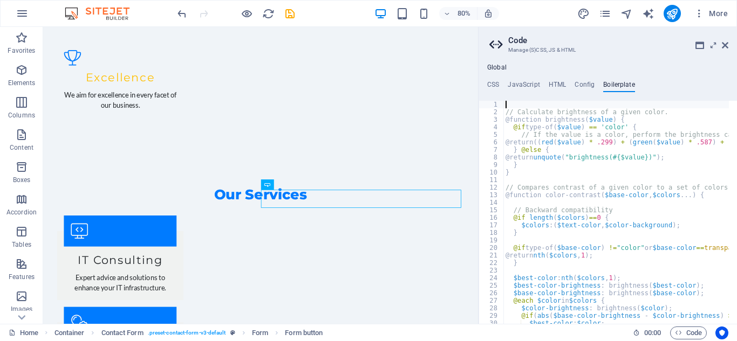
click at [611, 91] on h4 "Boilerplate" at bounding box center [619, 87] width 32 height 12
click at [726, 43] on icon at bounding box center [725, 45] width 6 height 9
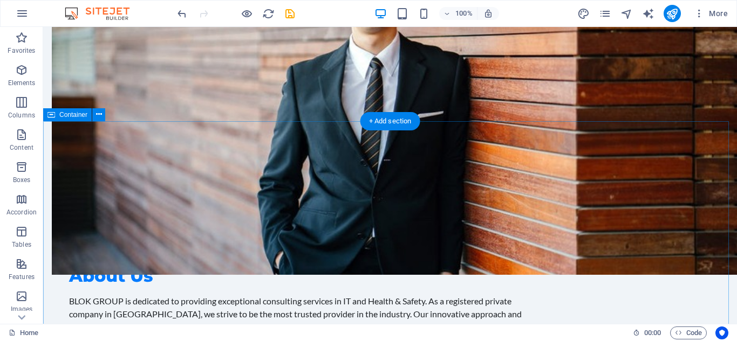
scroll to position [755, 0]
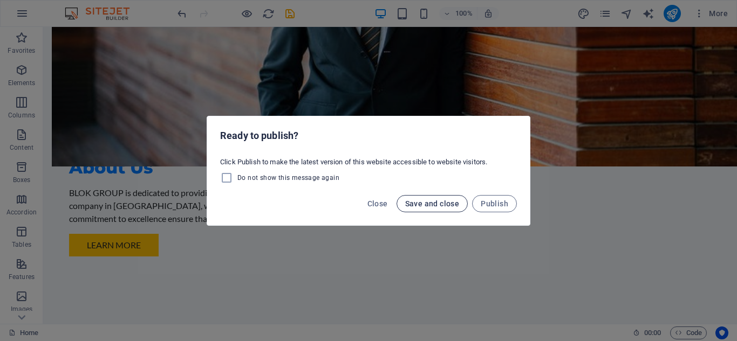
click at [425, 209] on button "Save and close" at bounding box center [432, 203] width 72 height 17
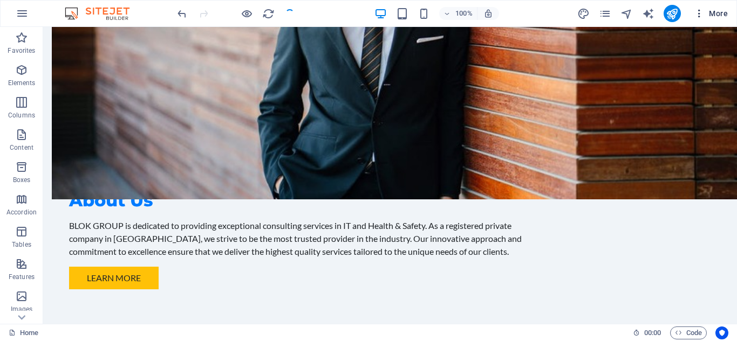
click at [695, 9] on icon "button" at bounding box center [699, 13] width 11 height 11
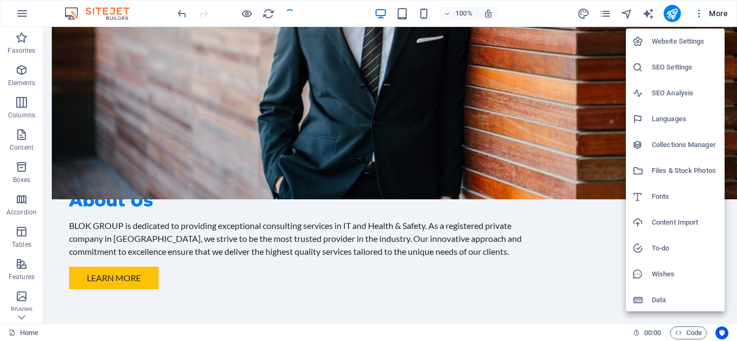
click at [661, 72] on h6 "SEO Settings" at bounding box center [685, 67] width 66 height 13
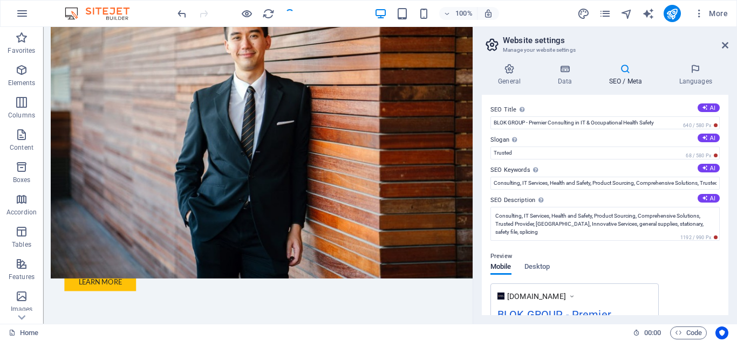
scroll to position [818, 0]
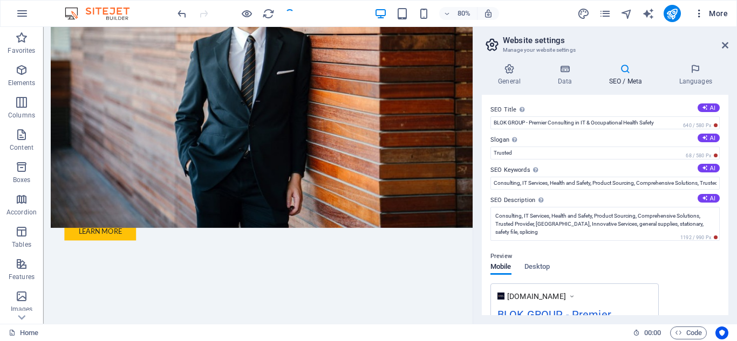
click at [701, 17] on icon "button" at bounding box center [699, 13] width 11 height 11
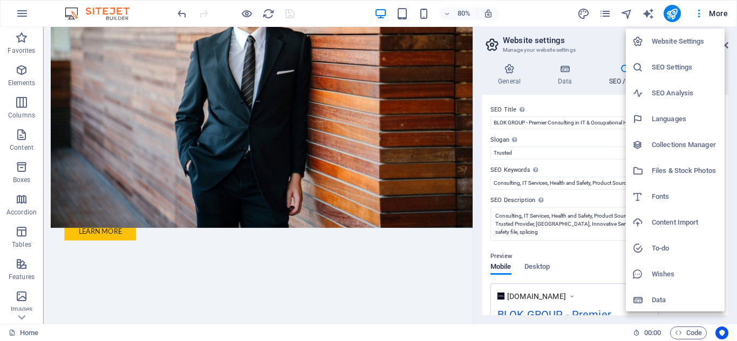
click at [680, 88] on h6 "SEO Analysis" at bounding box center [685, 93] width 66 height 13
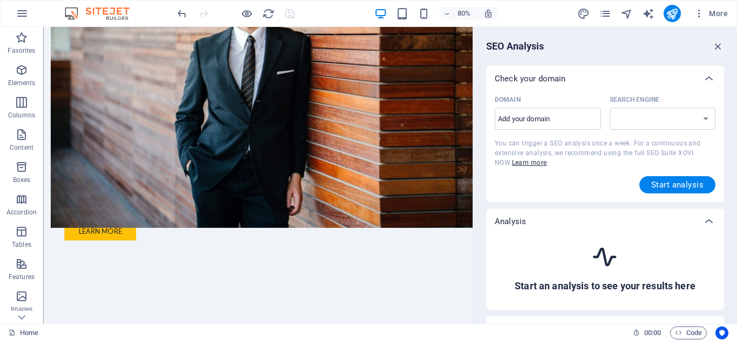
select select "google.com"
click at [542, 118] on input "Domain ​" at bounding box center [548, 119] width 106 height 17
type input "k"
type input "blokgroup.co"
select select "google.co.uk"
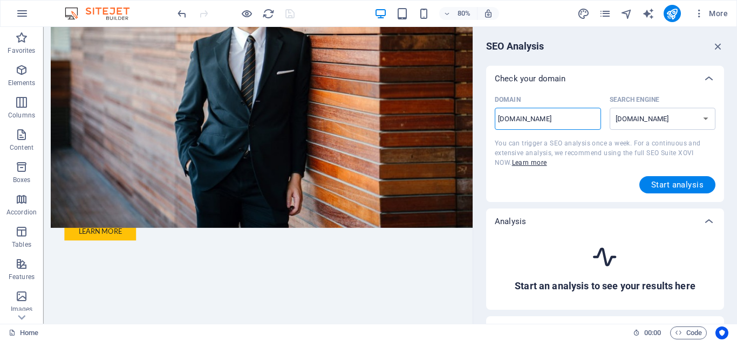
type input "blokgroup.co."
select select "google.com"
drag, startPoint x: 557, startPoint y: 122, endPoint x: 485, endPoint y: 120, distance: 72.3
click at [485, 120] on div "SEO Analysis Check your domain Domain blokgroup.co.za ​ Search Engine google.de…" at bounding box center [605, 175] width 264 height 297
type input "[DOMAIN_NAME]"
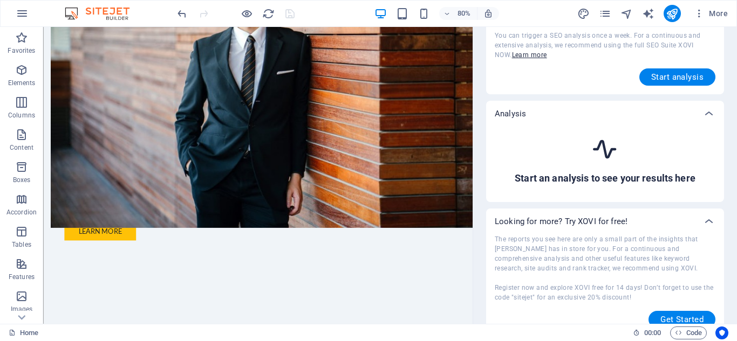
scroll to position [121, 0]
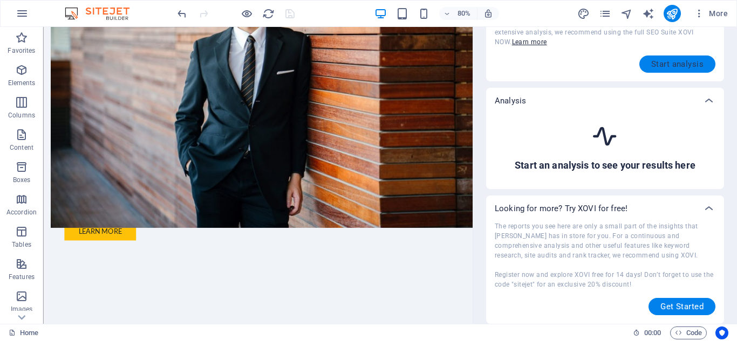
click at [668, 65] on span "Start analysis" at bounding box center [677, 64] width 52 height 9
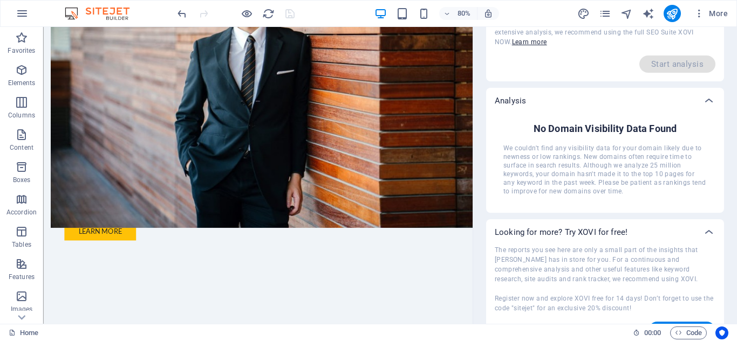
scroll to position [0, 0]
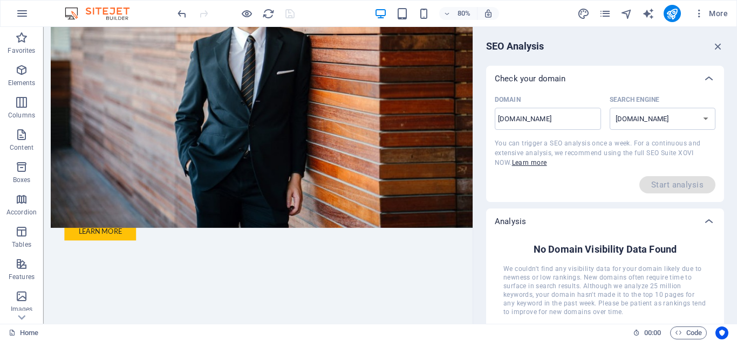
drag, startPoint x: 617, startPoint y: 265, endPoint x: 649, endPoint y: 273, distance: 33.5
click at [664, 270] on span "We couldn't find any visibility data for your domain likely due to newness or l…" at bounding box center [604, 291] width 203 height 52
drag, startPoint x: 524, startPoint y: 279, endPoint x: 587, endPoint y: 279, distance: 63.1
click at [587, 279] on span "We couldn't find any visibility data for your domain likely due to newness or l…" at bounding box center [604, 291] width 203 height 52
click at [711, 85] on icon at bounding box center [708, 78] width 13 height 13
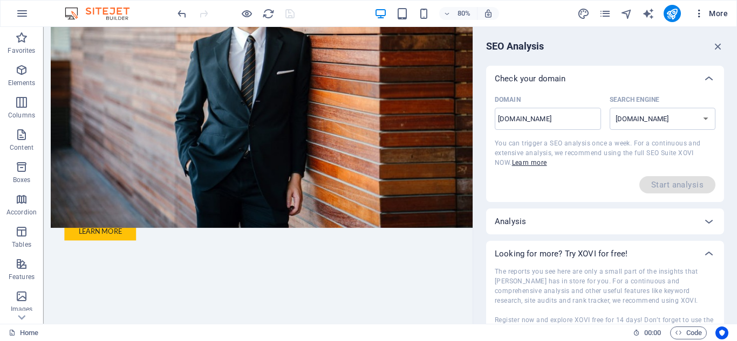
click at [697, 9] on icon "button" at bounding box center [699, 13] width 11 height 11
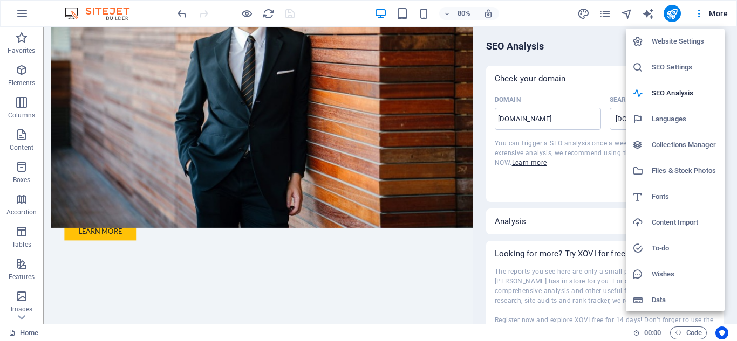
click at [677, 147] on h6 "Collections Manager" at bounding box center [685, 145] width 66 height 13
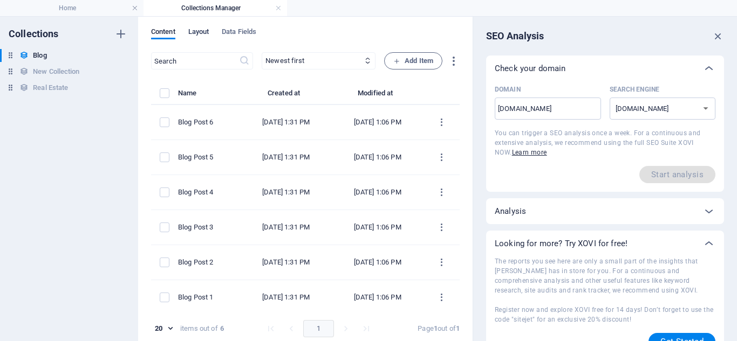
click at [208, 36] on span "Layout" at bounding box center [198, 32] width 21 height 15
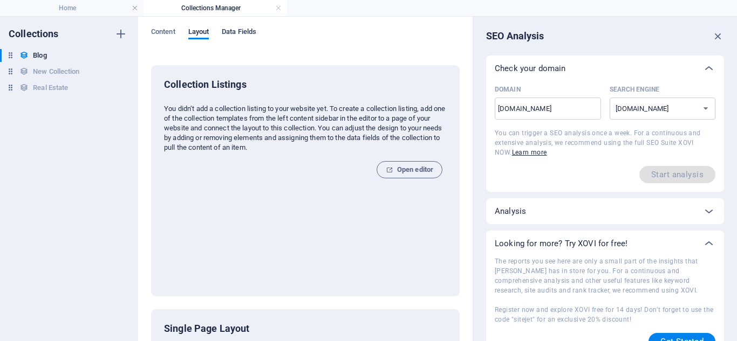
click at [239, 37] on span "Data Fields" at bounding box center [239, 32] width 35 height 15
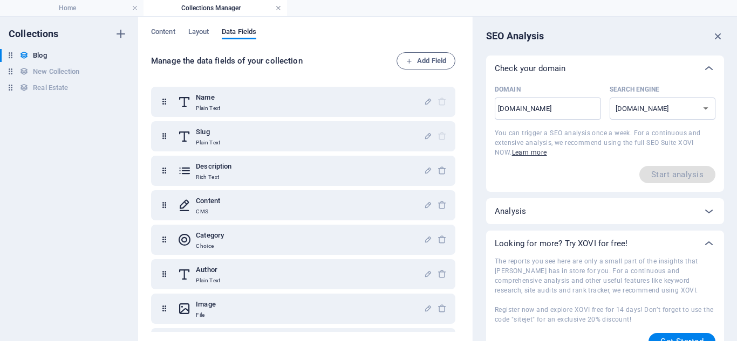
click at [279, 6] on link at bounding box center [278, 8] width 6 height 10
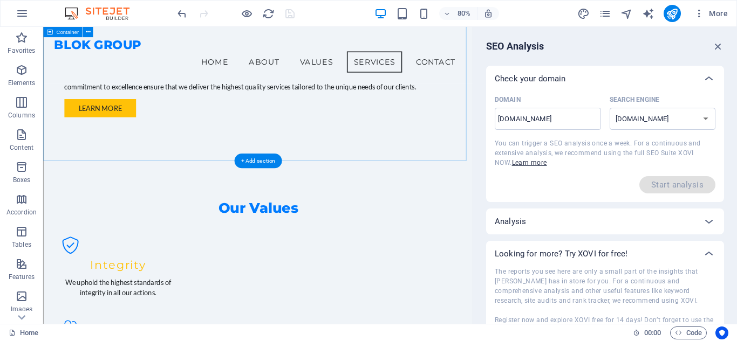
scroll to position [902, 0]
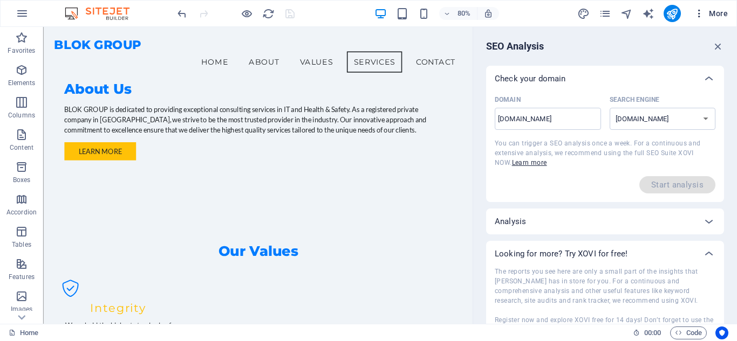
click at [701, 18] on icon "button" at bounding box center [699, 13] width 11 height 11
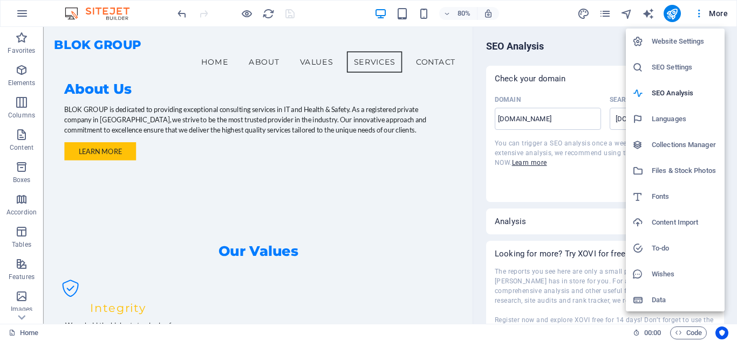
click at [660, 296] on h6 "Data" at bounding box center [685, 300] width 66 height 13
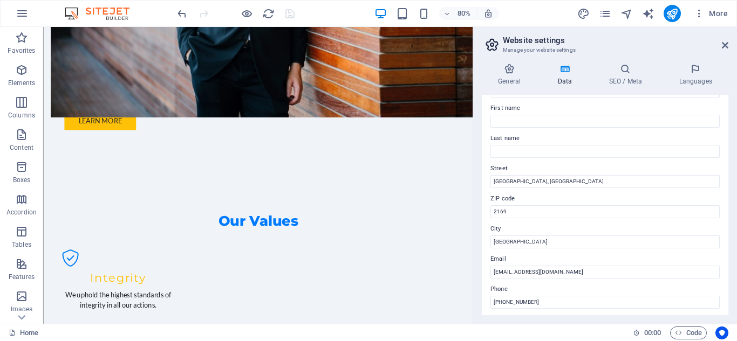
scroll to position [108, 0]
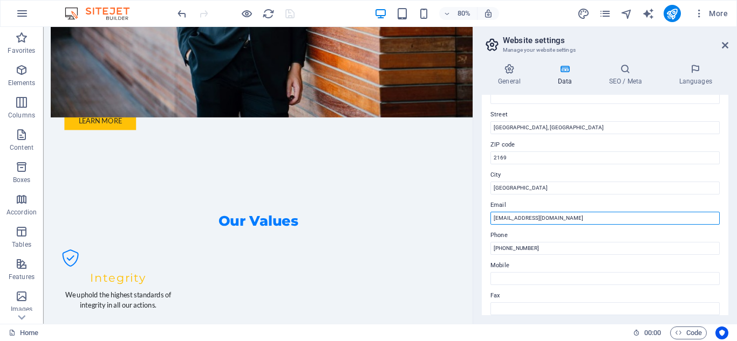
click at [560, 214] on input "[EMAIL_ADDRESS][DOMAIN_NAME]" at bounding box center [604, 218] width 229 height 13
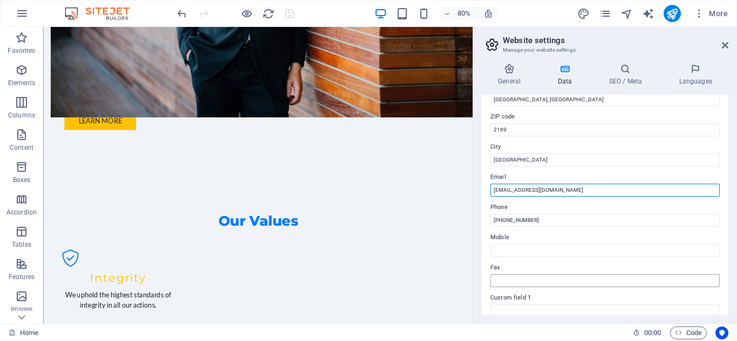
scroll to position [0, 0]
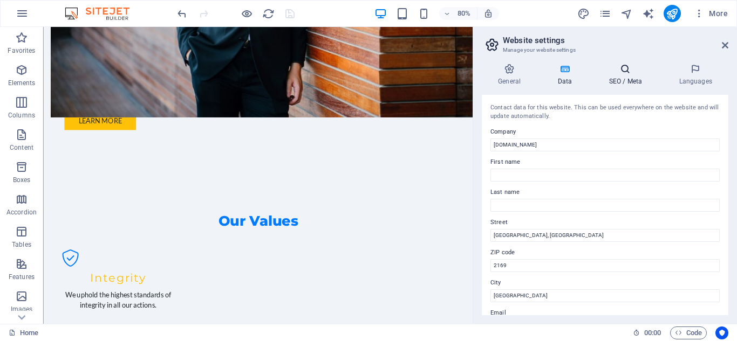
click at [620, 71] on icon at bounding box center [625, 69] width 66 height 11
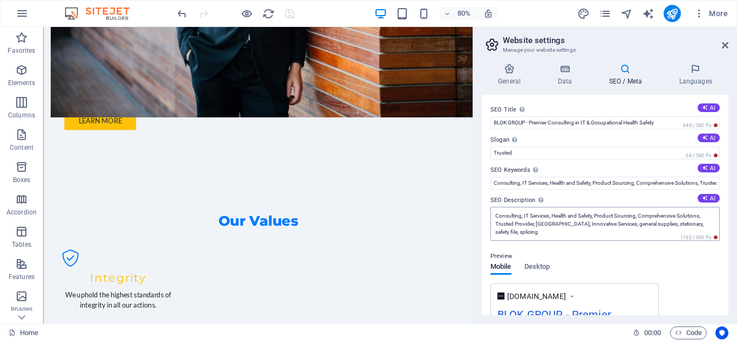
scroll to position [54, 0]
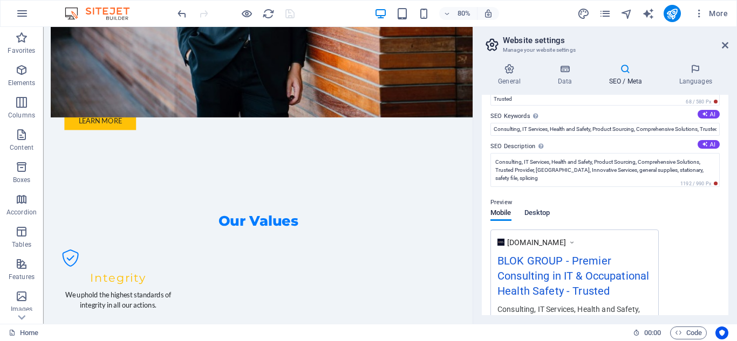
click at [546, 216] on span "Desktop" at bounding box center [537, 214] width 26 height 15
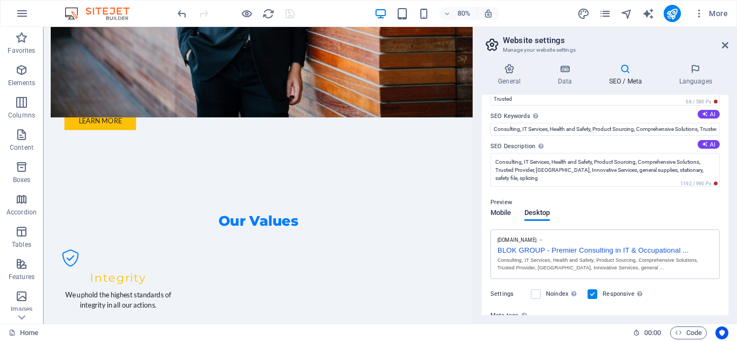
click at [501, 216] on span "Mobile" at bounding box center [500, 214] width 21 height 15
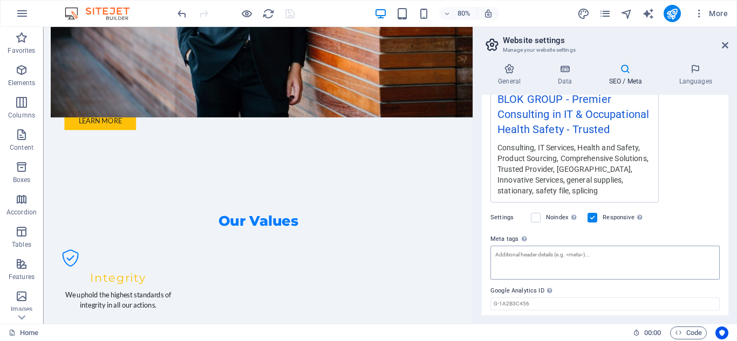
scroll to position [250, 0]
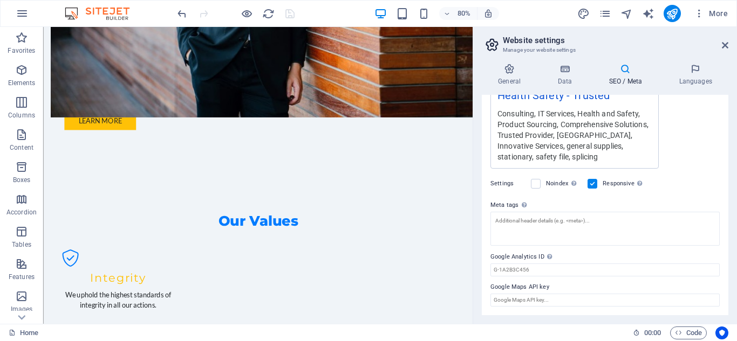
drag, startPoint x: 489, startPoint y: 255, endPoint x: 541, endPoint y: 255, distance: 51.2
click at [541, 255] on div "SEO Title The title of your website - make it something that stands out in sear…" at bounding box center [605, 205] width 247 height 221
drag, startPoint x: 541, startPoint y: 255, endPoint x: 502, endPoint y: 255, distance: 38.8
click at [502, 255] on label "Google Analytics ID Please only add the Google Analytics ID. We automatically i…" at bounding box center [604, 257] width 229 height 13
click at [502, 264] on input "Google Analytics ID Please only add the Google Analytics ID. We automatically i…" at bounding box center [604, 270] width 229 height 13
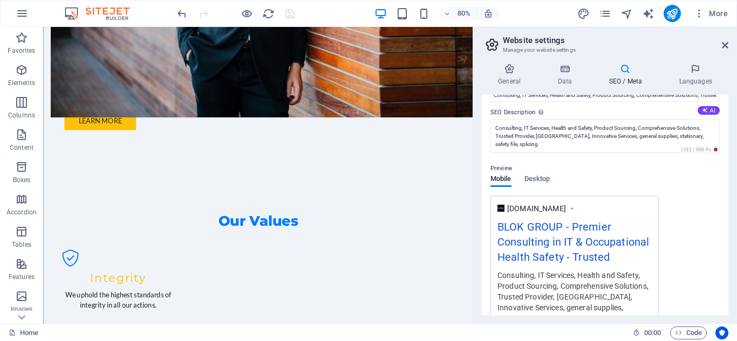
scroll to position [0, 0]
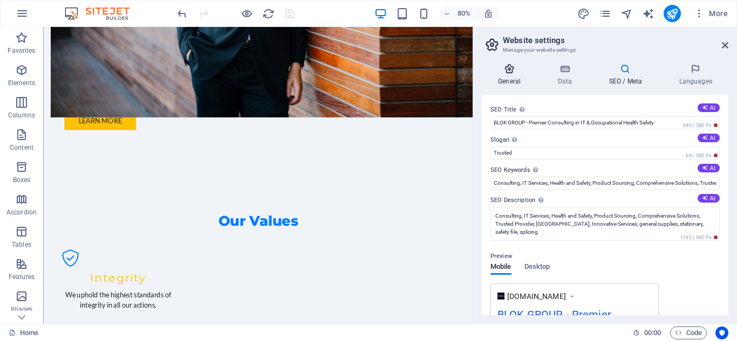
click at [514, 77] on h4 "General" at bounding box center [511, 75] width 59 height 23
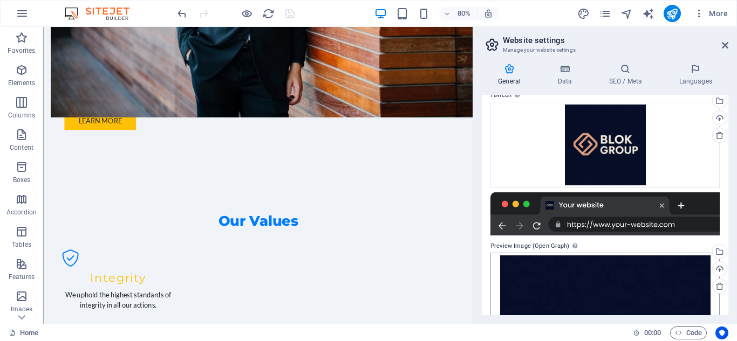
scroll to position [310, 0]
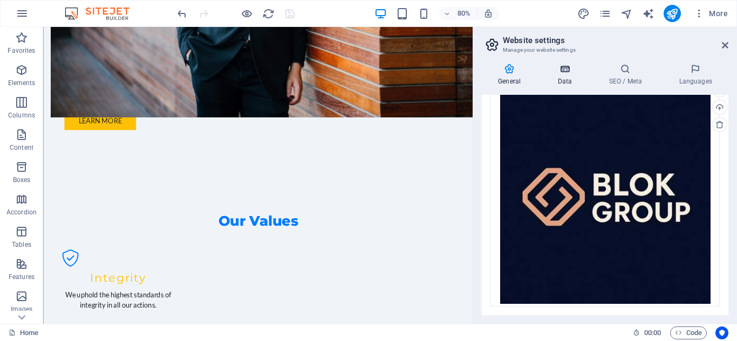
click at [563, 76] on h4 "Data" at bounding box center [566, 75] width 51 height 23
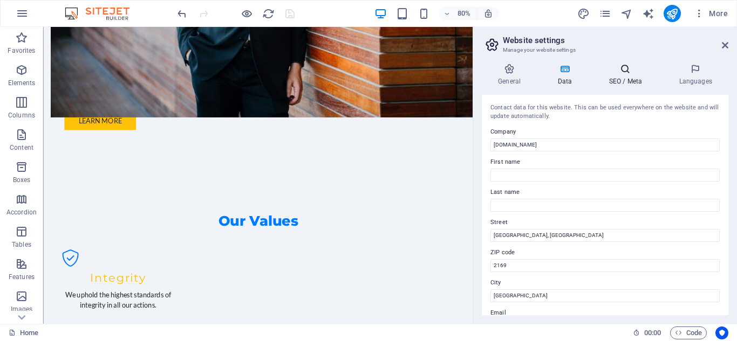
click at [626, 83] on h4 "SEO / Meta" at bounding box center [627, 75] width 70 height 23
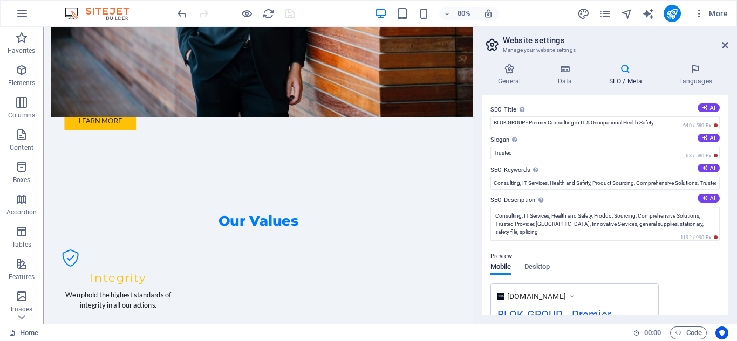
click at [695, 135] on label "Slogan The slogan of your website. AI" at bounding box center [604, 140] width 229 height 13
click at [695, 147] on input "Trusted" at bounding box center [604, 153] width 229 height 13
click at [702, 136] on icon at bounding box center [705, 138] width 6 height 6
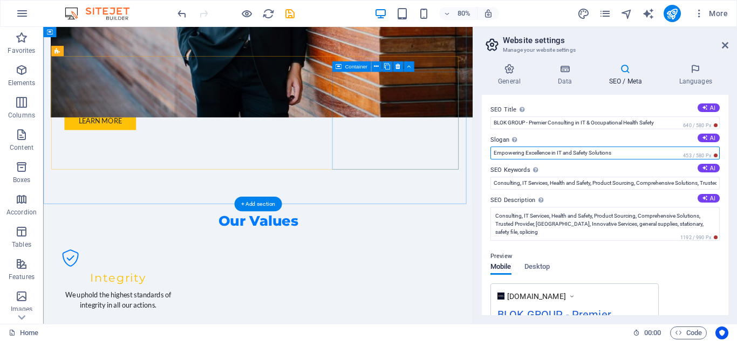
drag, startPoint x: 686, startPoint y: 182, endPoint x: 518, endPoint y: 195, distance: 168.8
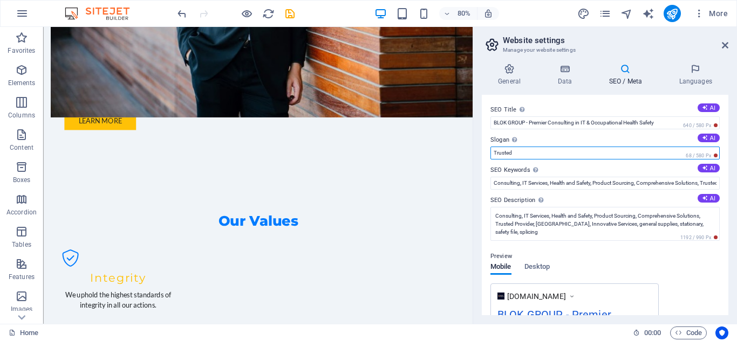
type input "Trusted"
click at [591, 263] on div "Preview Mobile Desktop www.example.com BLOK GROUP - Premier Consulting in IT & …" at bounding box center [604, 330] width 229 height 177
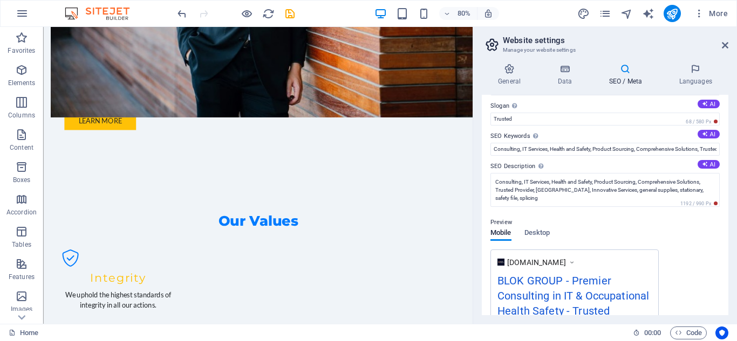
scroll to position [0, 0]
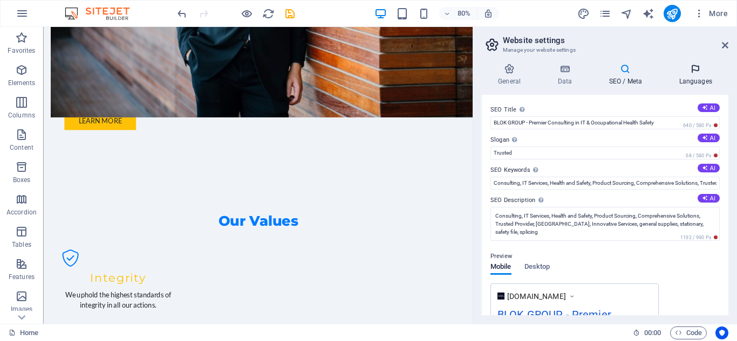
click at [697, 76] on h4 "Languages" at bounding box center [695, 75] width 66 height 23
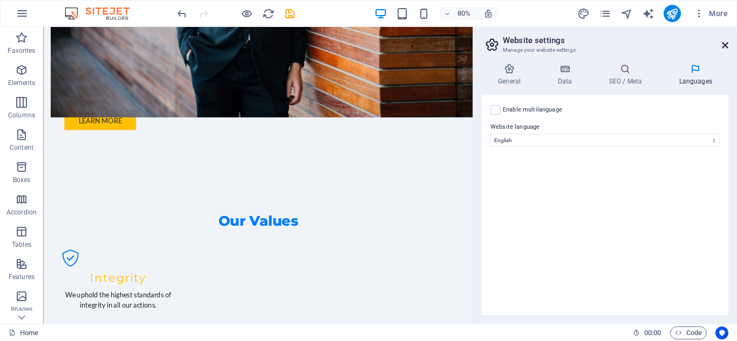
click at [722, 42] on icon at bounding box center [725, 45] width 6 height 9
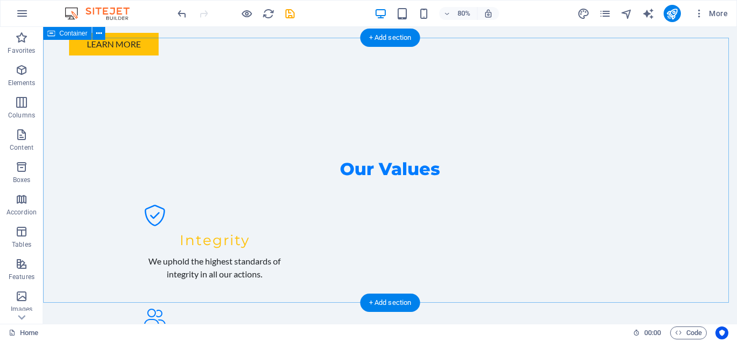
scroll to position [893, 0]
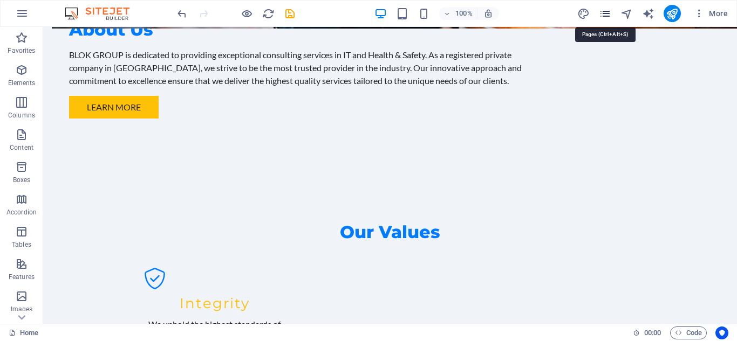
click at [603, 12] on icon "pages" at bounding box center [605, 14] width 12 height 12
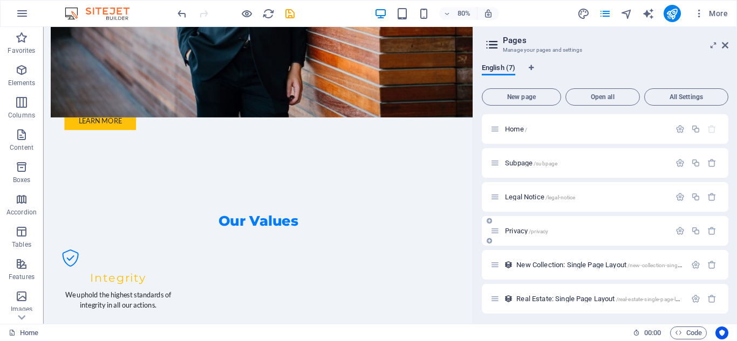
scroll to position [37, 0]
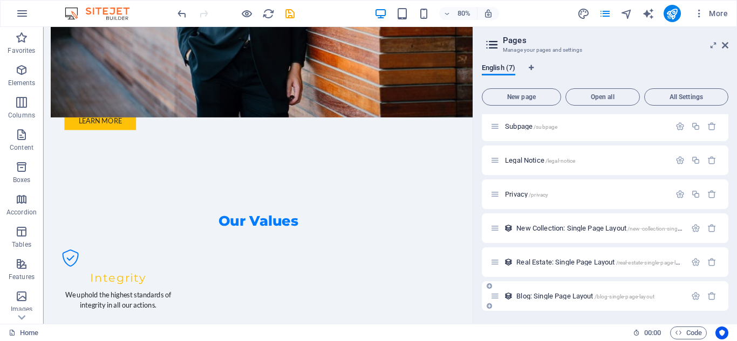
click at [539, 294] on span "Blog: Single Page Layout /blog-single-page-layout" at bounding box center [585, 296] width 138 height 8
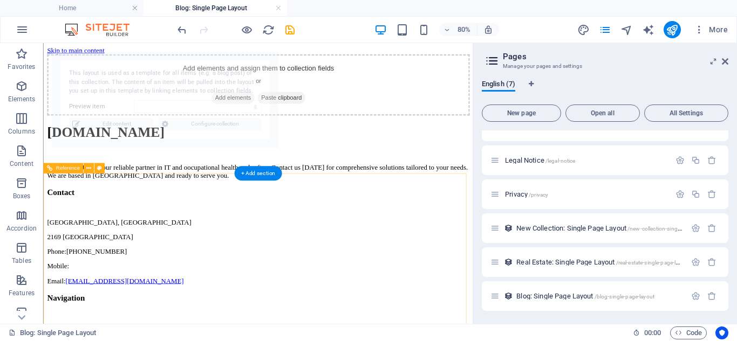
scroll to position [0, 0]
select select "68b6cfbf73ff7af7a4059180"
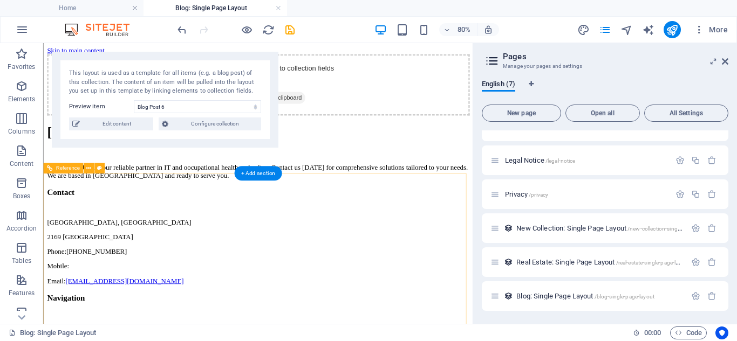
click at [168, 165] on div "[DOMAIN_NAME]" at bounding box center [311, 155] width 528 height 20
click at [208, 236] on div "Contact" at bounding box center [311, 230] width 528 height 12
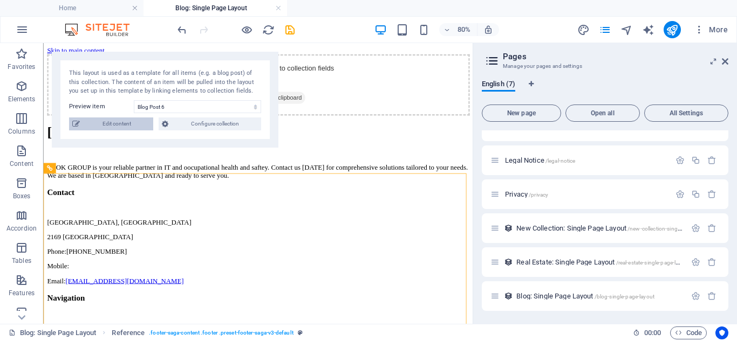
click at [126, 126] on span "Edit content" at bounding box center [116, 124] width 67 height 13
select select "Category 2"
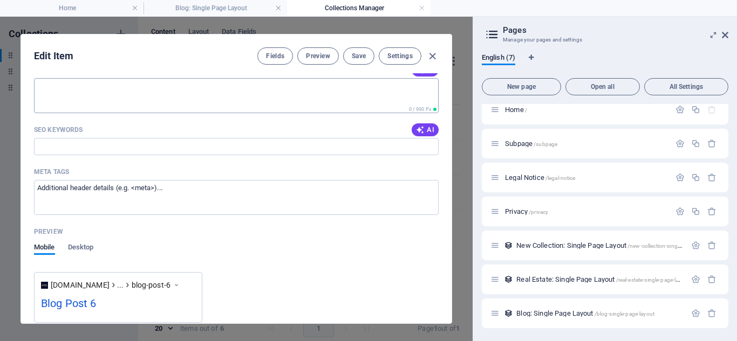
scroll to position [1037, 0]
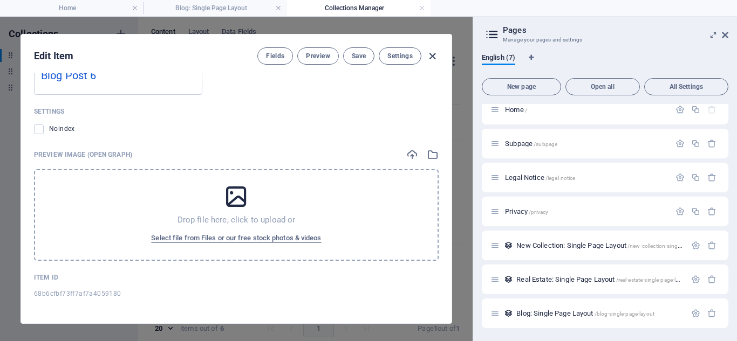
click at [429, 54] on icon "button" at bounding box center [432, 56] width 12 height 12
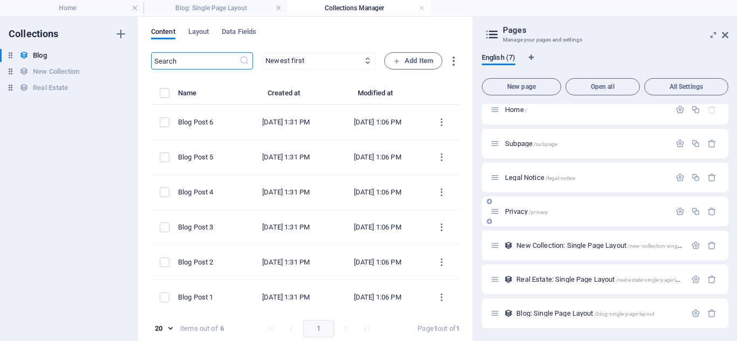
scroll to position [0, 0]
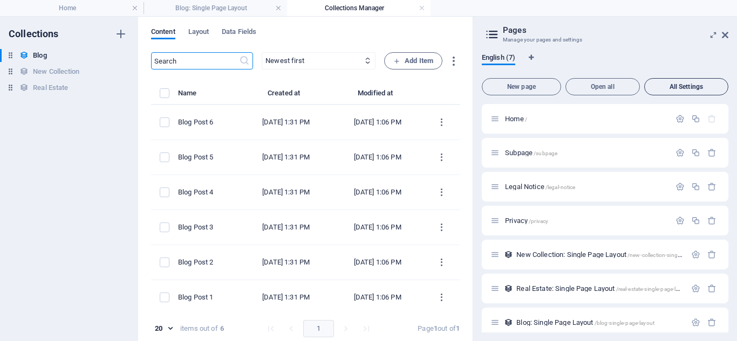
click at [659, 86] on span "All Settings" at bounding box center [686, 87] width 74 height 6
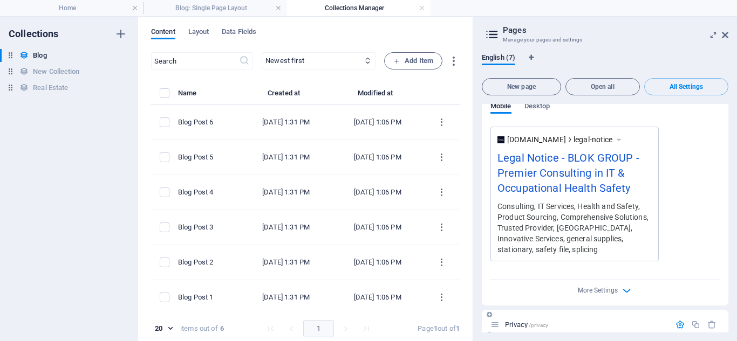
scroll to position [1430, 0]
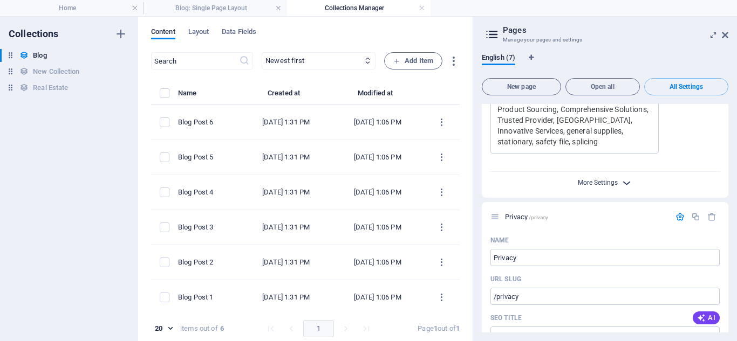
click at [598, 182] on span "More Settings" at bounding box center [598, 183] width 40 height 8
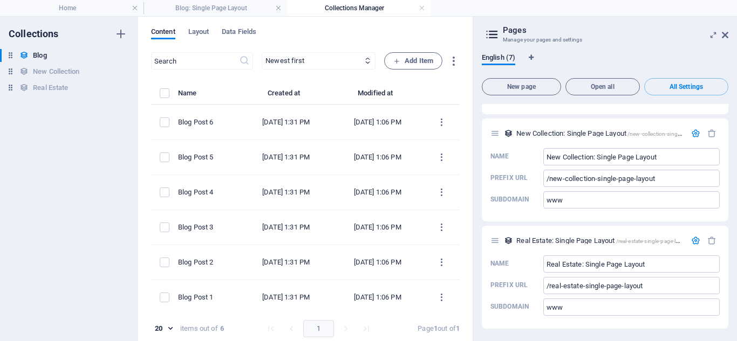
scroll to position [2286, 0]
click at [725, 36] on icon at bounding box center [725, 35] width 6 height 9
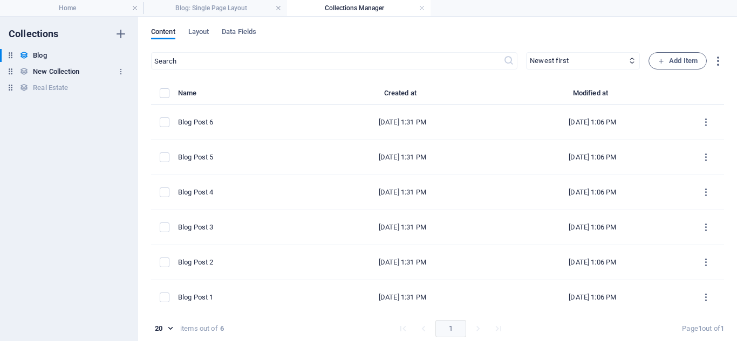
click at [58, 68] on h6 "New Collection" at bounding box center [56, 71] width 46 height 13
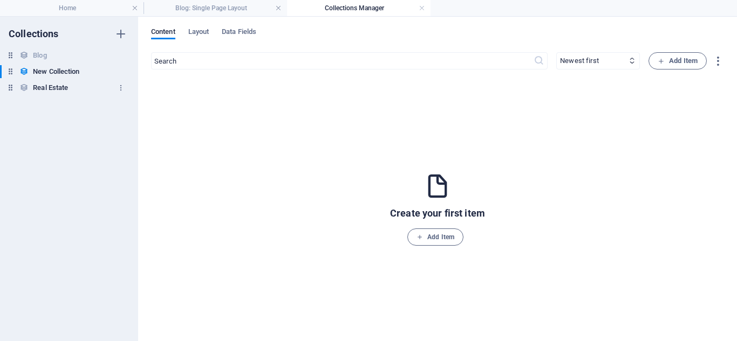
click at [59, 85] on h6 "Real Estate" at bounding box center [50, 87] width 35 height 13
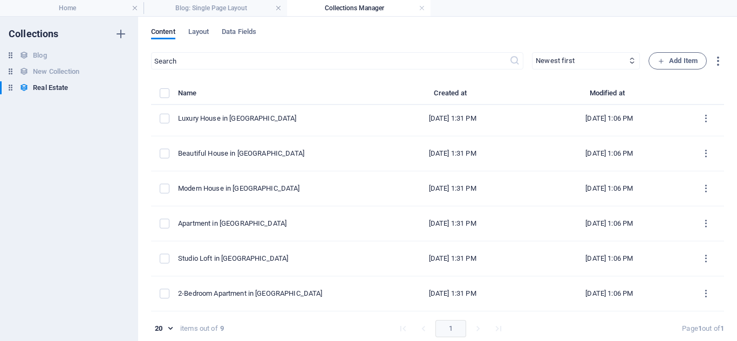
scroll to position [0, 0]
